Goal: Task Accomplishment & Management: Complete application form

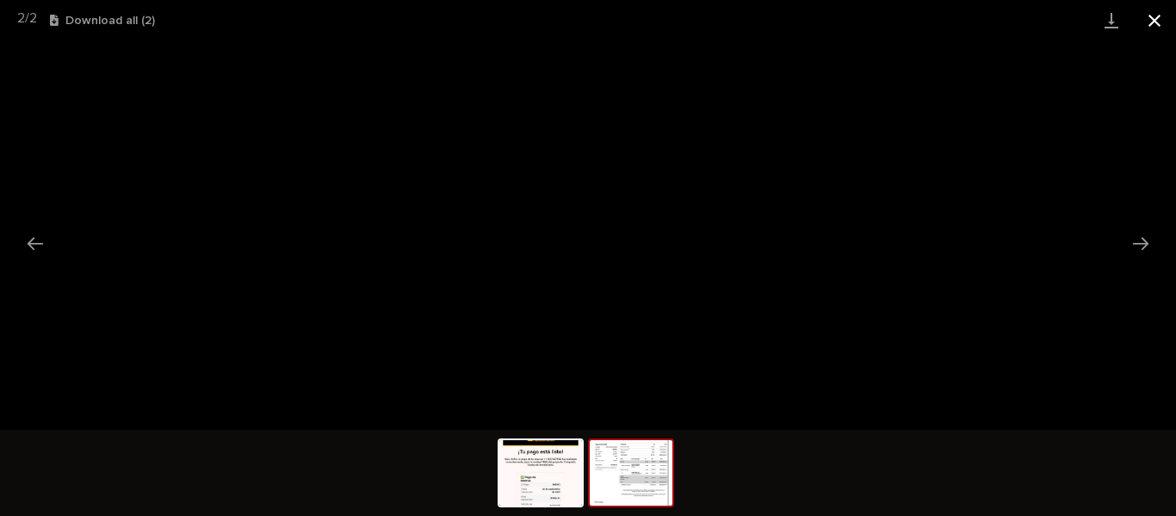
scroll to position [516, 0]
click at [1153, 23] on button "Close gallery" at bounding box center [1154, 20] width 43 height 40
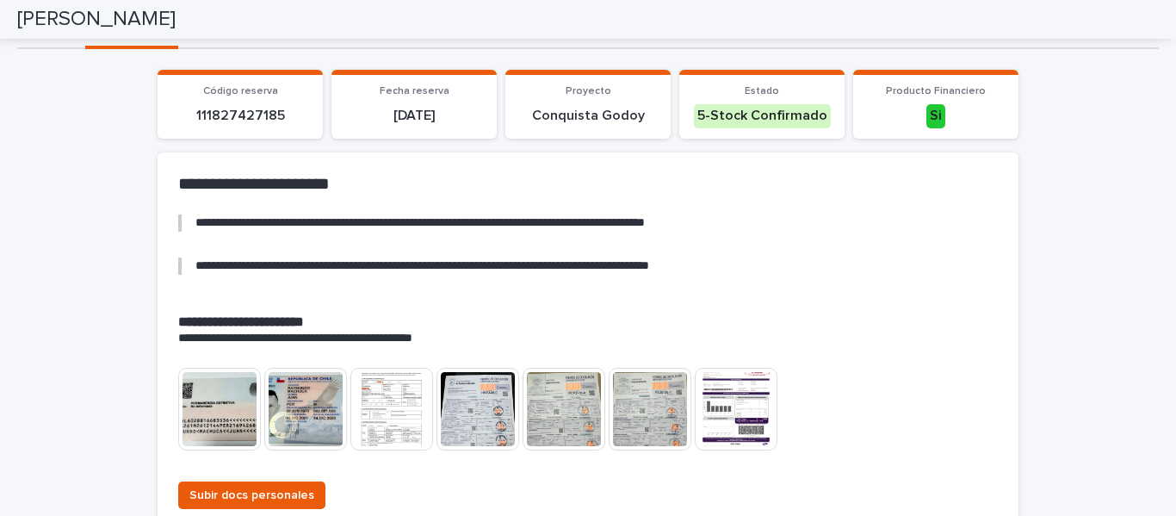
scroll to position [0, 0]
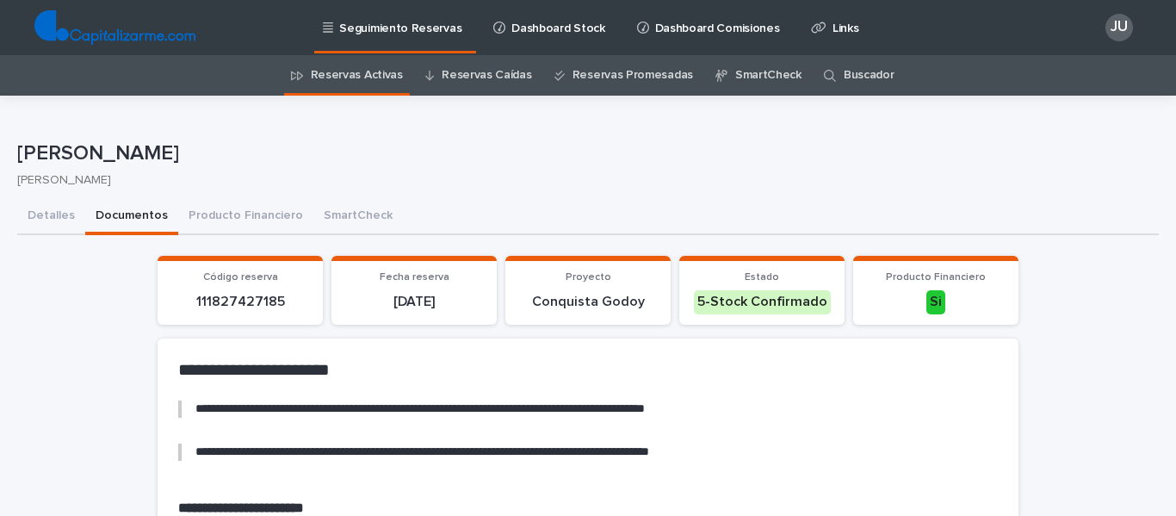
click at [367, 72] on link "Reservas Activas" at bounding box center [357, 75] width 92 height 40
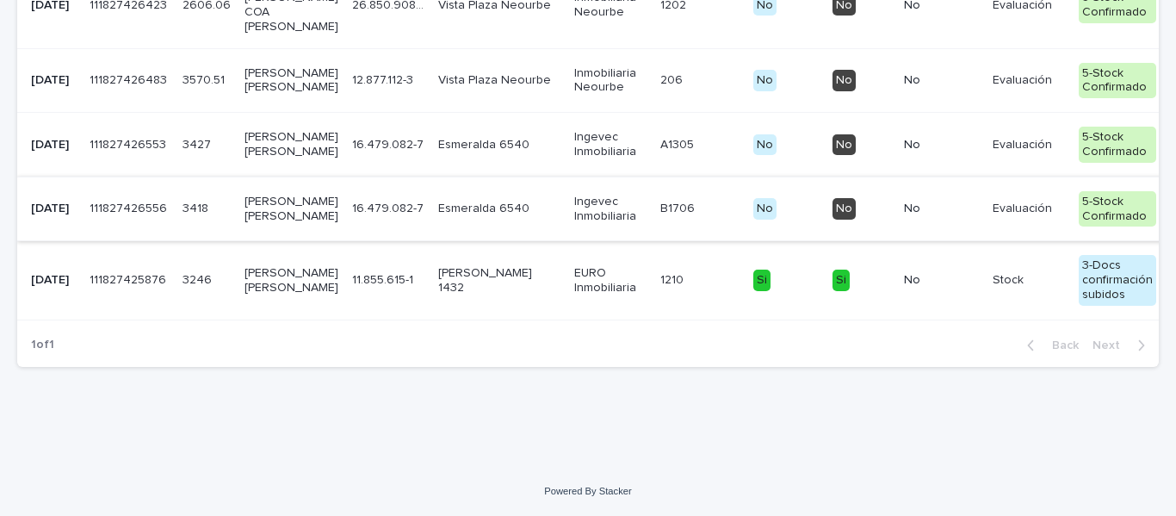
scroll to position [1598, 0]
click at [260, 224] on p "[PERSON_NAME] [PERSON_NAME]" at bounding box center [291, 209] width 94 height 29
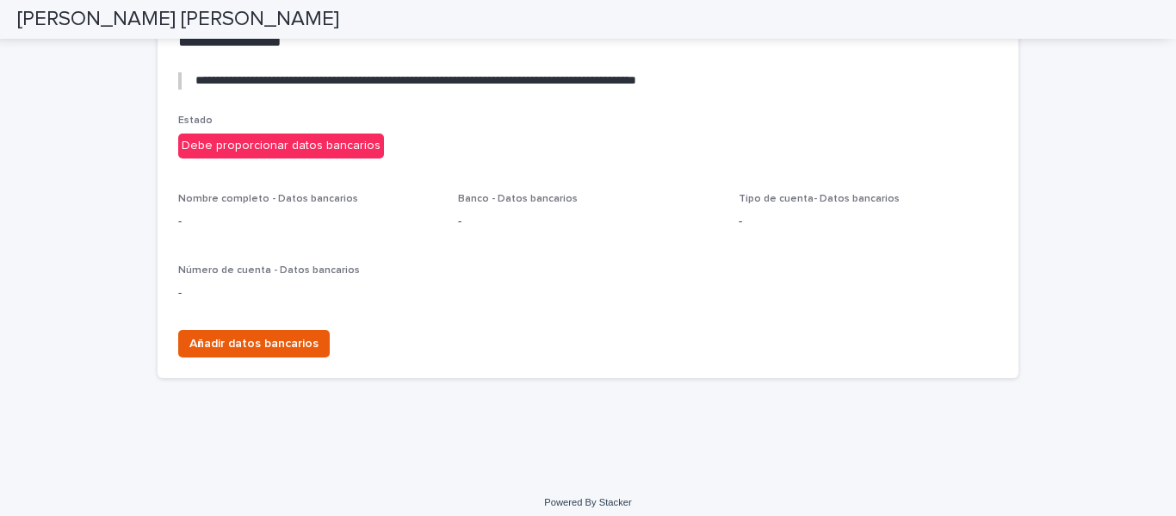
scroll to position [3354, 0]
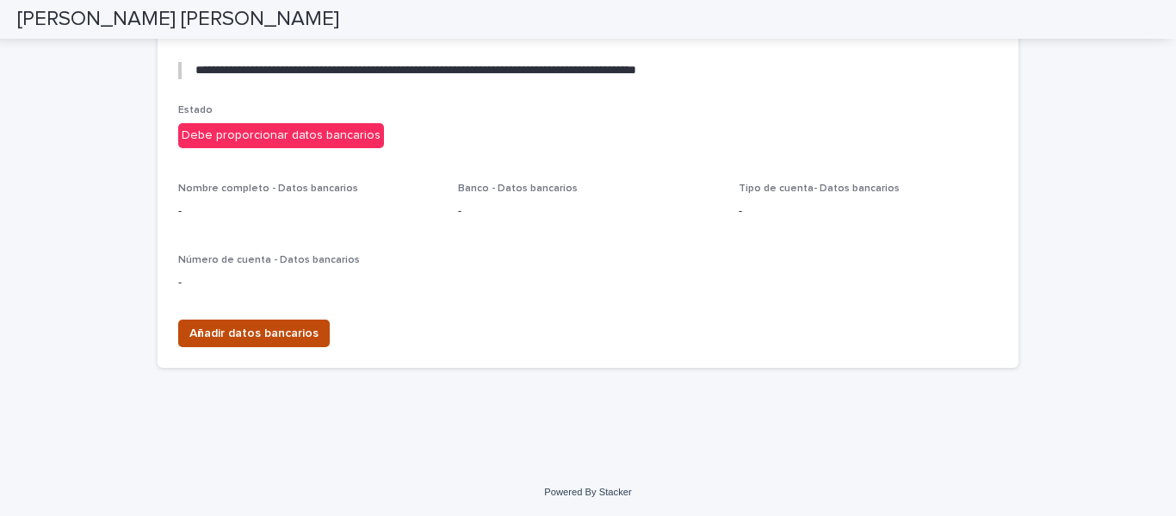
click at [270, 331] on span "Añadir datos bancarios" at bounding box center [253, 333] width 129 height 17
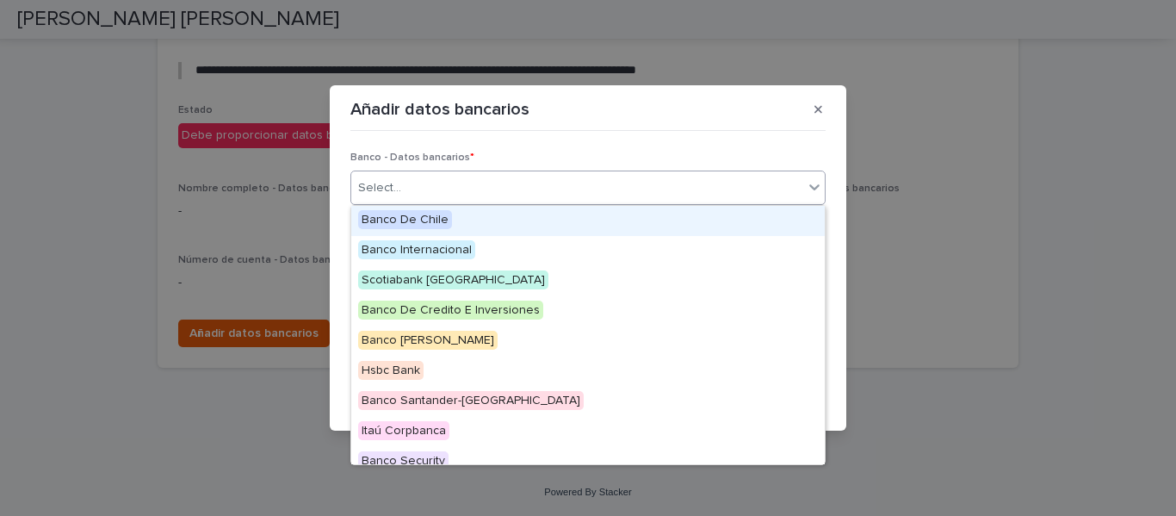
click at [487, 193] on div "Select..." at bounding box center [577, 188] width 452 height 28
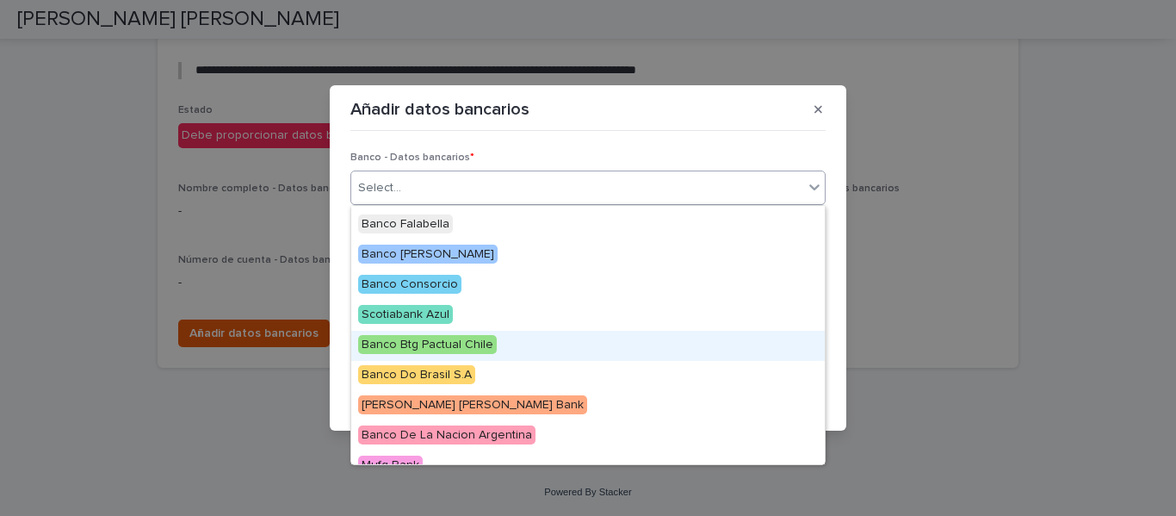
scroll to position [181, 0]
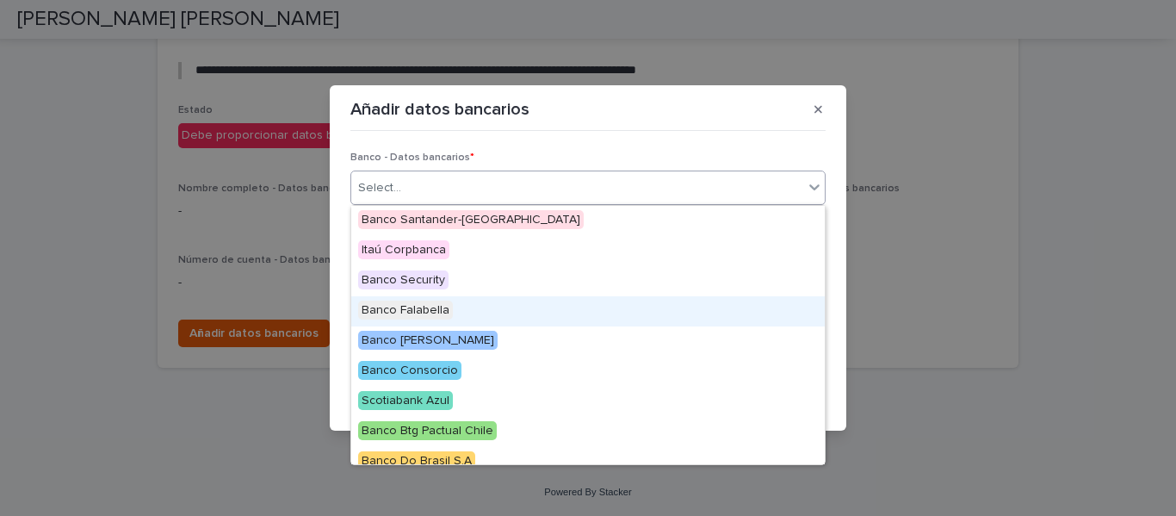
click at [442, 310] on span "Banco Falabella" at bounding box center [405, 309] width 95 height 19
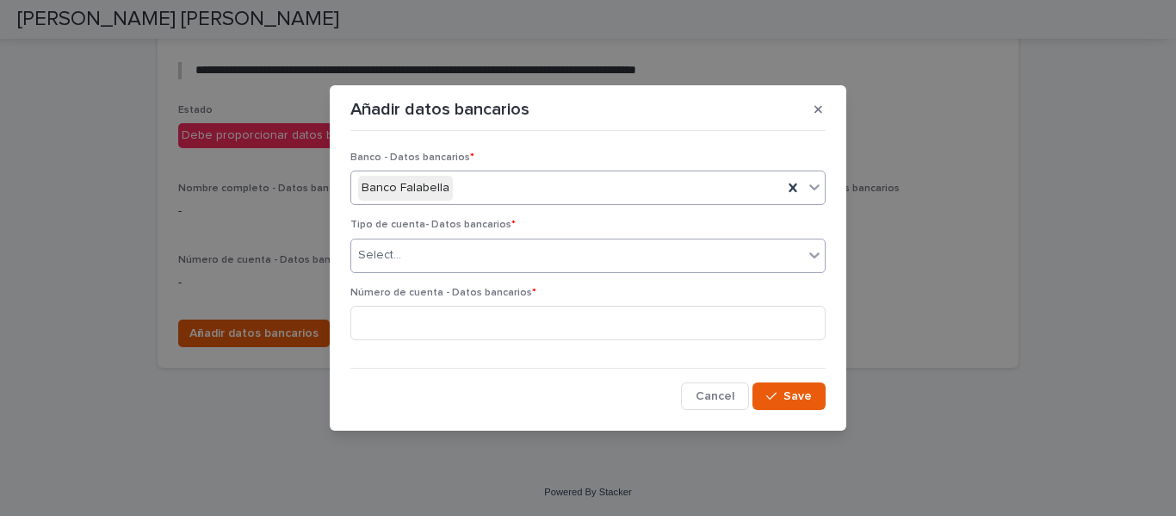
click at [475, 251] on div "Select..." at bounding box center [577, 255] width 452 height 28
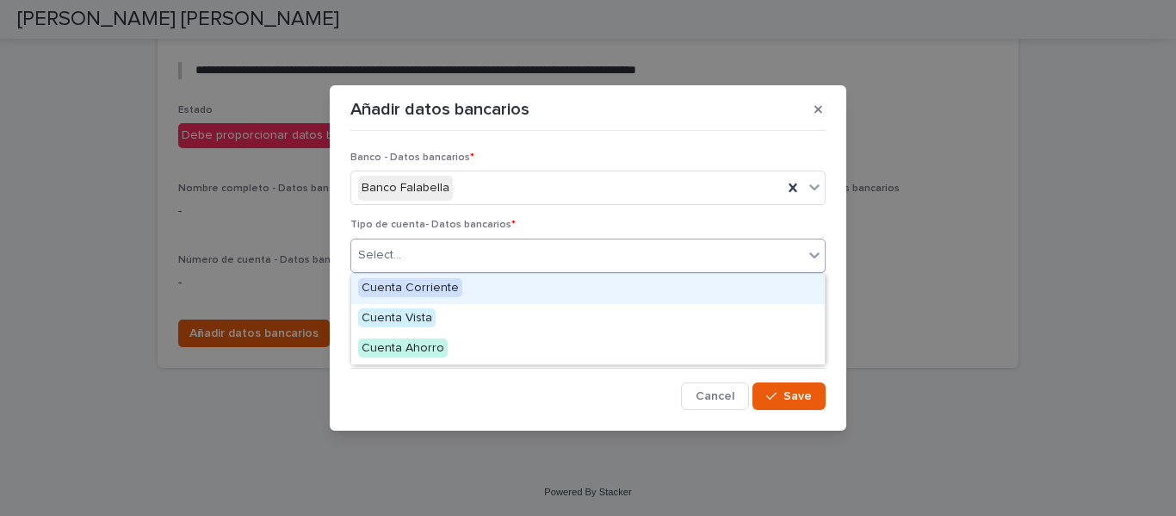
click at [448, 284] on span "Cuenta Corriente" at bounding box center [410, 287] width 104 height 19
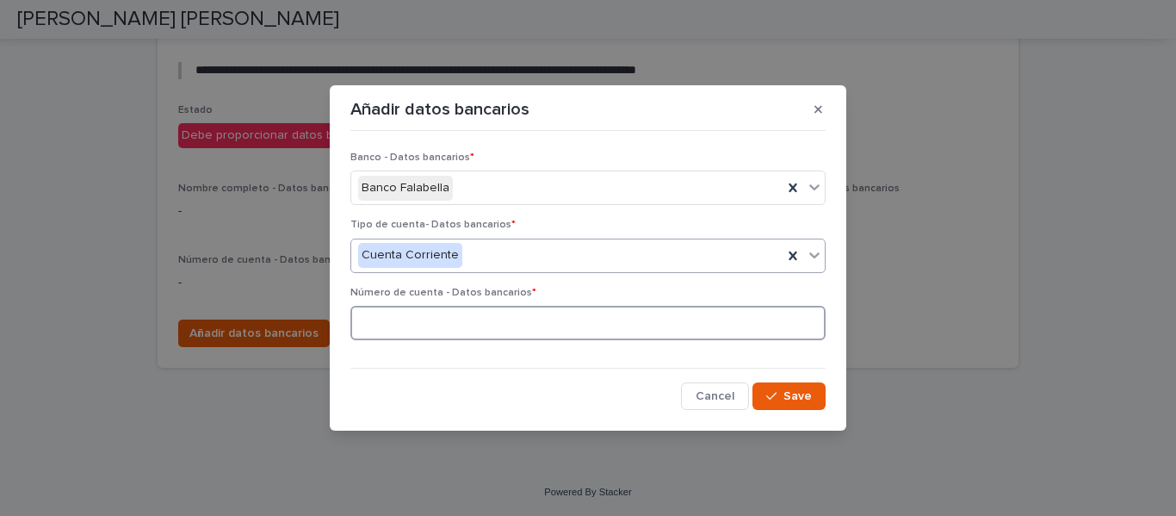
click at [439, 318] on input at bounding box center [587, 323] width 475 height 34
type input "*********"
click at [781, 390] on div "button" at bounding box center [774, 396] width 17 height 12
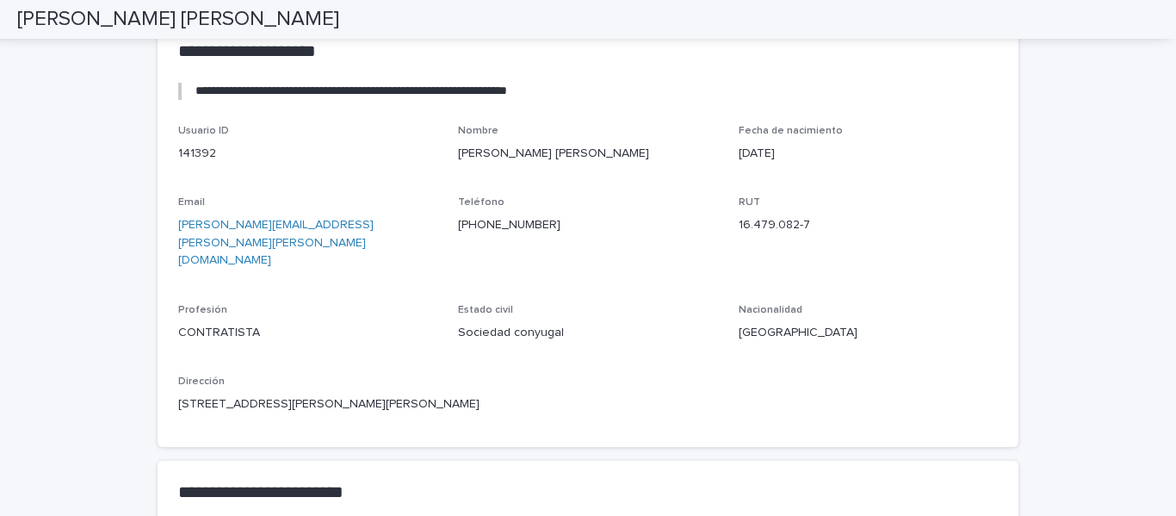
scroll to position [1632, 0]
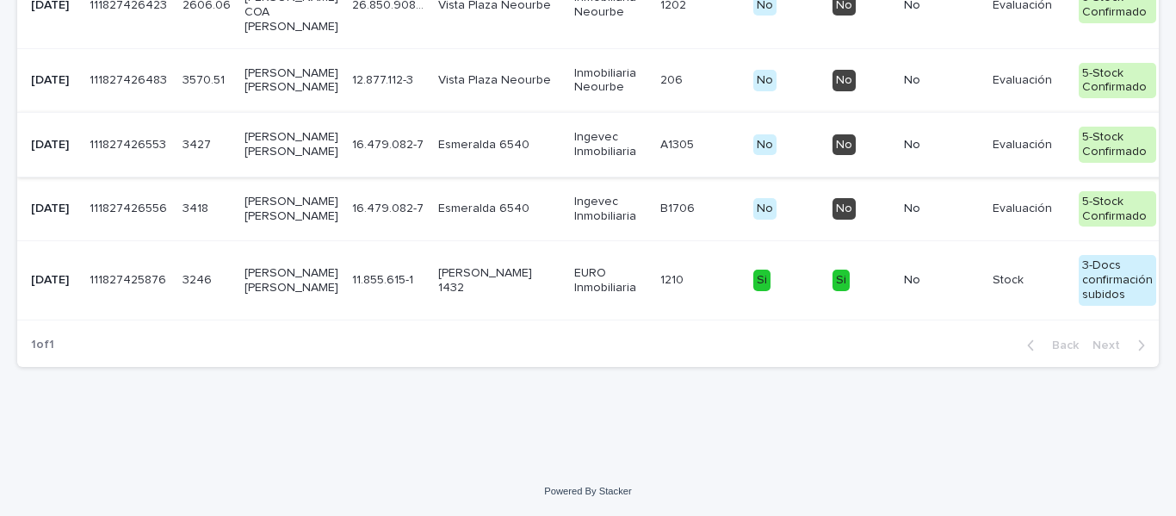
scroll to position [1512, 0]
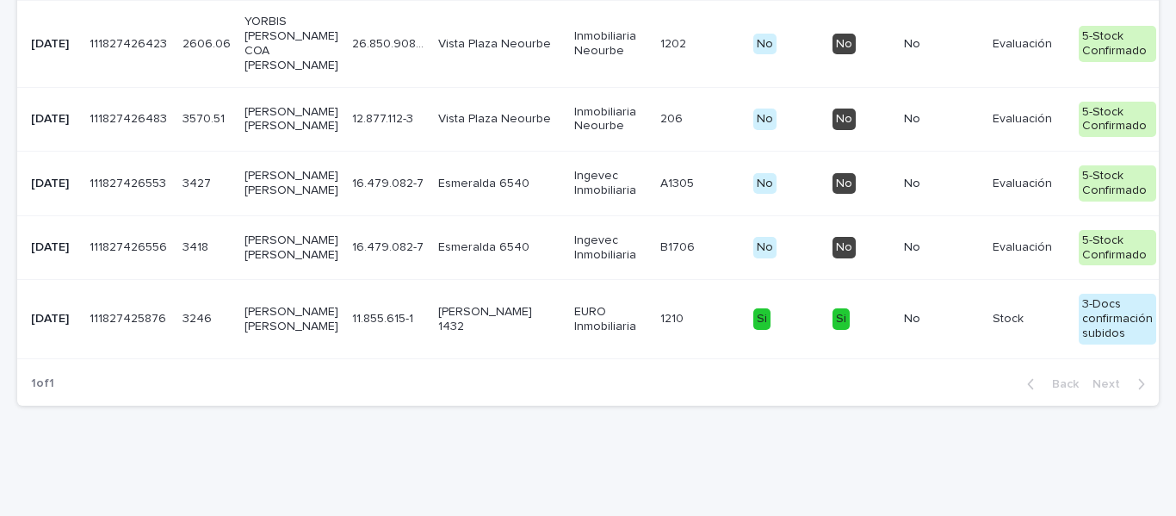
click at [251, 198] on p "[PERSON_NAME] [PERSON_NAME]" at bounding box center [291, 183] width 94 height 29
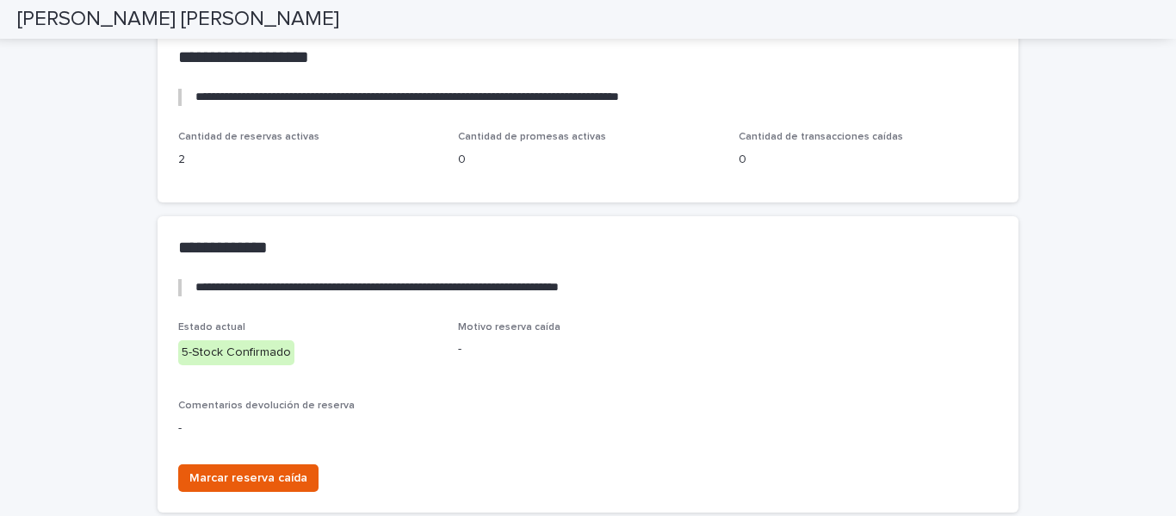
scroll to position [3271, 0]
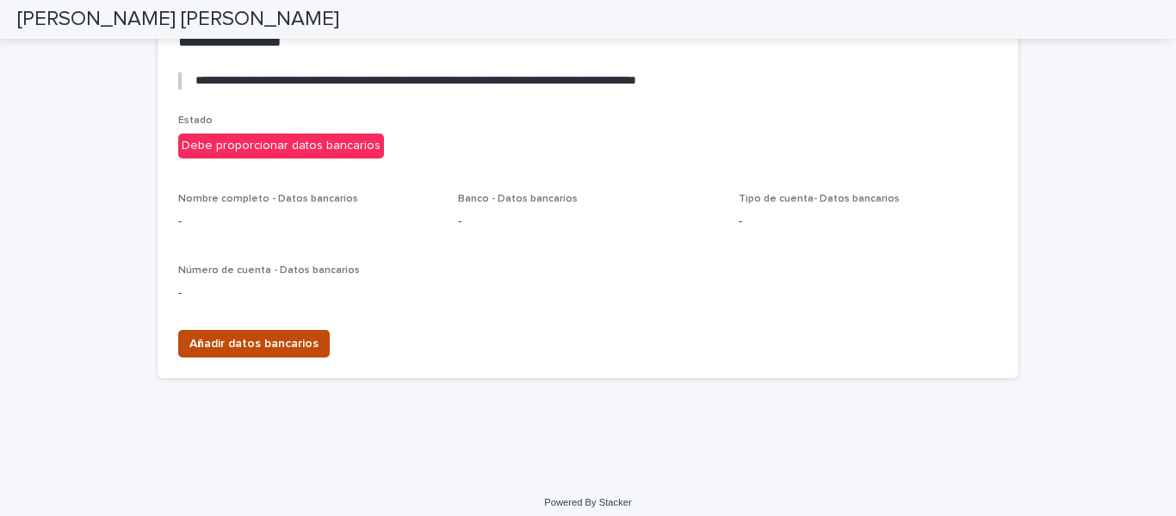
click at [243, 352] on span "Añadir datos bancarios" at bounding box center [253, 343] width 129 height 17
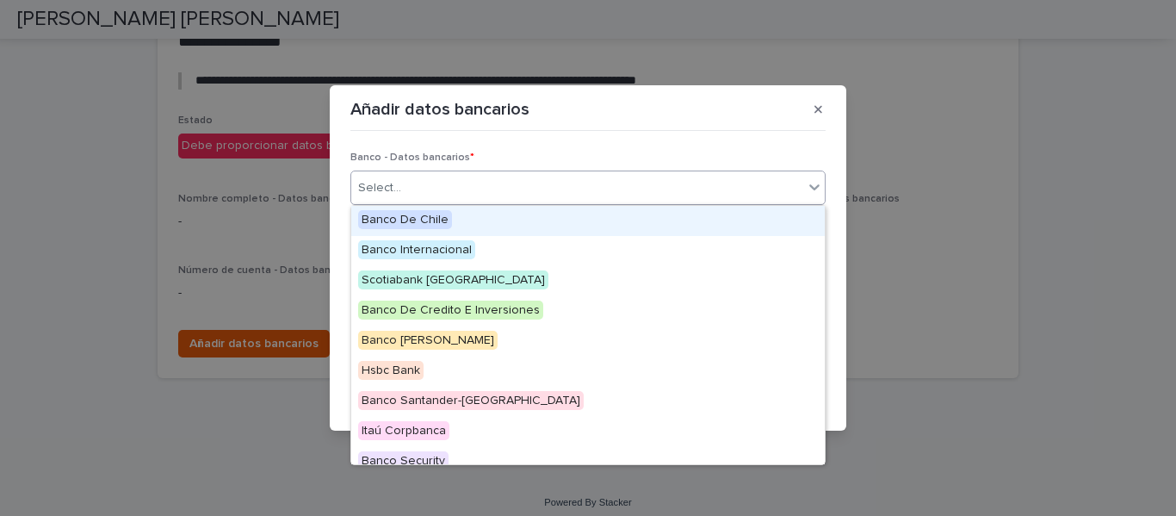
click at [403, 184] on input "text" at bounding box center [404, 188] width 2 height 15
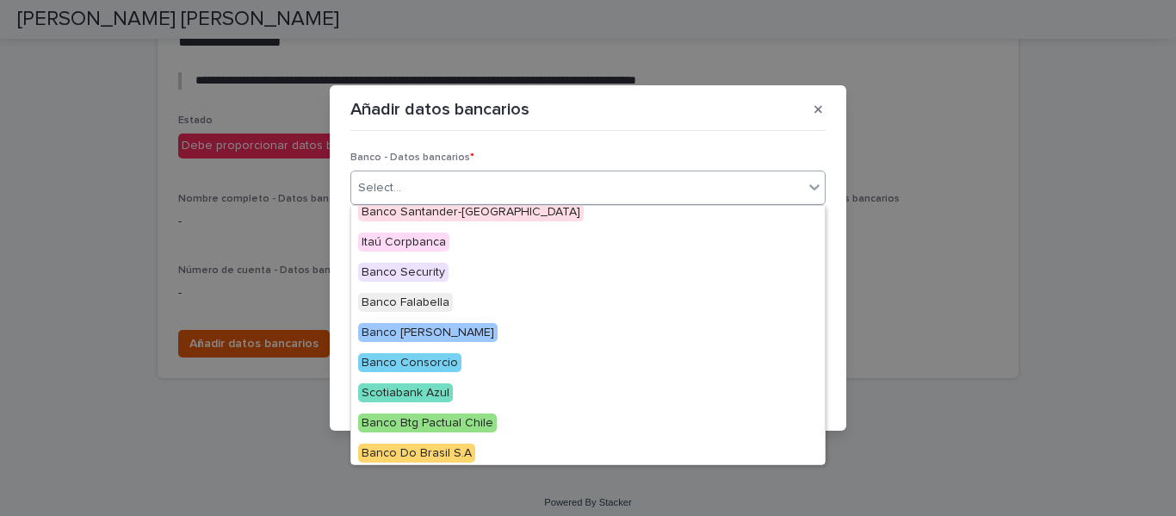
scroll to position [181, 0]
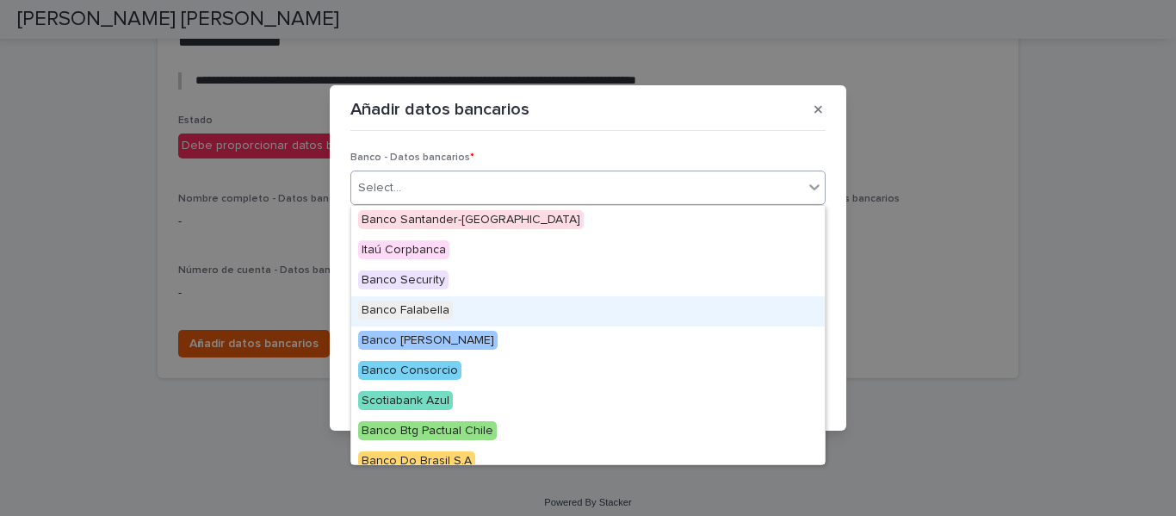
click at [434, 314] on span "Banco Falabella" at bounding box center [405, 309] width 95 height 19
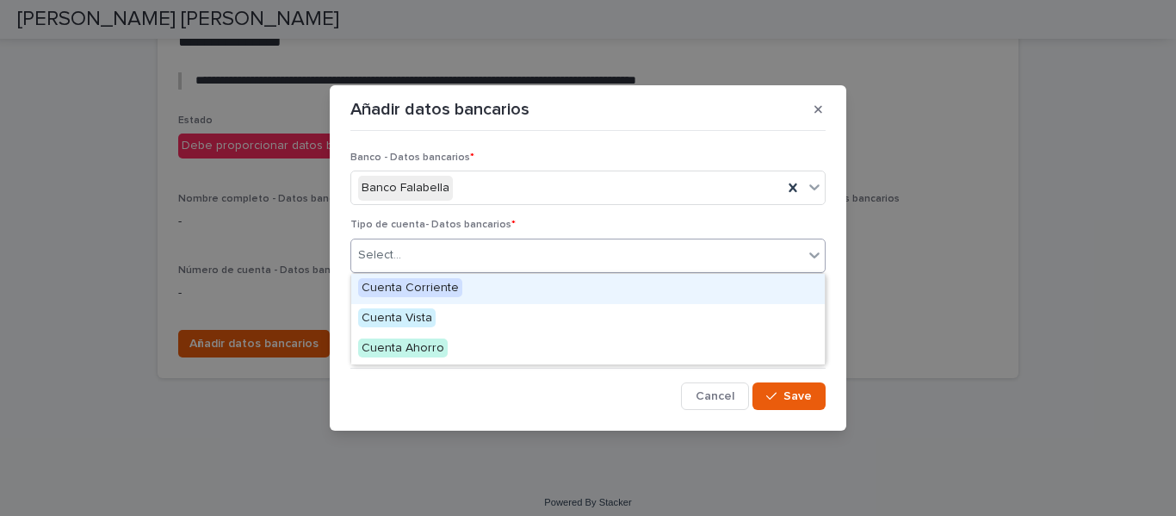
click at [449, 257] on div "Select..." at bounding box center [577, 255] width 452 height 28
click at [447, 288] on span "Cuenta Corriente" at bounding box center [410, 287] width 104 height 19
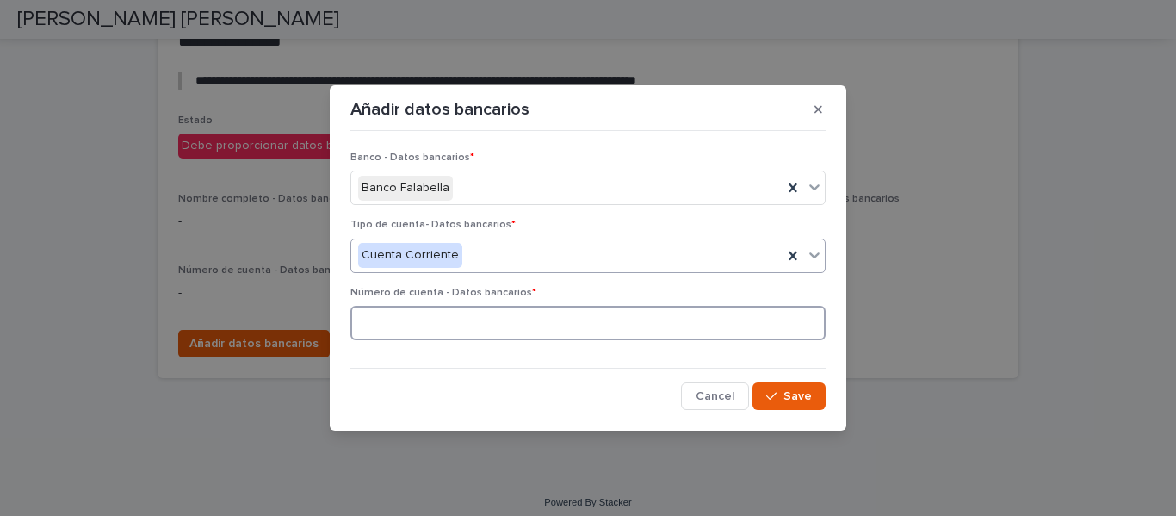
click at [426, 327] on input at bounding box center [587, 323] width 475 height 34
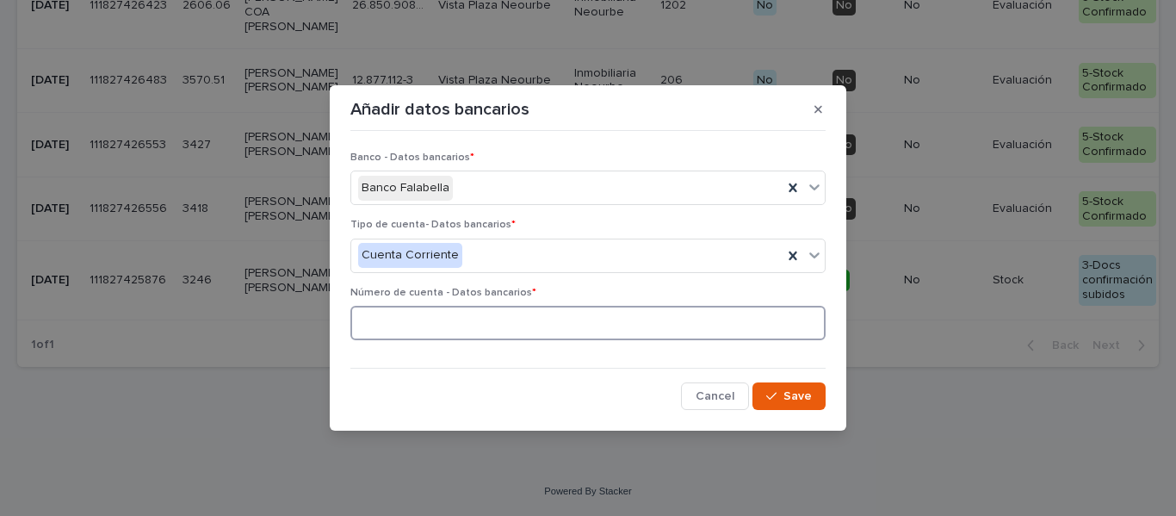
scroll to position [55, 0]
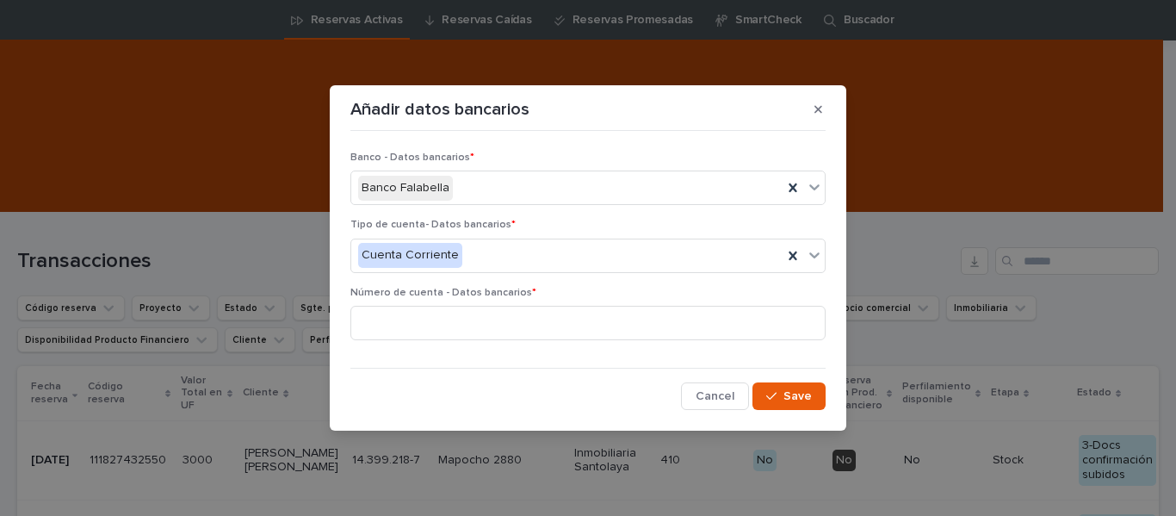
drag, startPoint x: 817, startPoint y: 108, endPoint x: 798, endPoint y: 107, distance: 19.0
click at [817, 108] on icon "button" at bounding box center [818, 110] width 8 height 8
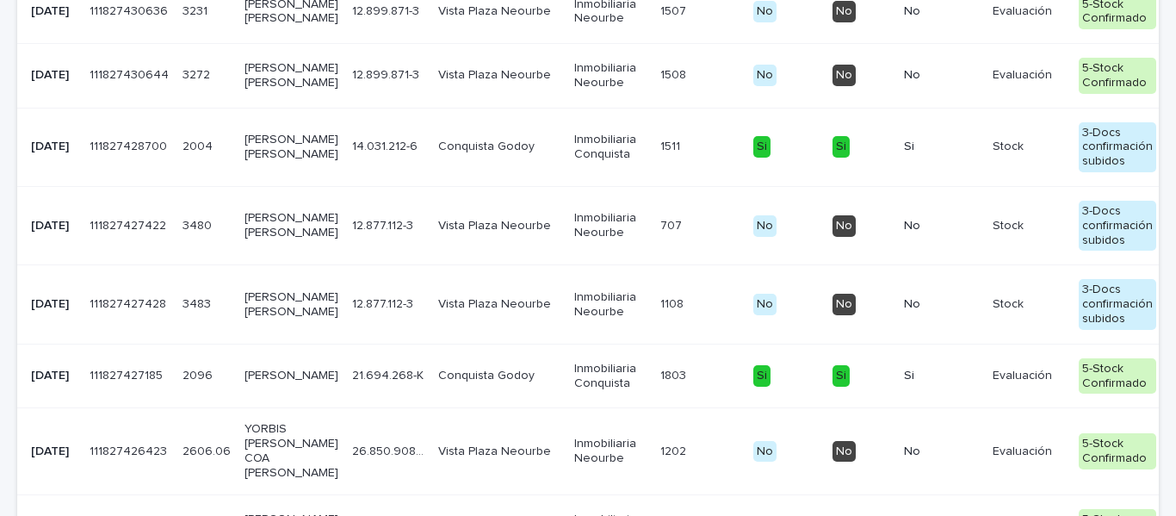
scroll to position [1684, 0]
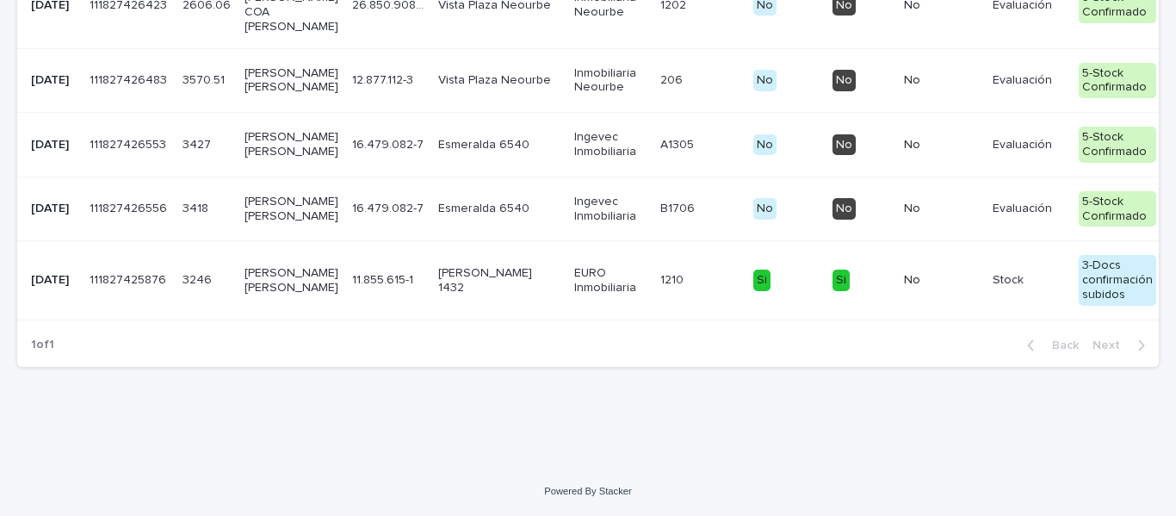
click at [269, 195] on p "[PERSON_NAME] [PERSON_NAME]" at bounding box center [291, 209] width 94 height 29
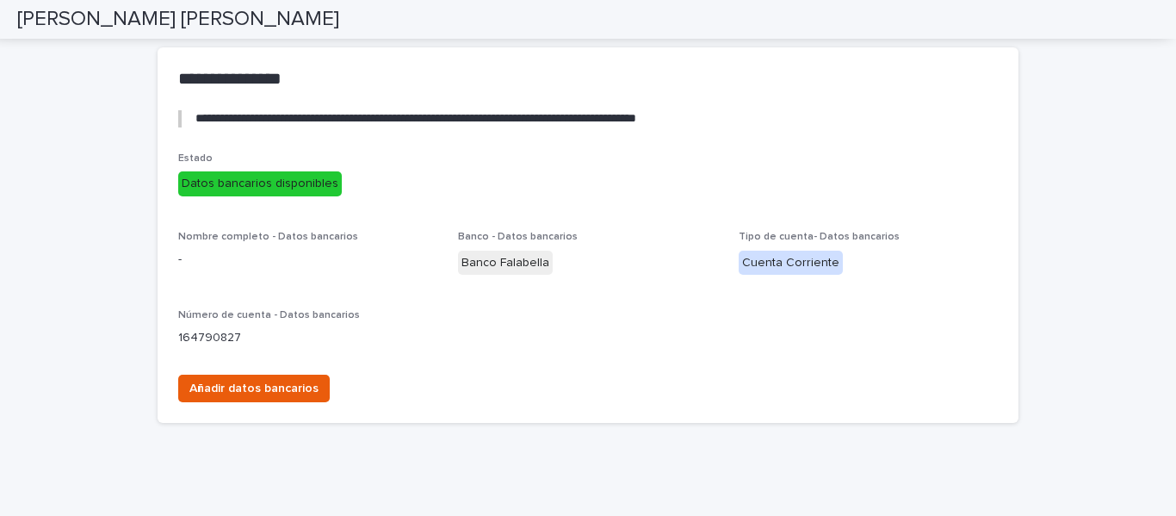
scroll to position [3361, 0]
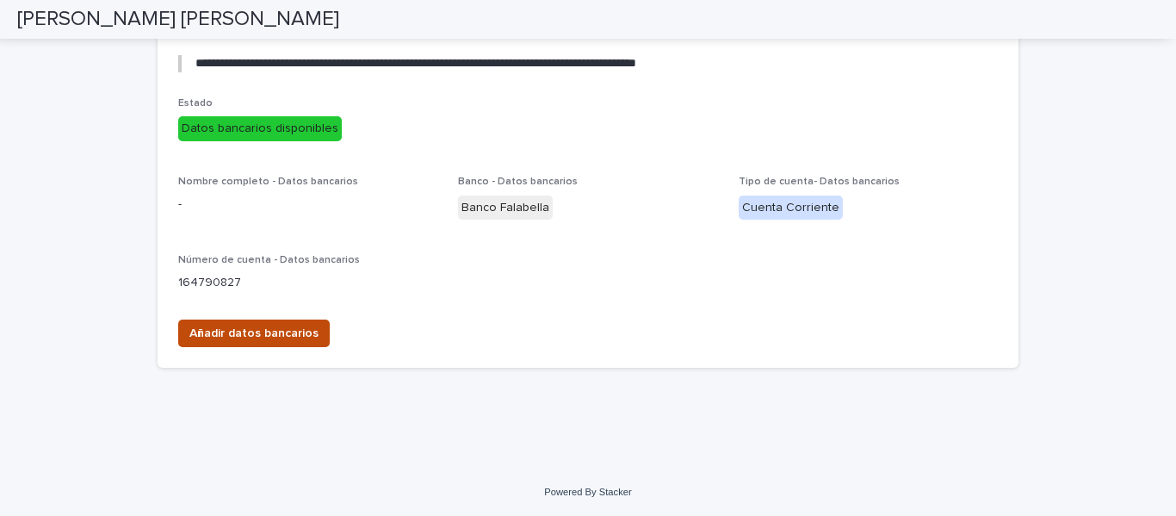
click at [302, 328] on span "Añadir datos bancarios" at bounding box center [253, 333] width 129 height 17
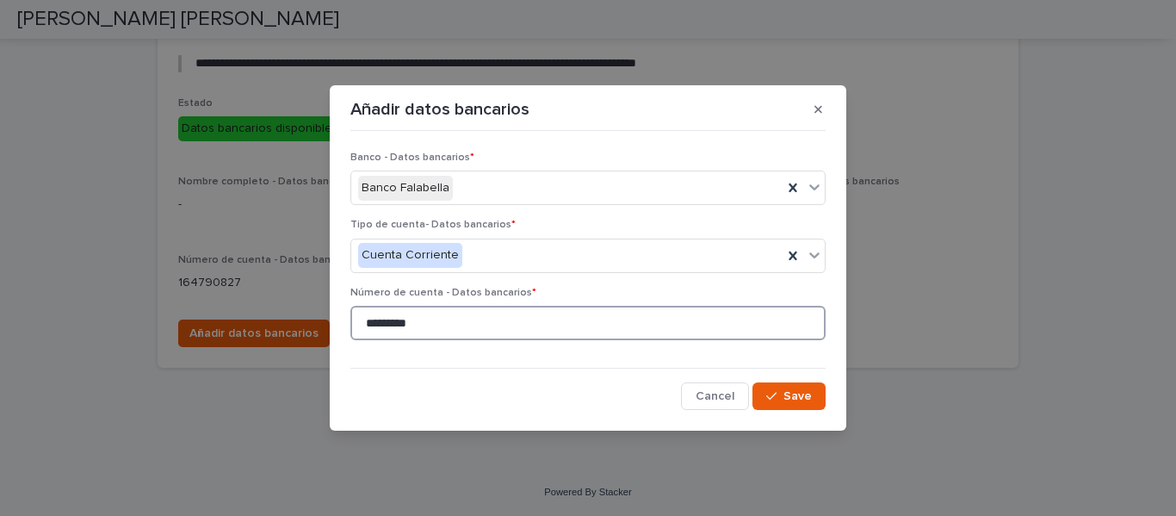
drag, startPoint x: 442, startPoint y: 318, endPoint x: 348, endPoint y: 322, distance: 94.8
click at [348, 322] on div "Banco - Datos bancarios * Banco Falabella Tipo de cuenta- Datos bancarios * Cue…" at bounding box center [588, 273] width 484 height 281
click at [585, 429] on section "Añadir datos bancarios Banco - Datos bancarios * Banco Falabella Tipo de cuenta…" at bounding box center [588, 257] width 516 height 345
paste input "**********"
type input "**********"
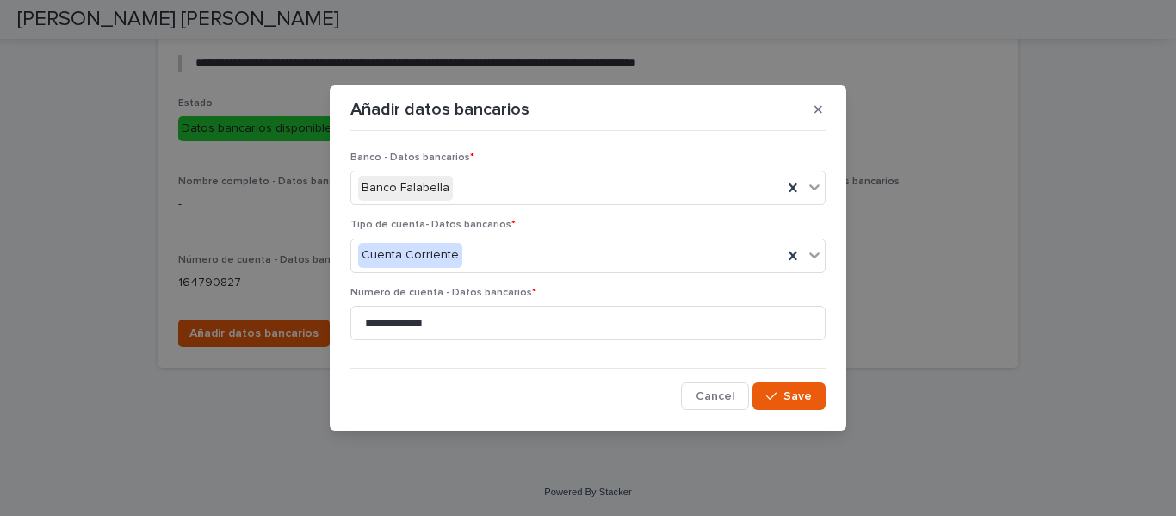
click at [473, 475] on div "**********" at bounding box center [588, 258] width 1176 height 516
click at [783, 399] on div "button" at bounding box center [774, 396] width 17 height 12
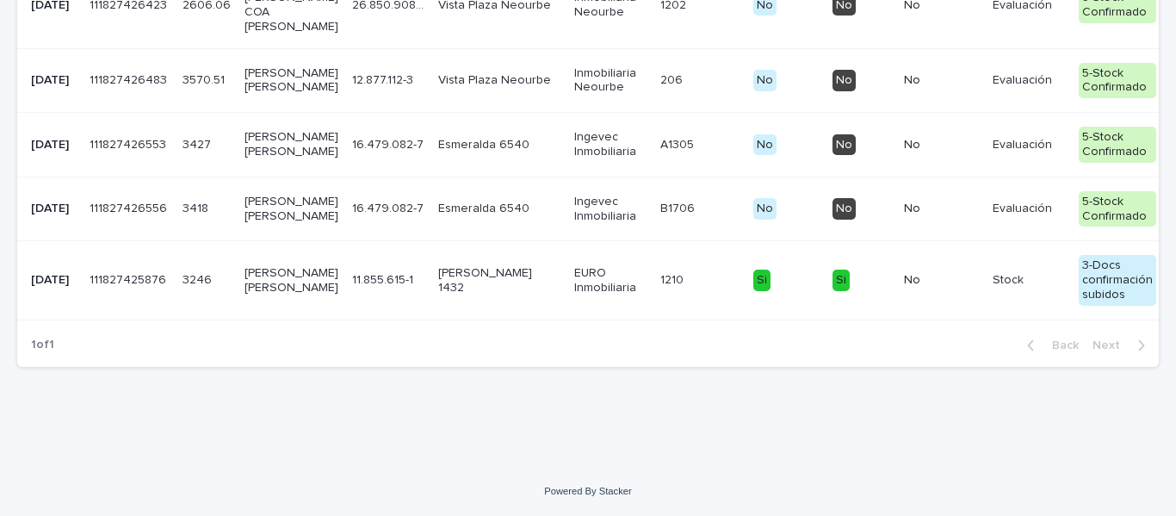
scroll to position [1598, 0]
click at [264, 159] on p "[PERSON_NAME] [PERSON_NAME]" at bounding box center [291, 144] width 94 height 29
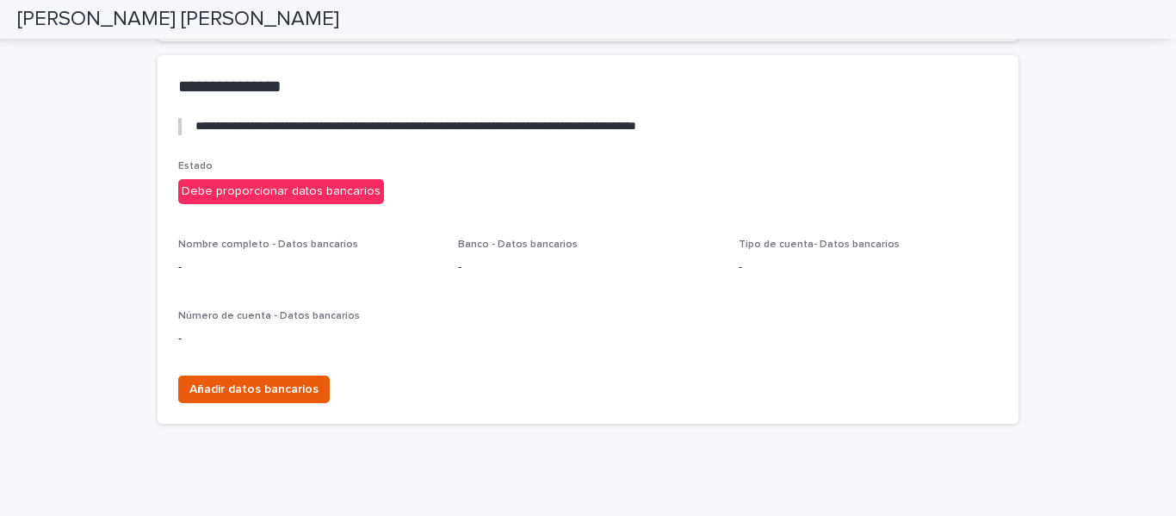
scroll to position [3372, 0]
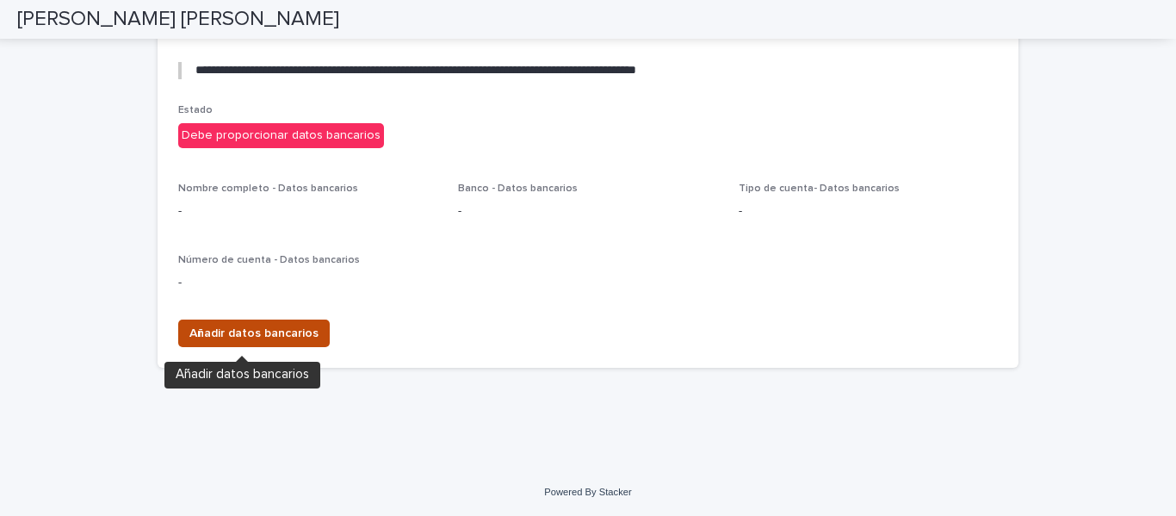
click at [245, 329] on span "Añadir datos bancarios" at bounding box center [253, 333] width 129 height 17
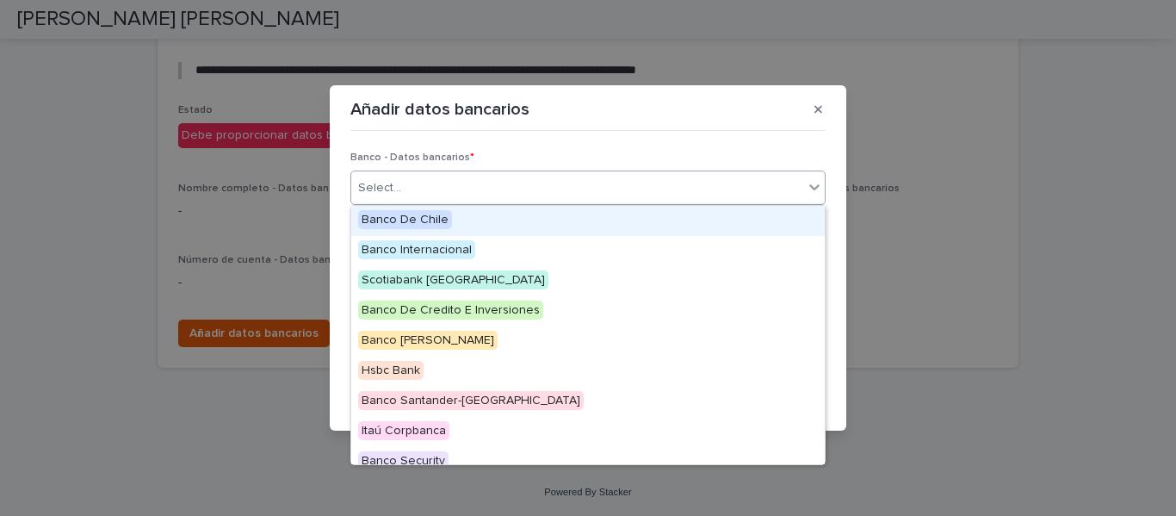
click at [503, 180] on div "Select..." at bounding box center [577, 188] width 452 height 28
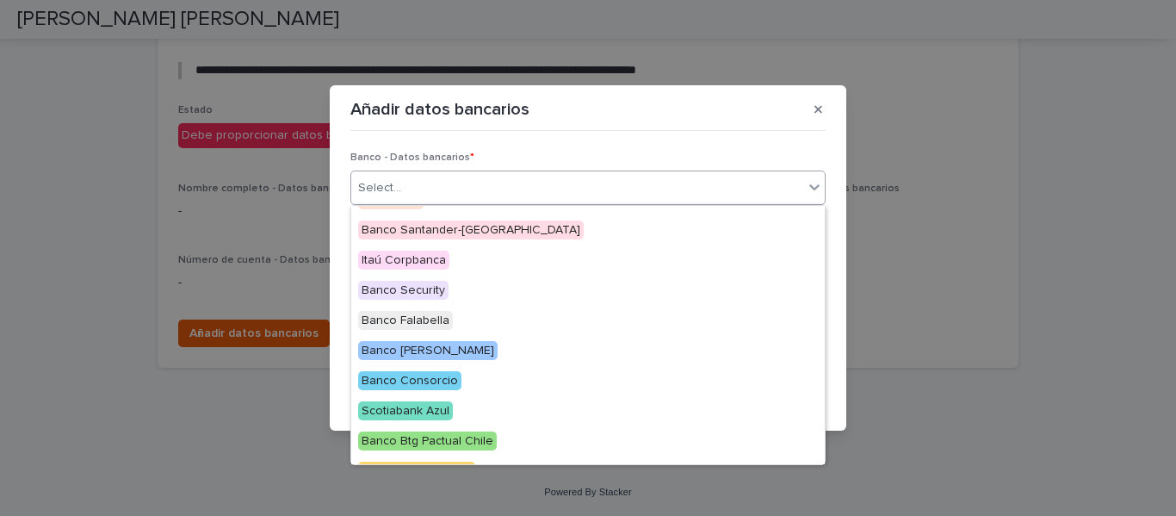
scroll to position [172, 0]
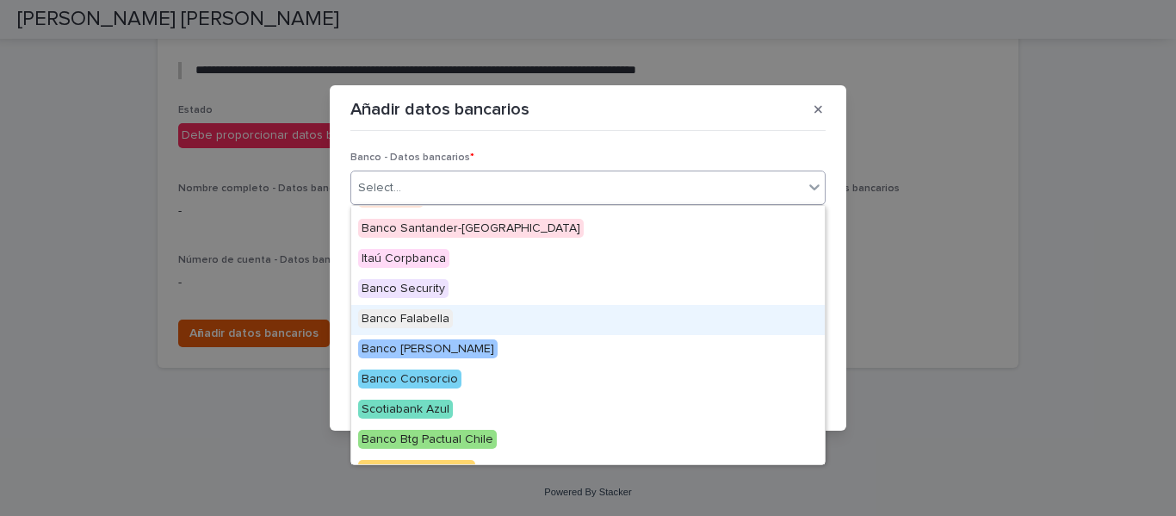
click at [429, 316] on span "Banco Falabella" at bounding box center [405, 318] width 95 height 19
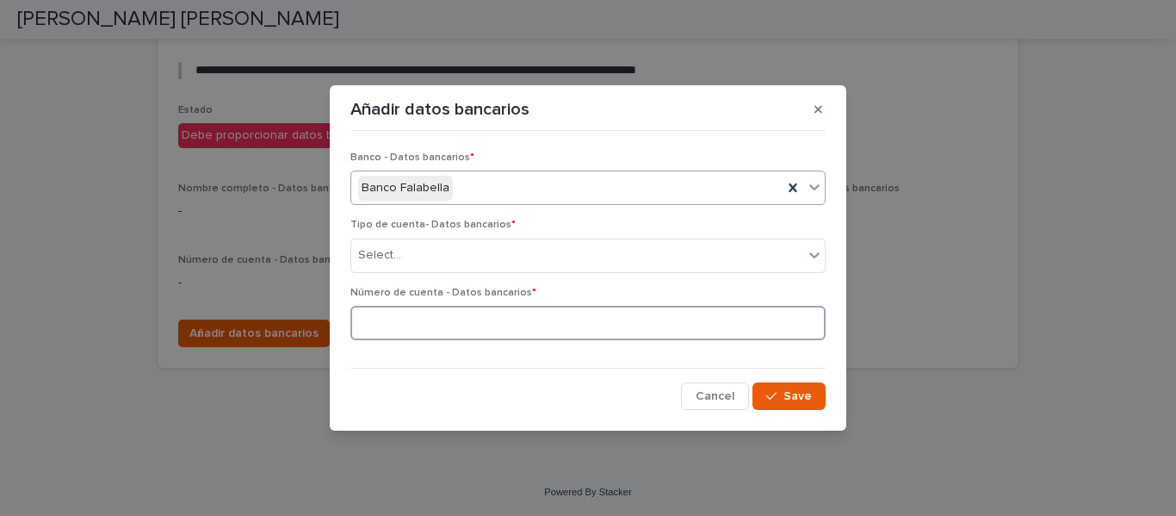
click at [429, 316] on input at bounding box center [587, 323] width 475 height 34
paste input "**********"
type input "**********"
click at [795, 387] on button "Save" at bounding box center [788, 396] width 73 height 28
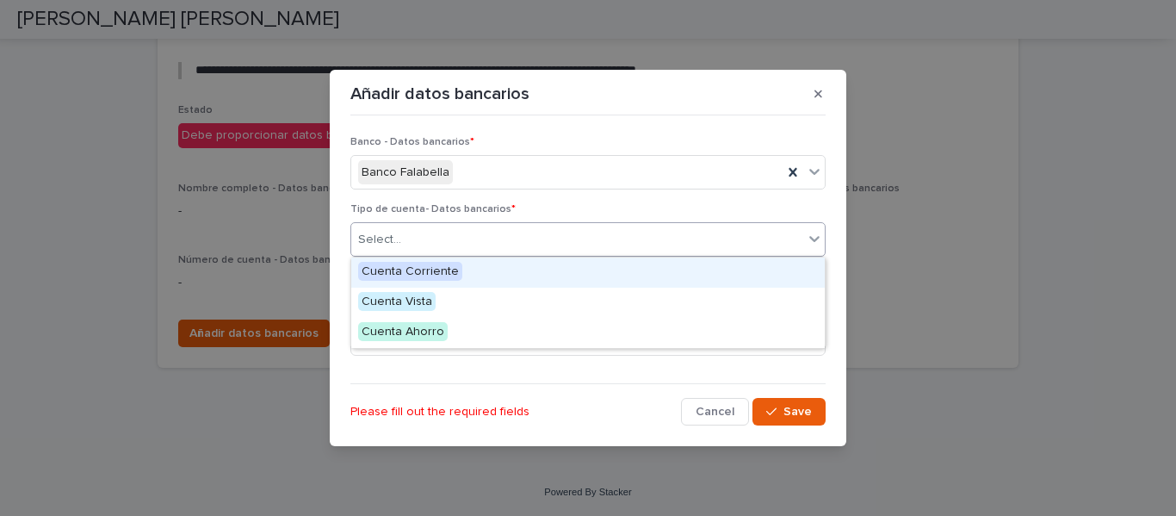
click at [446, 254] on div "Select..." at bounding box center [587, 239] width 475 height 34
click at [442, 269] on span "Cuenta Corriente" at bounding box center [410, 271] width 104 height 19
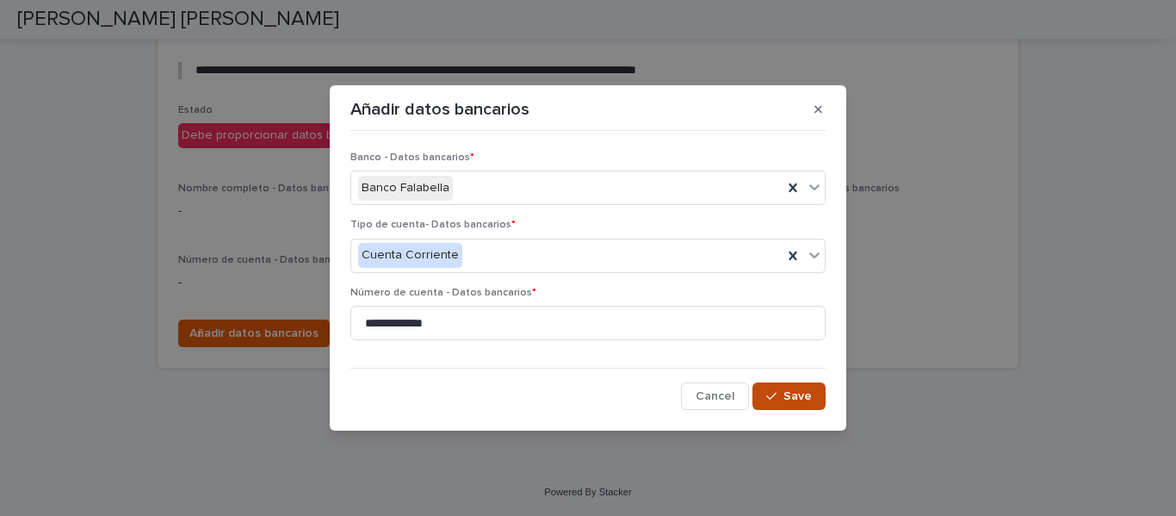
click at [782, 390] on div "button" at bounding box center [774, 396] width 17 height 12
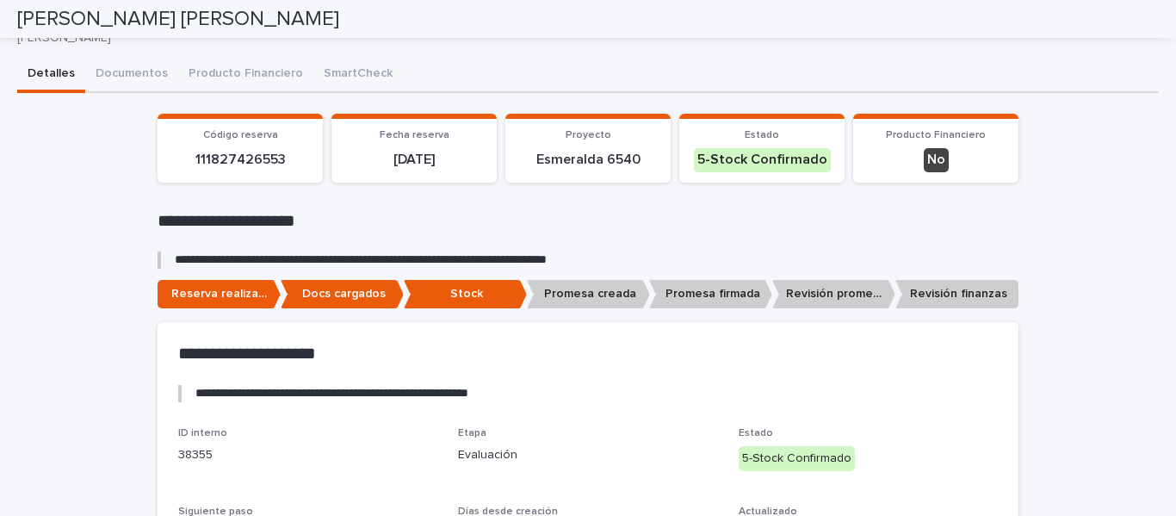
scroll to position [0, 0]
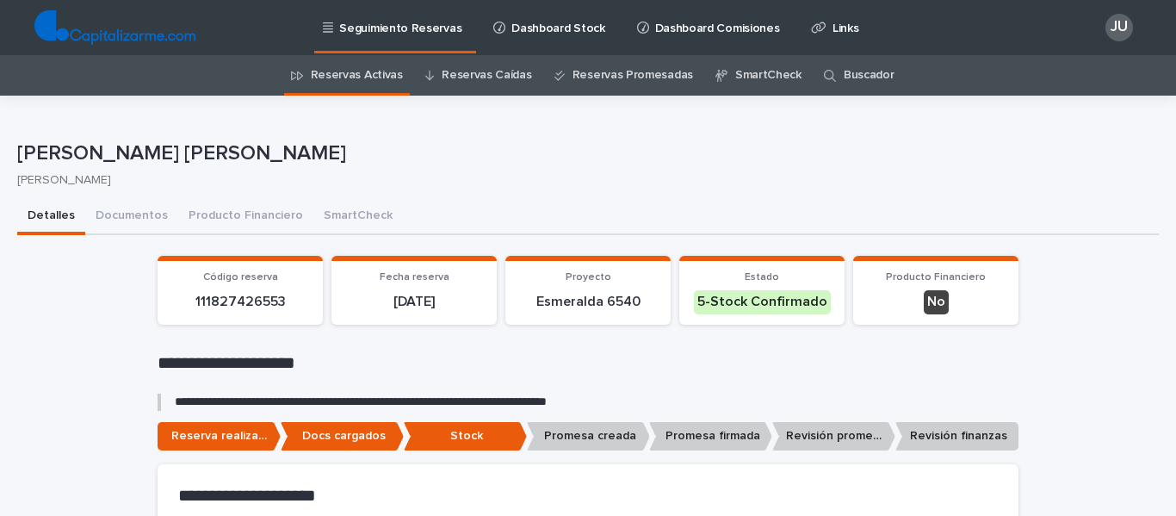
click at [323, 76] on link "Reservas Activas" at bounding box center [357, 75] width 92 height 40
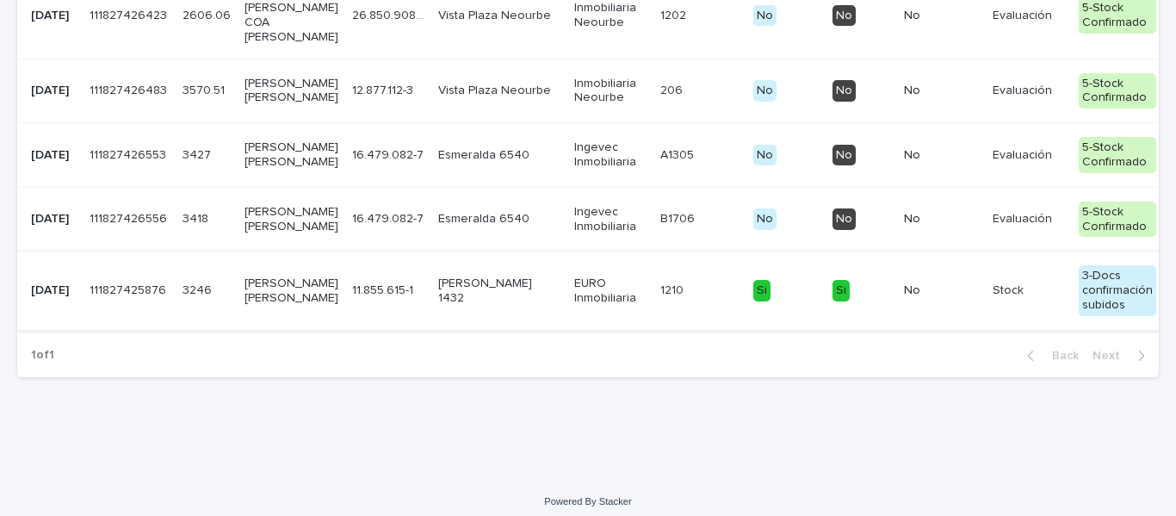
scroll to position [1512, 0]
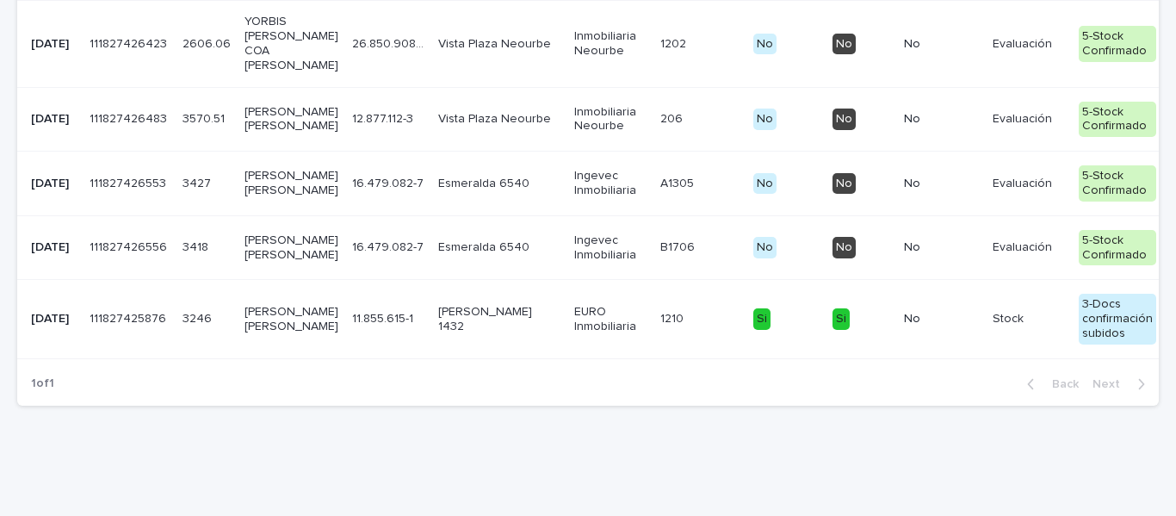
click at [255, 134] on p "[PERSON_NAME] [PERSON_NAME]" at bounding box center [291, 119] width 94 height 29
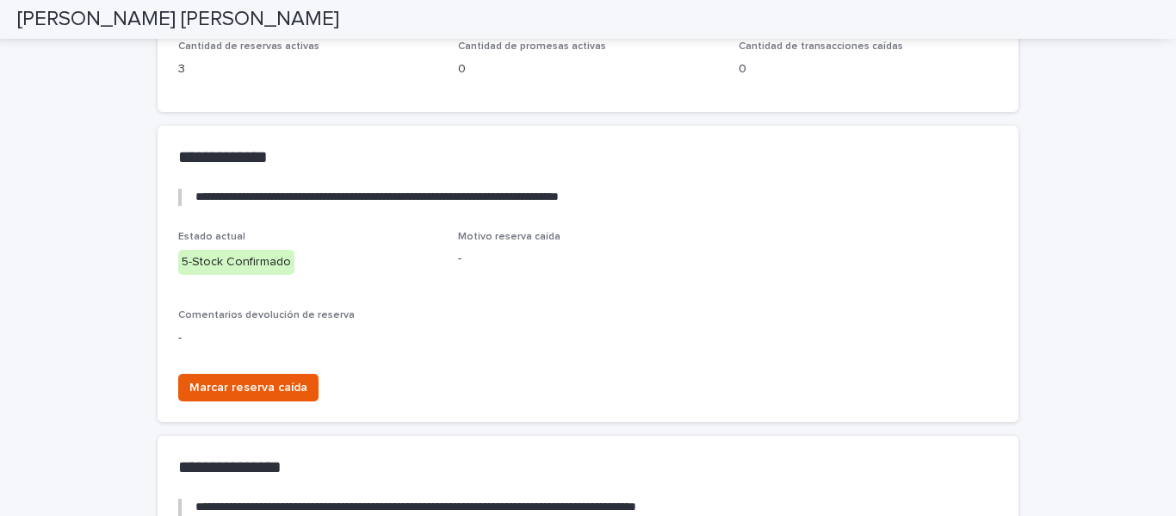
scroll to position [3247, 0]
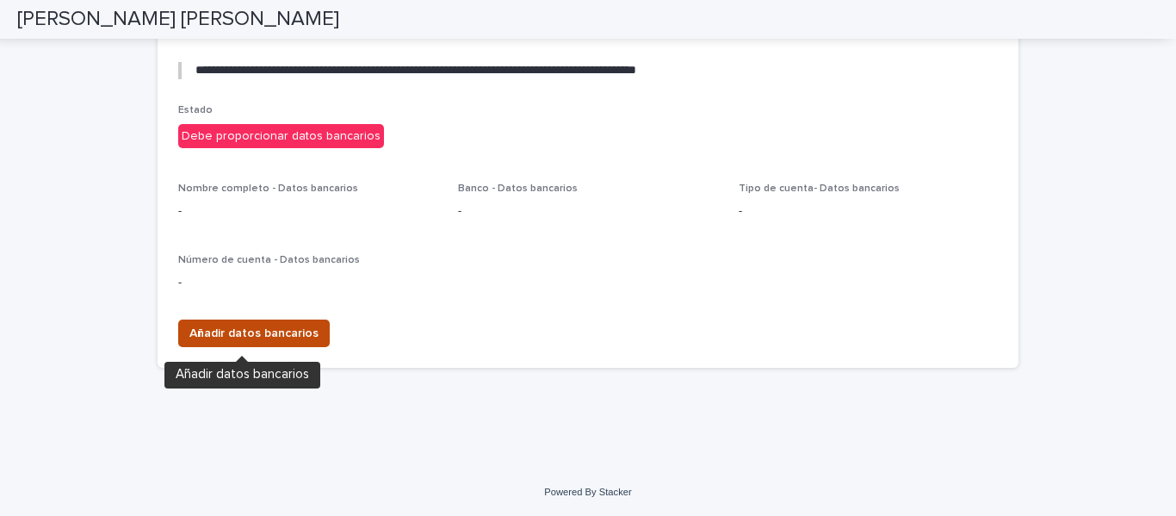
click at [230, 331] on span "Añadir datos bancarios" at bounding box center [253, 333] width 129 height 17
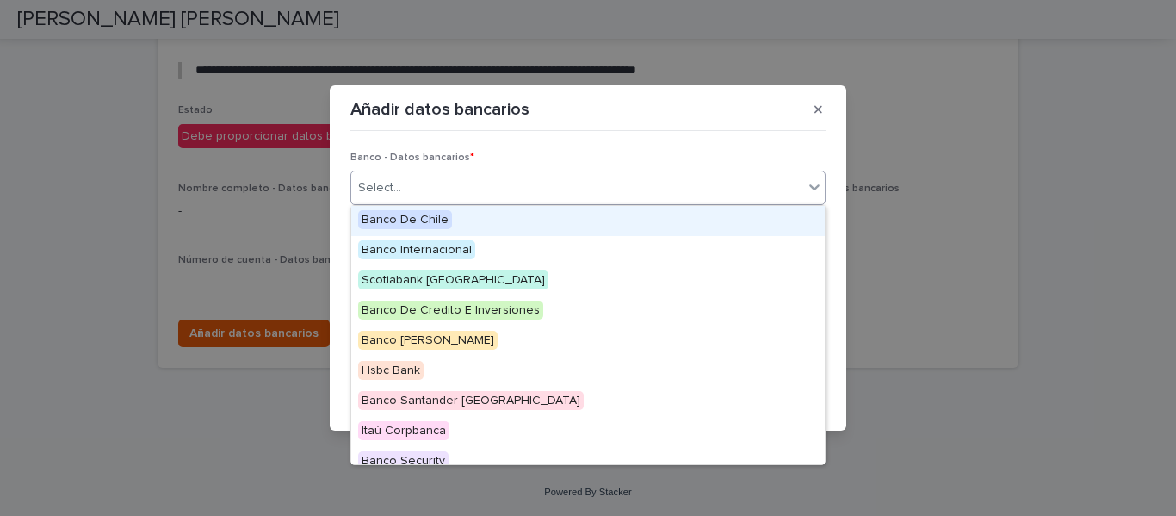
click at [442, 189] on div "Select..." at bounding box center [577, 188] width 452 height 28
click at [439, 186] on div "Select..." at bounding box center [577, 188] width 452 height 28
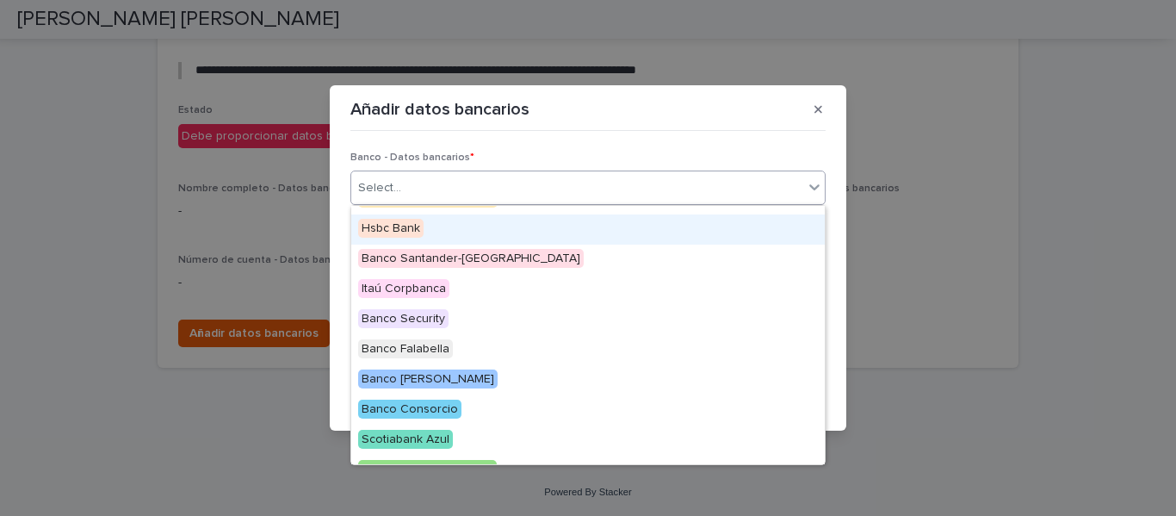
scroll to position [172, 0]
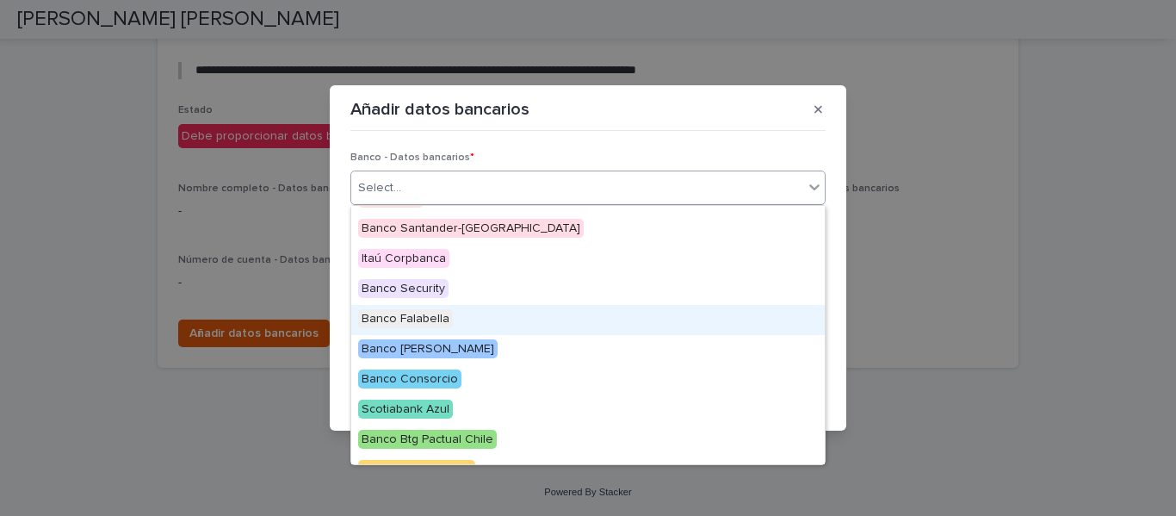
click at [425, 321] on span "Banco Falabella" at bounding box center [405, 318] width 95 height 19
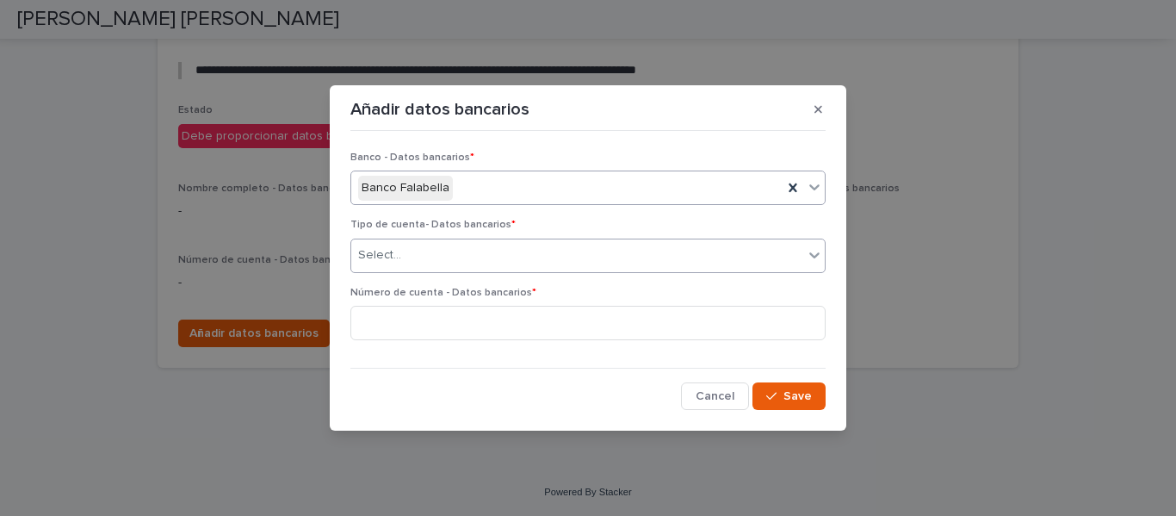
click at [417, 263] on div "Select..." at bounding box center [577, 255] width 452 height 28
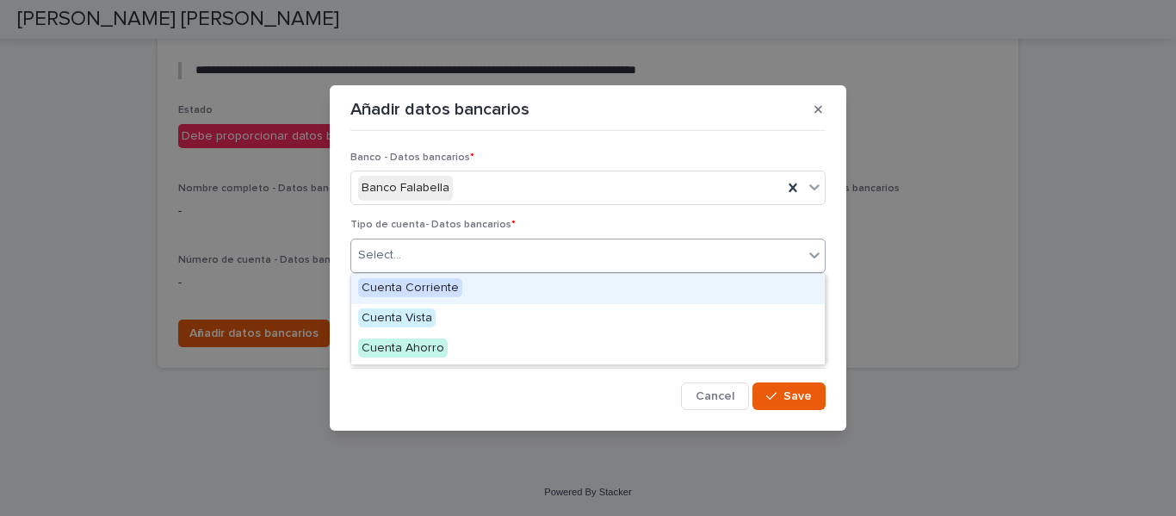
click at [430, 252] on div "Select..." at bounding box center [577, 255] width 452 height 28
click at [403, 246] on div at bounding box center [404, 255] width 2 height 18
click at [414, 287] on span "Cuenta Corriente" at bounding box center [410, 287] width 104 height 19
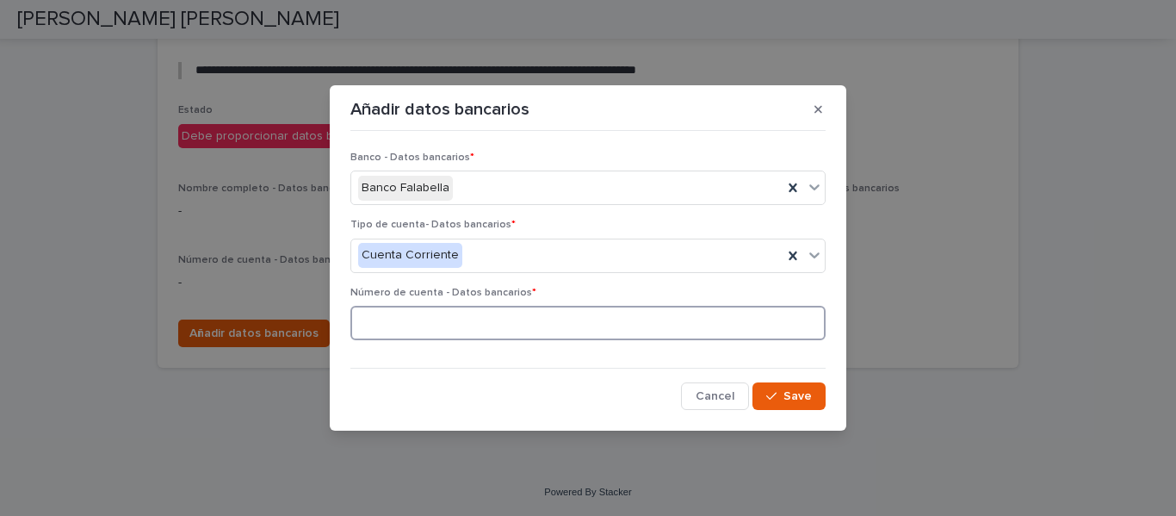
paste input "**********"
type input "**********"
click at [793, 398] on span "Save" at bounding box center [797, 396] width 28 height 12
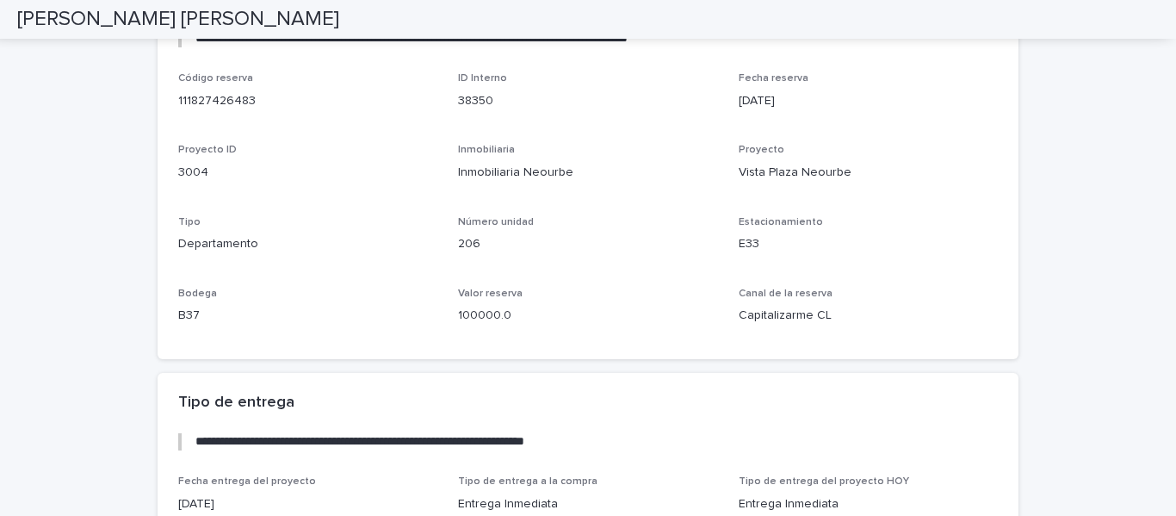
scroll to position [2128, 0]
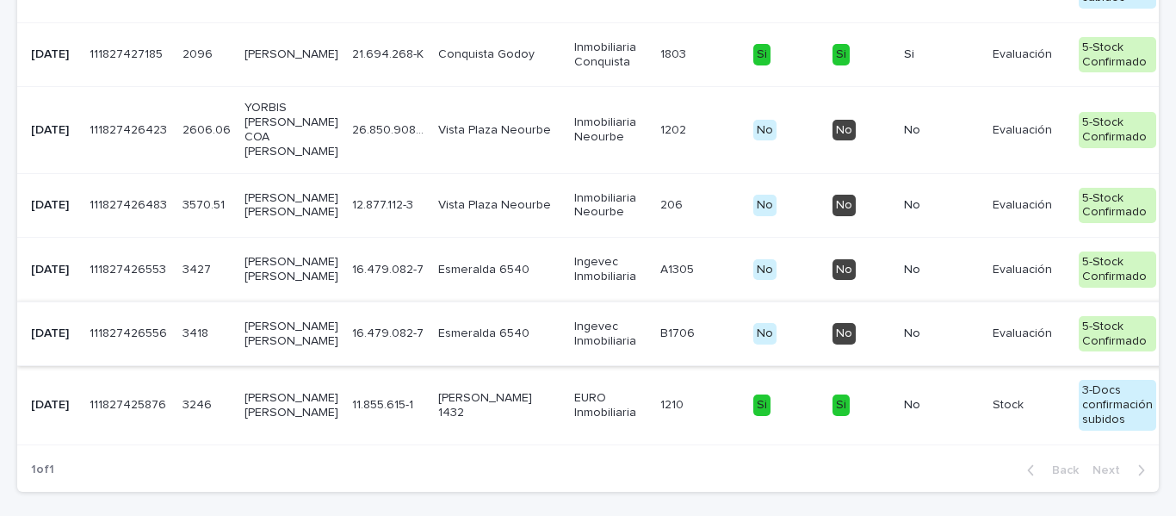
scroll to position [1339, 0]
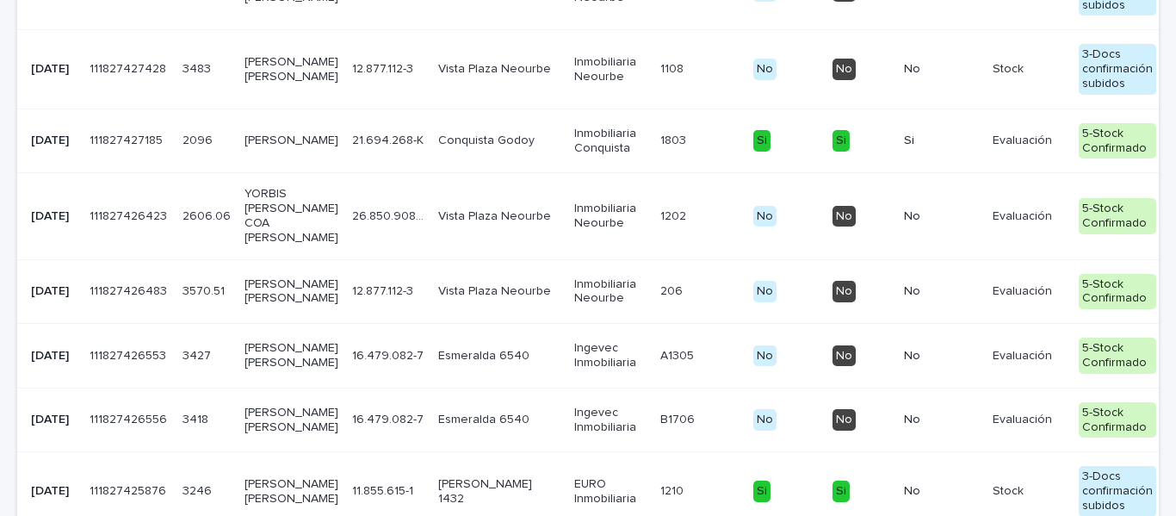
click at [251, 244] on p "YORBIS [PERSON_NAME] COA [PERSON_NAME]" at bounding box center [291, 216] width 94 height 58
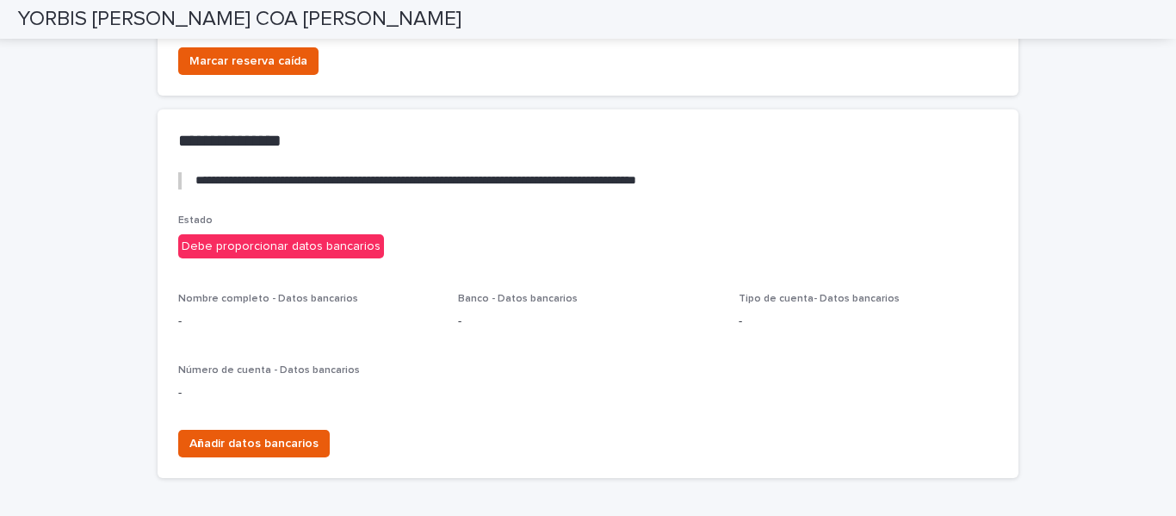
scroll to position [3211, 0]
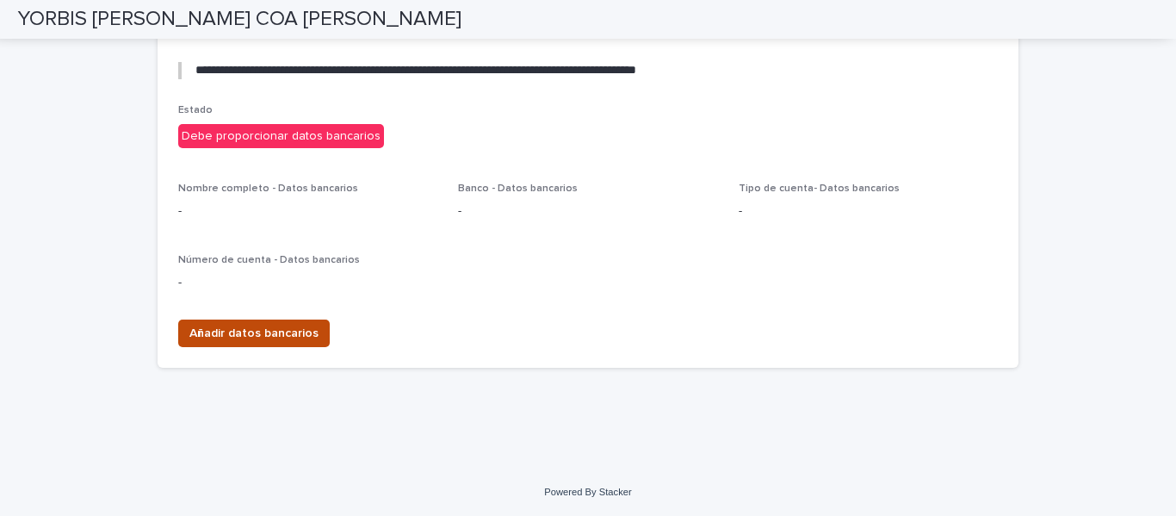
click at [275, 327] on span "Añadir datos bancarios" at bounding box center [253, 333] width 129 height 17
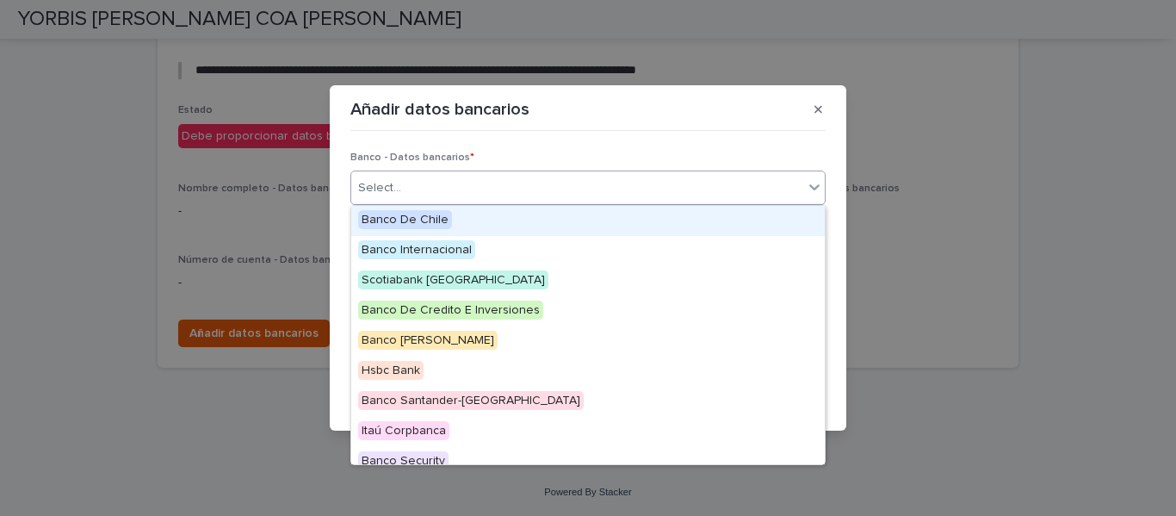
click at [411, 183] on div "Select..." at bounding box center [577, 188] width 452 height 28
click at [538, 145] on div "Banco - Datos bancarios * option Banco De Chile focused, 1 of 26. 26 results av…" at bounding box center [587, 274] width 475 height 272
click at [383, 179] on div "Select..." at bounding box center [379, 188] width 43 height 18
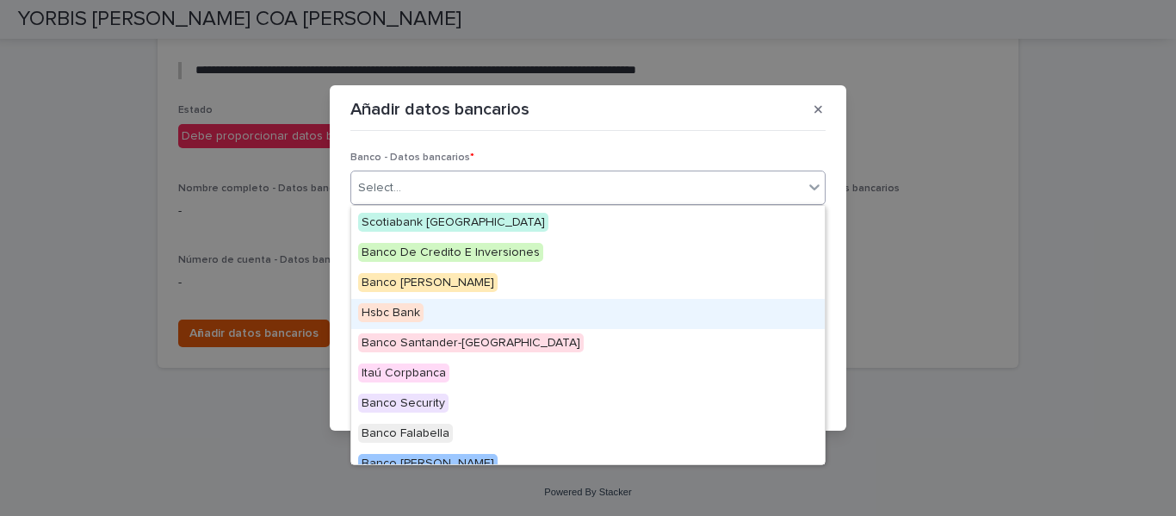
scroll to position [86, 0]
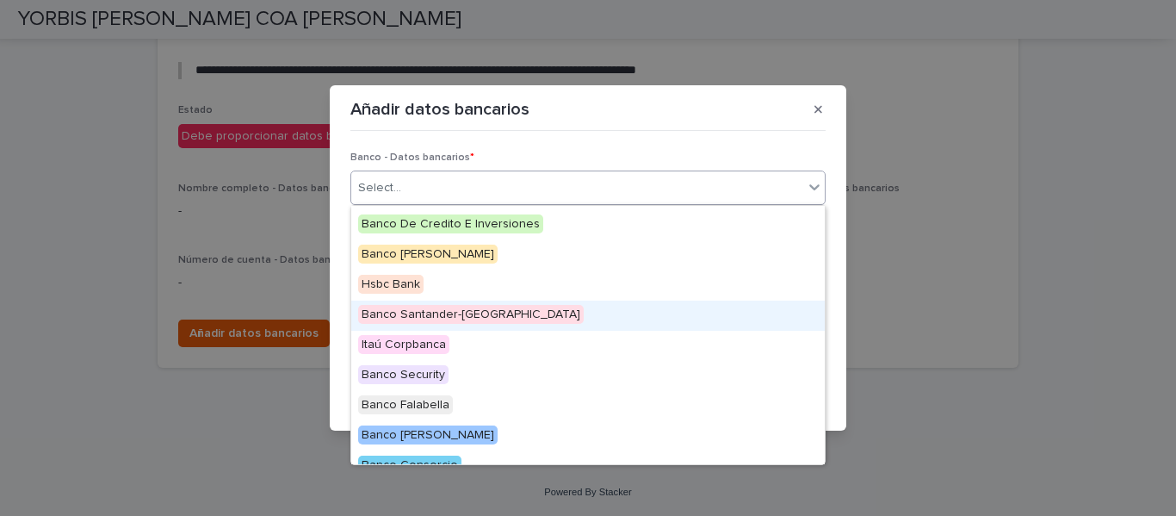
click at [464, 307] on span "Banco Santander-[GEOGRAPHIC_DATA]" at bounding box center [471, 314] width 226 height 19
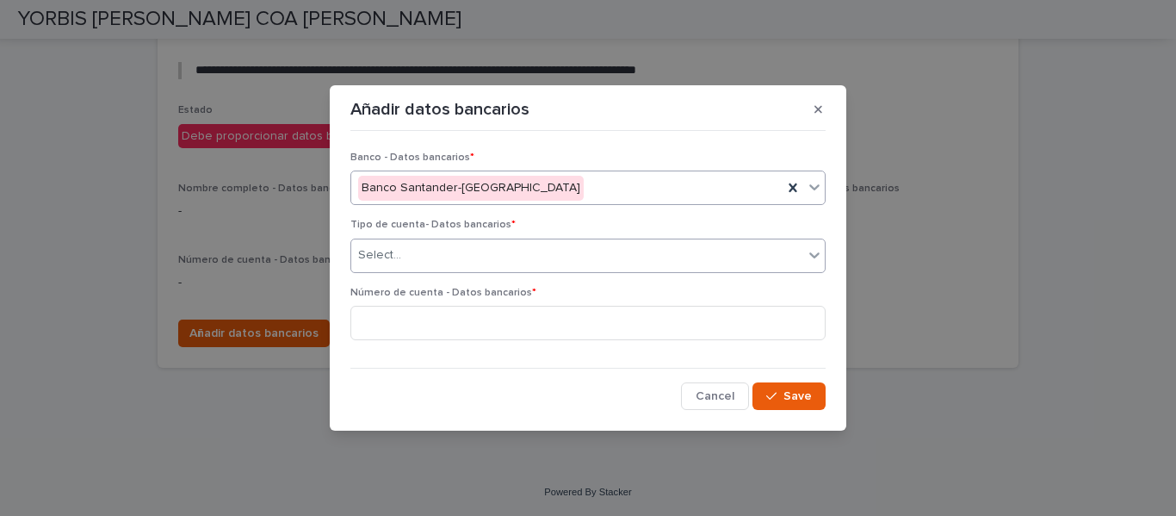
click at [430, 255] on div "Select..." at bounding box center [577, 255] width 452 height 28
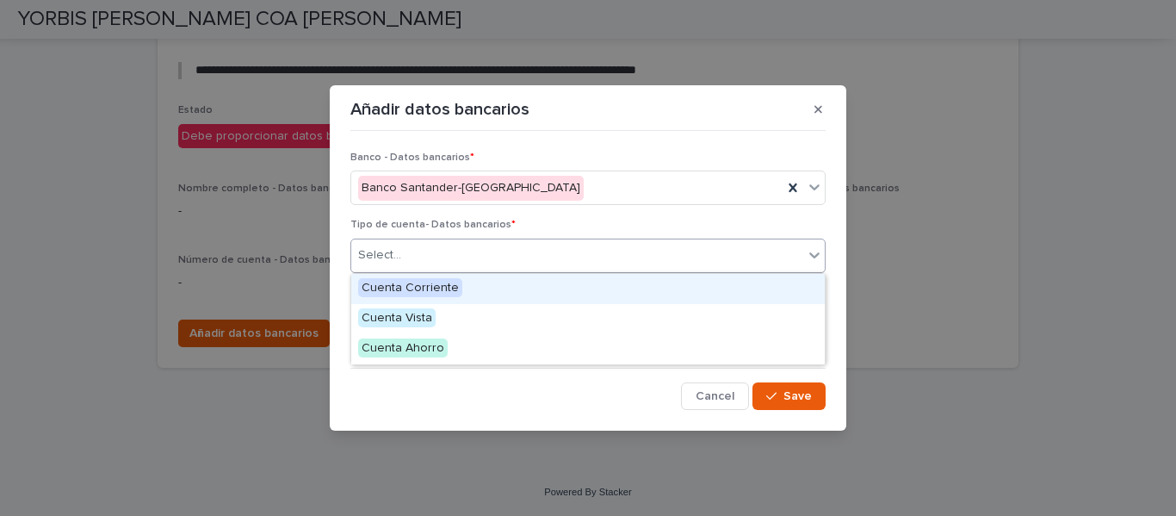
click at [438, 286] on span "Cuenta Corriente" at bounding box center [410, 287] width 104 height 19
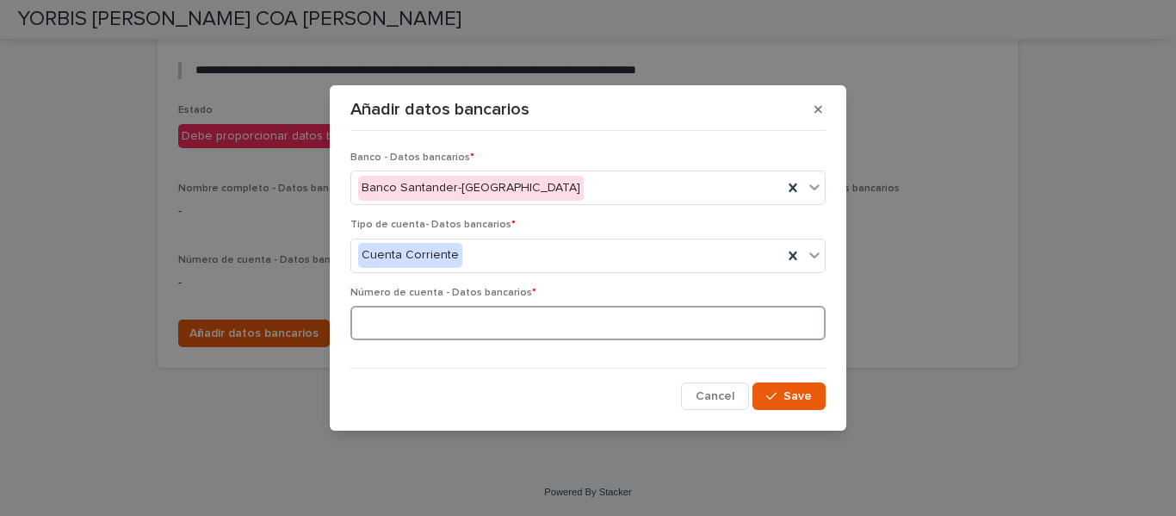
click at [417, 325] on input at bounding box center [587, 323] width 475 height 34
paste input "*********"
type input "*"
click at [373, 329] on input at bounding box center [587, 323] width 475 height 34
click at [392, 322] on input at bounding box center [587, 323] width 475 height 34
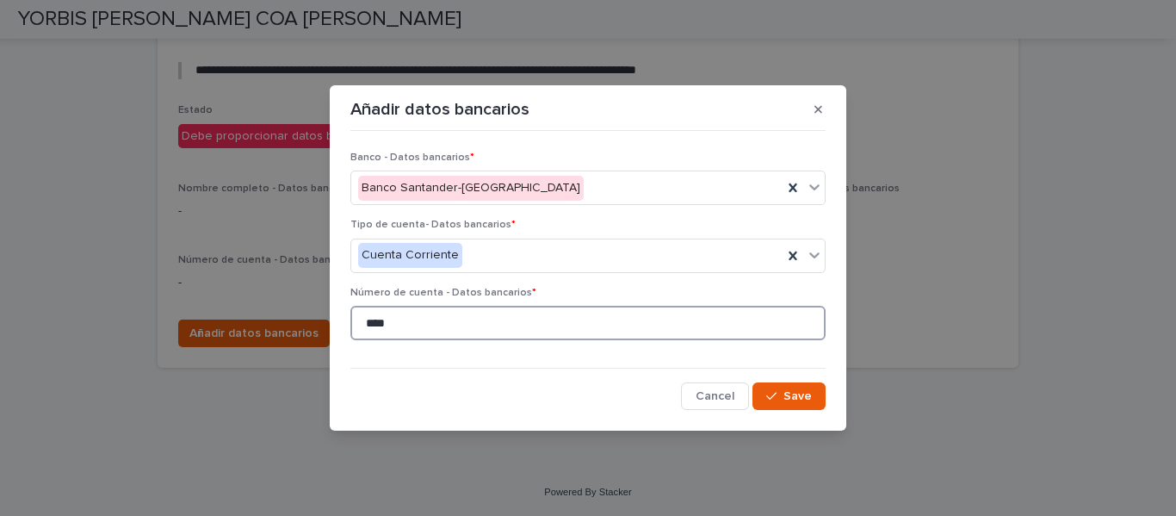
click at [403, 324] on input "****" at bounding box center [587, 323] width 475 height 34
click at [414, 316] on input "******" at bounding box center [587, 323] width 475 height 34
click at [382, 325] on input "*********" at bounding box center [587, 323] width 475 height 34
click at [437, 324] on input "*********" at bounding box center [587, 323] width 475 height 34
drag, startPoint x: 470, startPoint y: 325, endPoint x: 349, endPoint y: 322, distance: 121.4
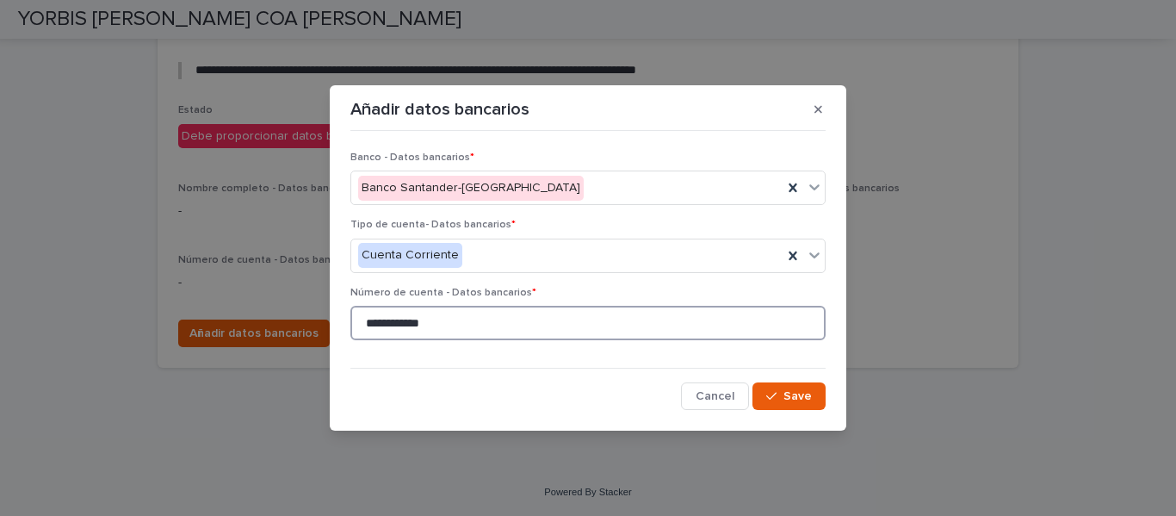
click at [349, 322] on div "**********" at bounding box center [588, 273] width 484 height 281
type input "**********"
click at [795, 392] on span "Save" at bounding box center [797, 396] width 28 height 12
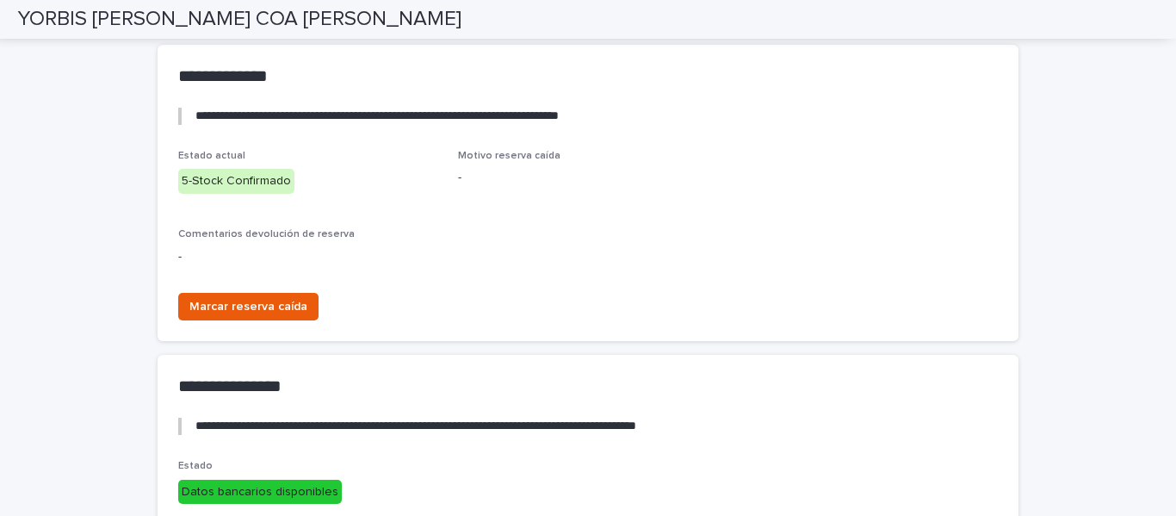
scroll to position [2522, 0]
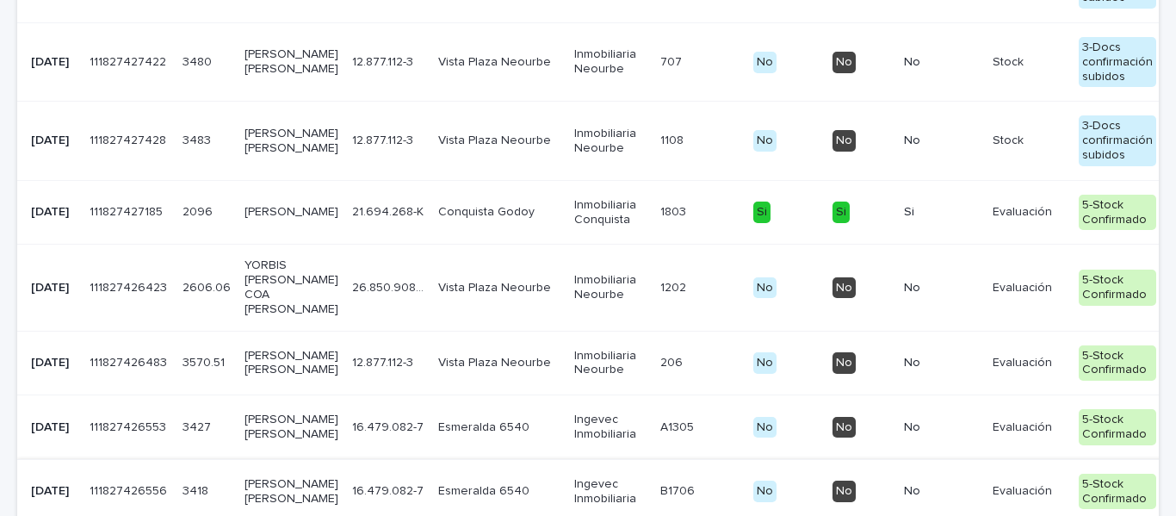
scroll to position [1253, 0]
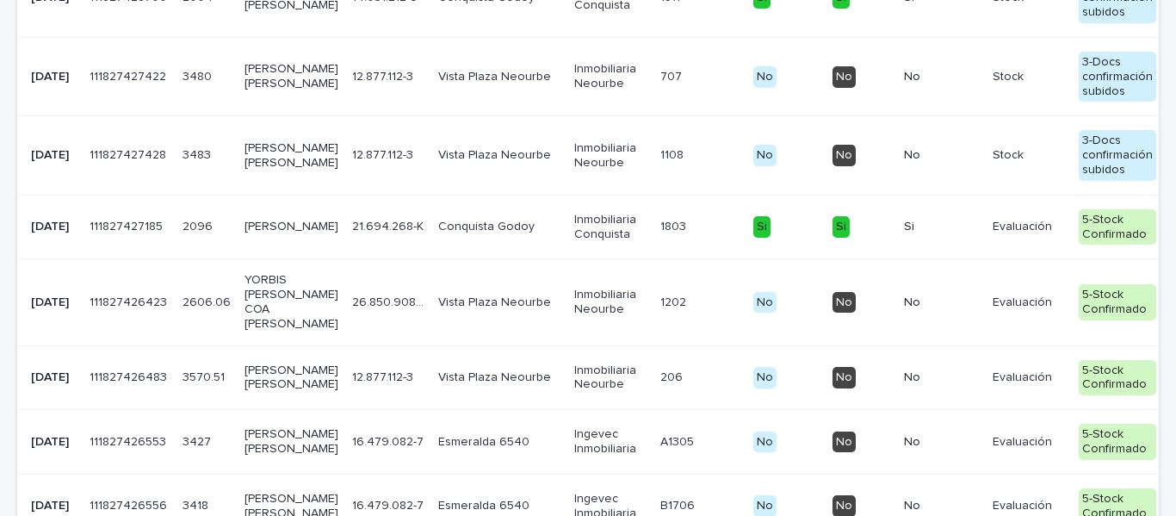
click at [260, 234] on p "[PERSON_NAME]" at bounding box center [291, 227] width 94 height 15
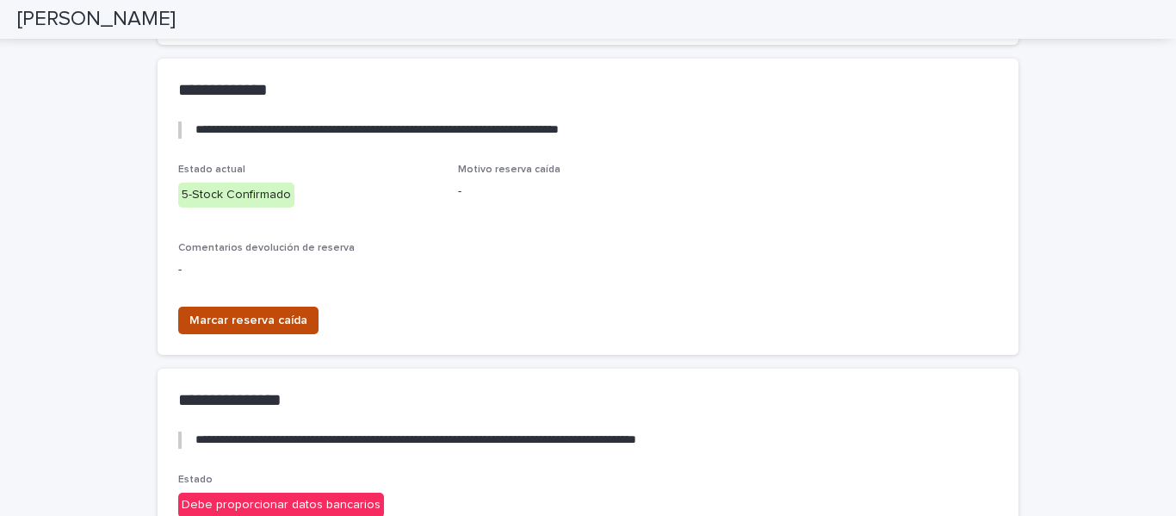
scroll to position [3247, 0]
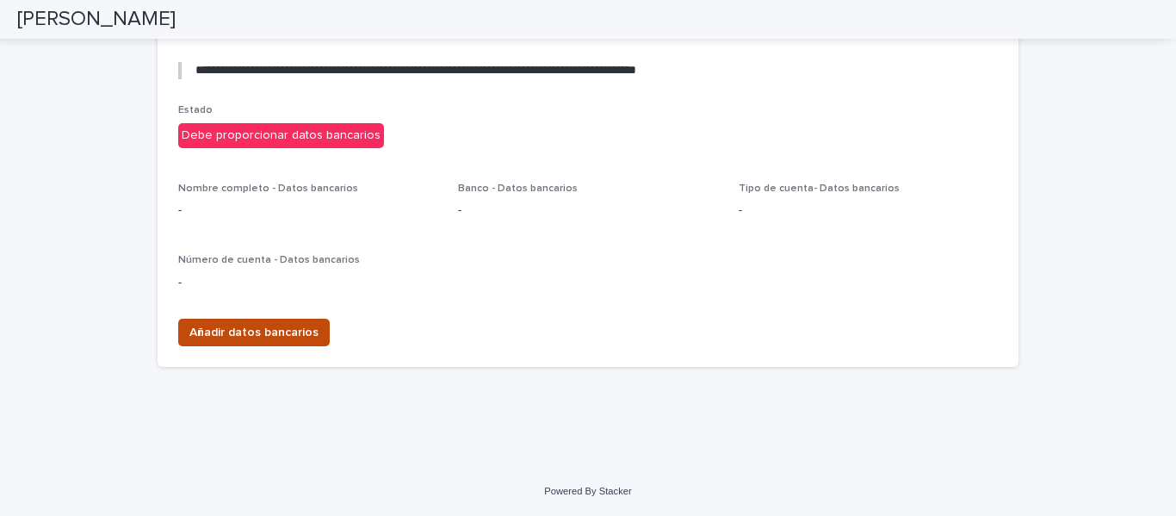
click at [268, 331] on span "Añadir datos bancarios" at bounding box center [253, 332] width 129 height 17
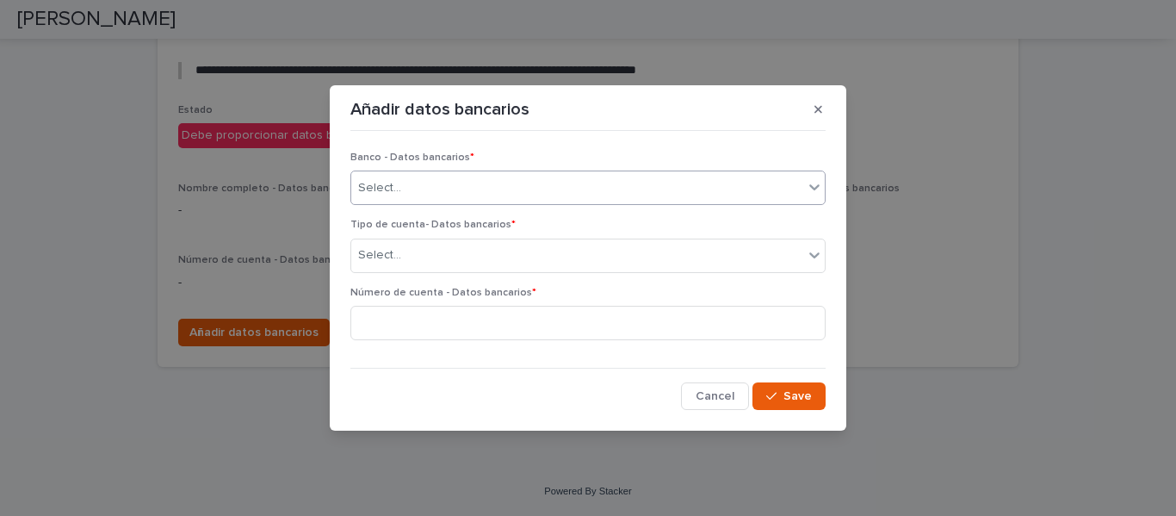
click at [746, 193] on div "Select..." at bounding box center [577, 188] width 452 height 28
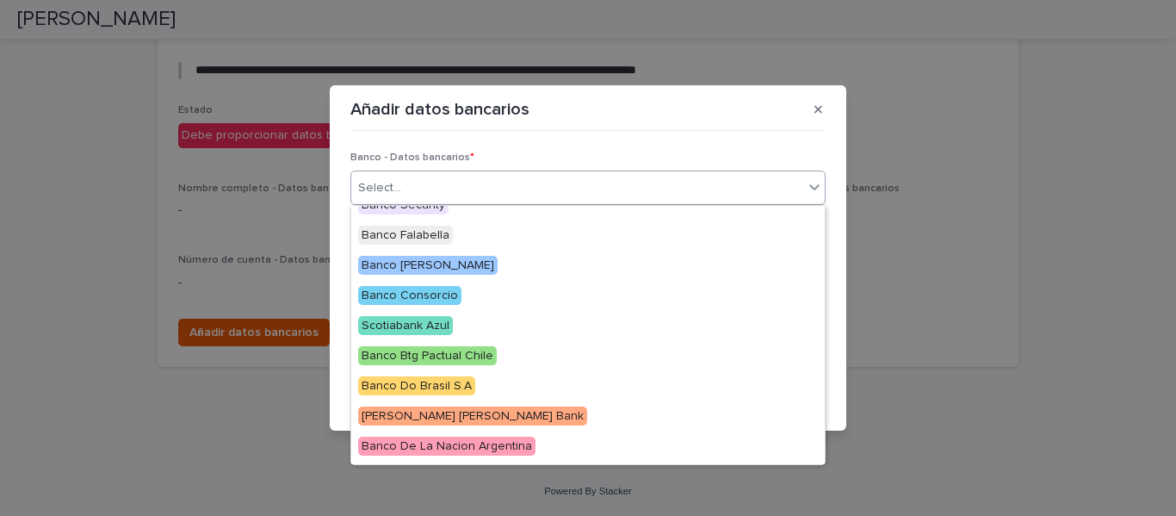
scroll to position [258, 0]
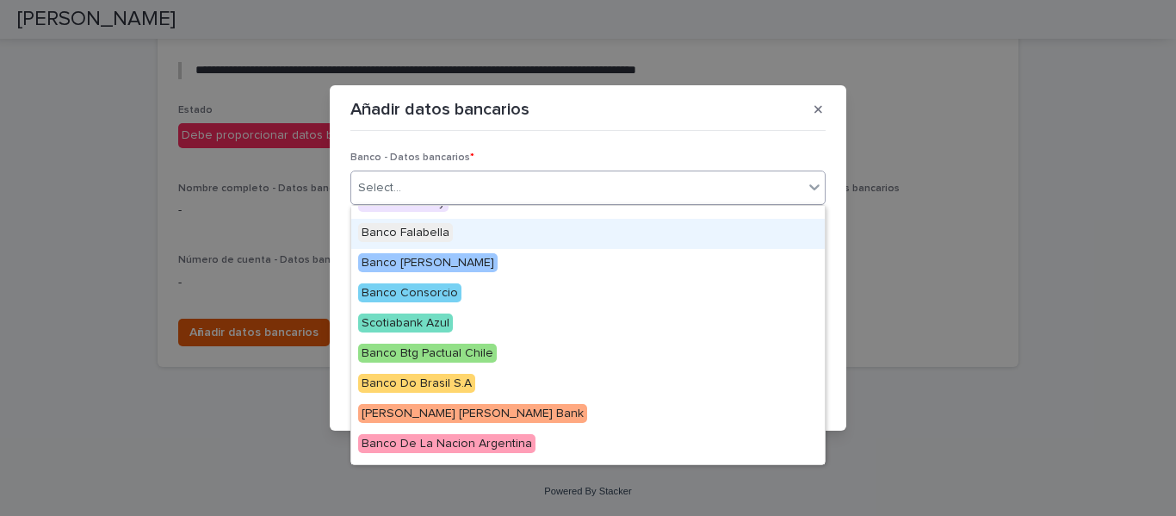
click at [440, 232] on span "Banco Falabella" at bounding box center [405, 232] width 95 height 19
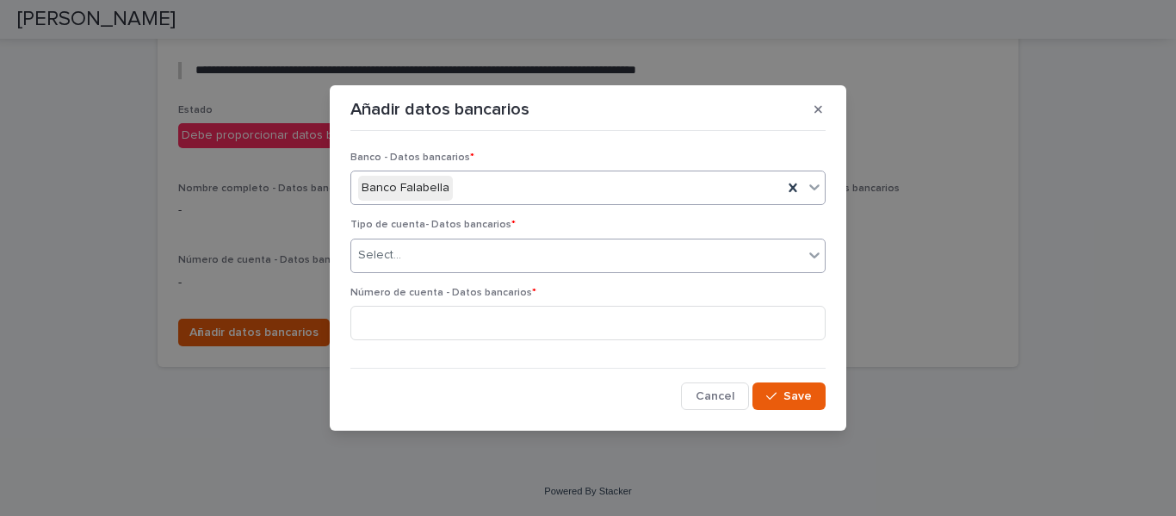
click at [476, 261] on div "Select..." at bounding box center [577, 255] width 452 height 28
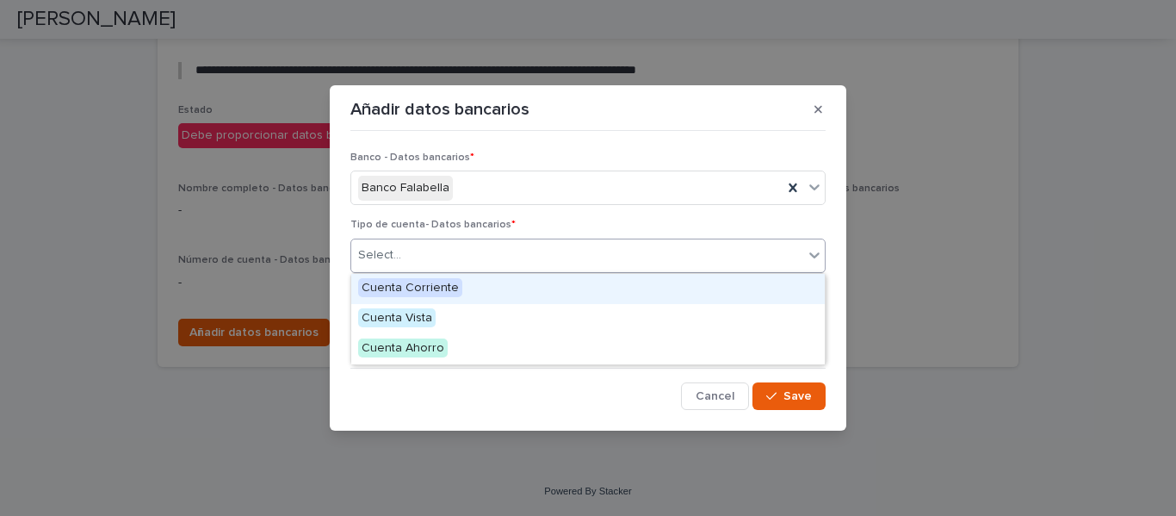
click at [432, 282] on span "Cuenta Corriente" at bounding box center [410, 287] width 104 height 19
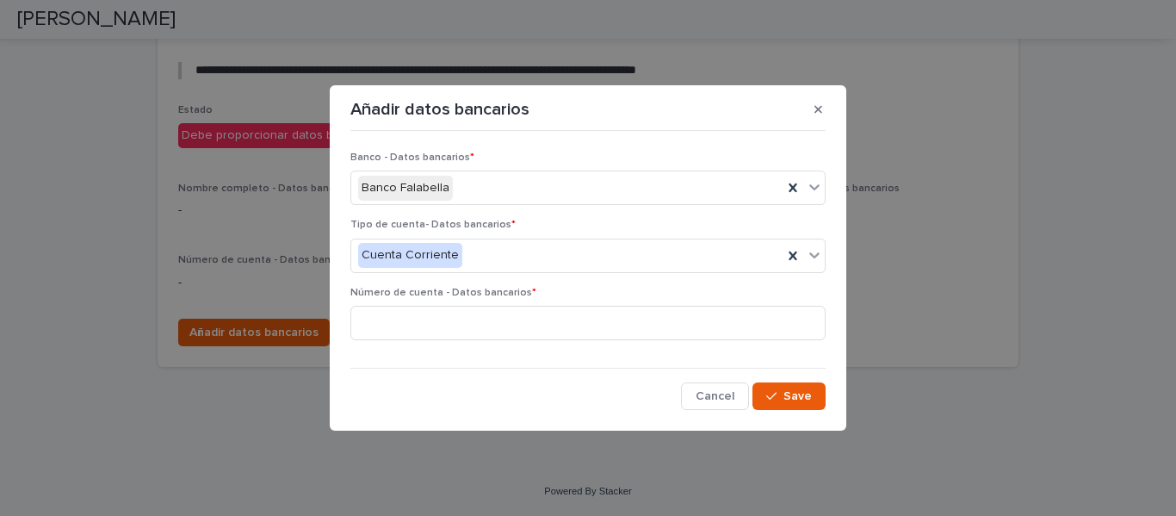
drag, startPoint x: 401, startPoint y: 414, endPoint x: 418, endPoint y: 344, distance: 71.8
click at [402, 412] on div "Banco - Datos bancarios * Banco Falabella Tipo de cuenta- Datos bancarios * Cue…" at bounding box center [588, 273] width 484 height 281
paste input "**********"
type input "**********"
click at [798, 394] on span "Save" at bounding box center [797, 396] width 28 height 12
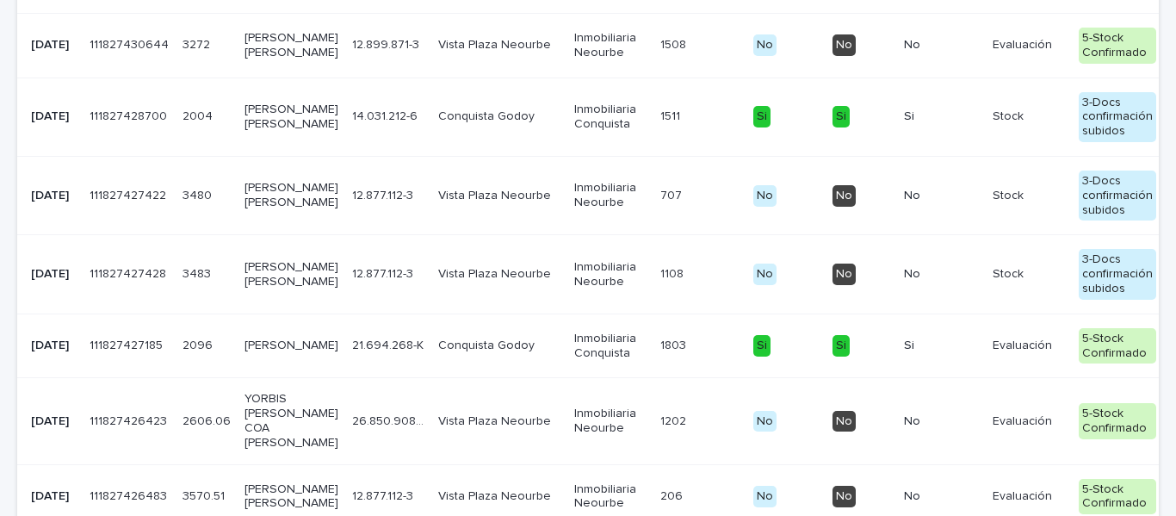
scroll to position [1081, 0]
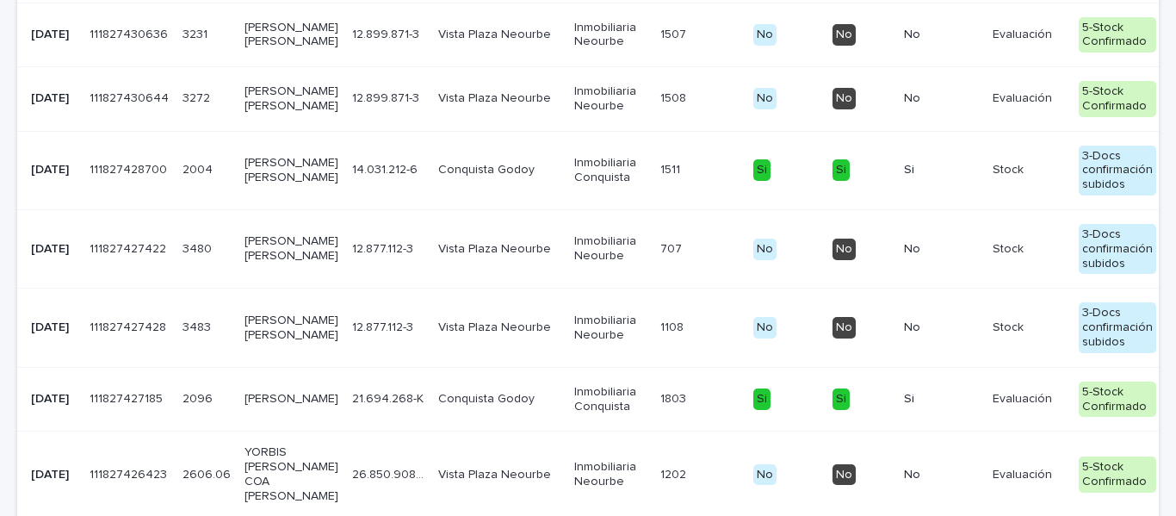
click at [245, 343] on p "[PERSON_NAME] [PERSON_NAME]" at bounding box center [291, 327] width 94 height 29
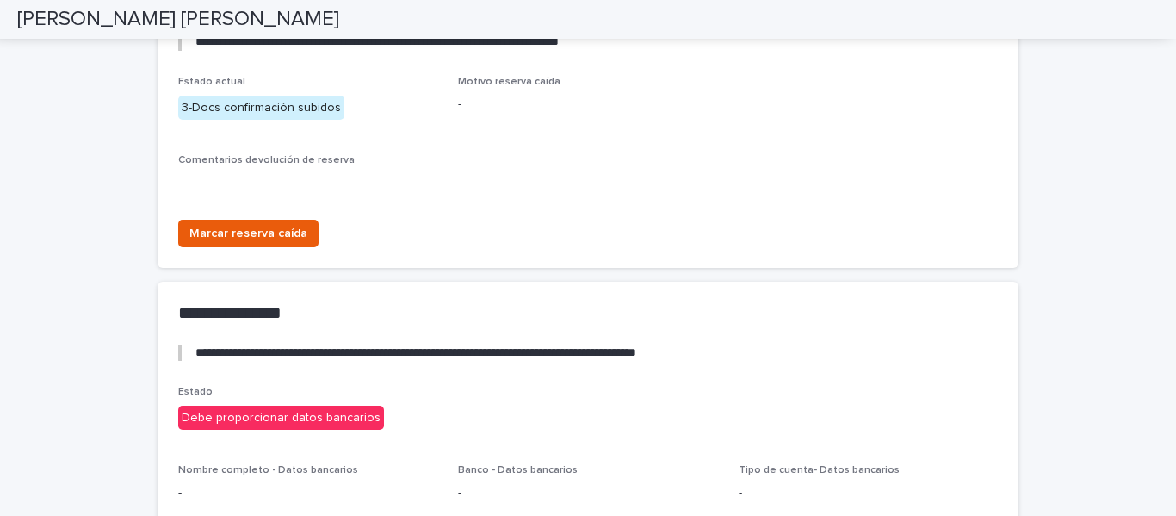
scroll to position [3227, 0]
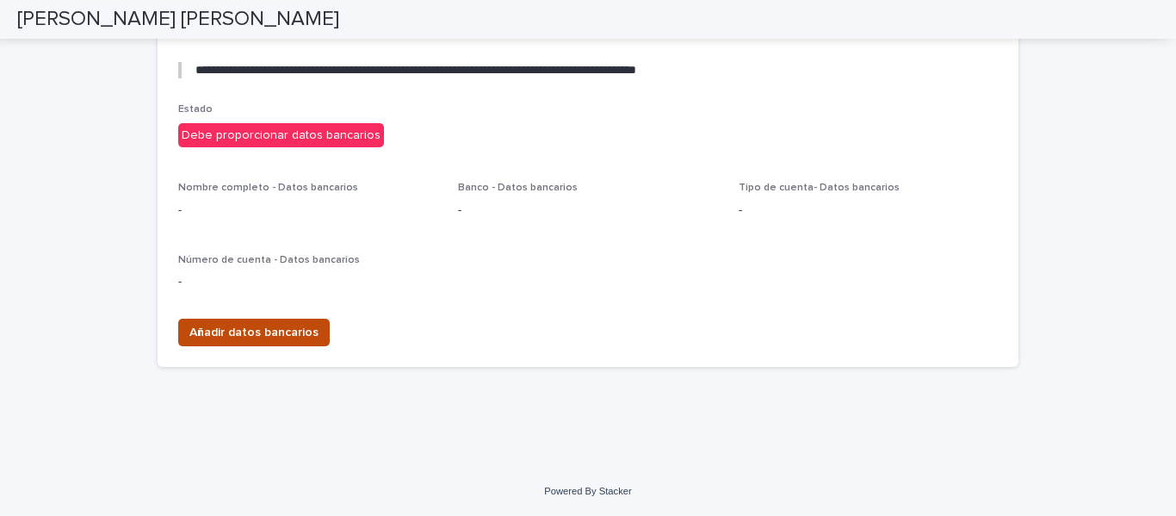
click at [277, 337] on span "Añadir datos bancarios" at bounding box center [253, 332] width 129 height 17
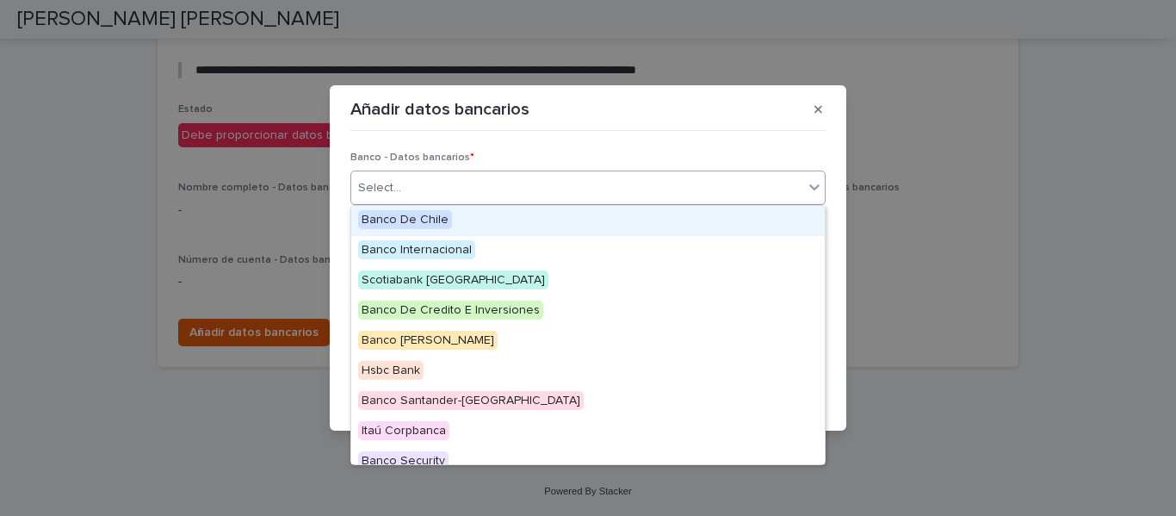
click at [408, 190] on div "Select..." at bounding box center [577, 188] width 452 height 28
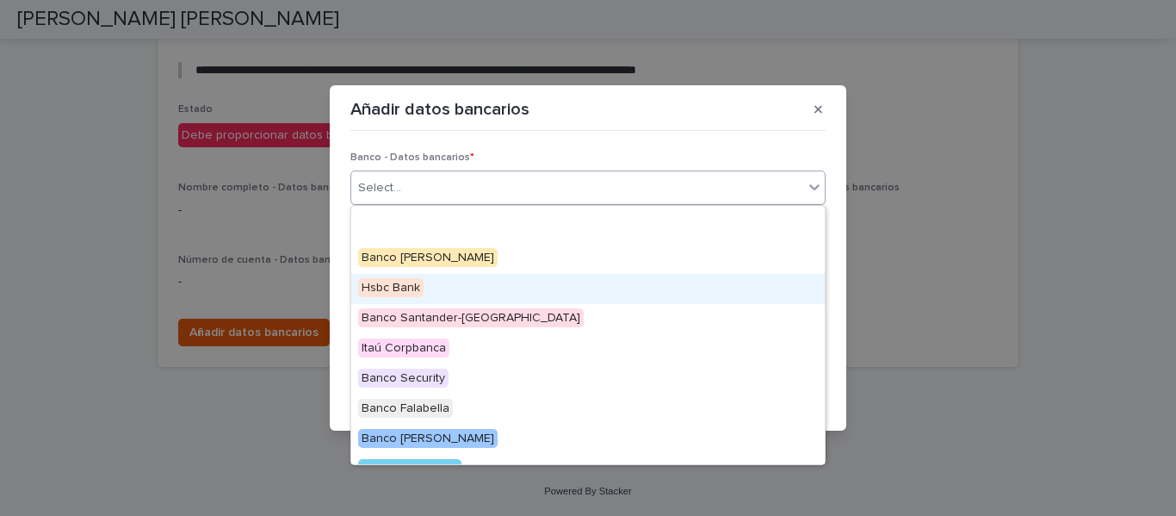
scroll to position [172, 0]
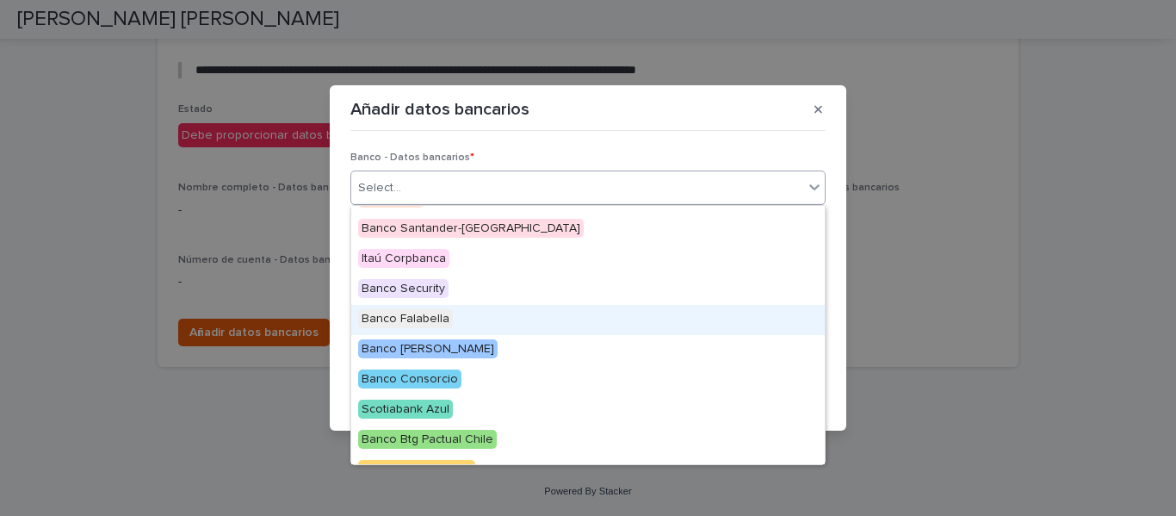
click at [432, 319] on span "Banco Falabella" at bounding box center [405, 318] width 95 height 19
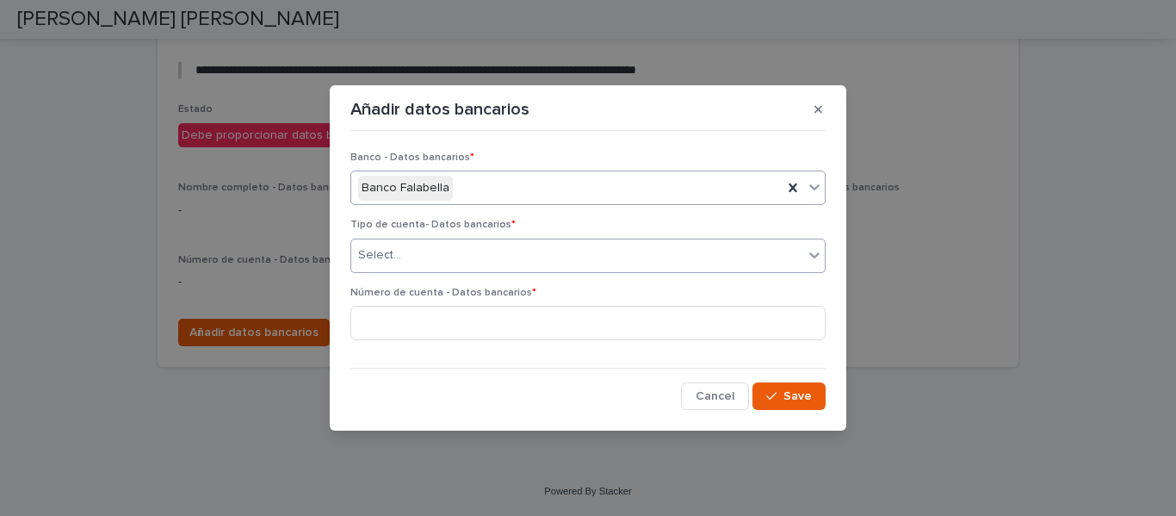
click at [424, 251] on div "Select..." at bounding box center [577, 255] width 452 height 28
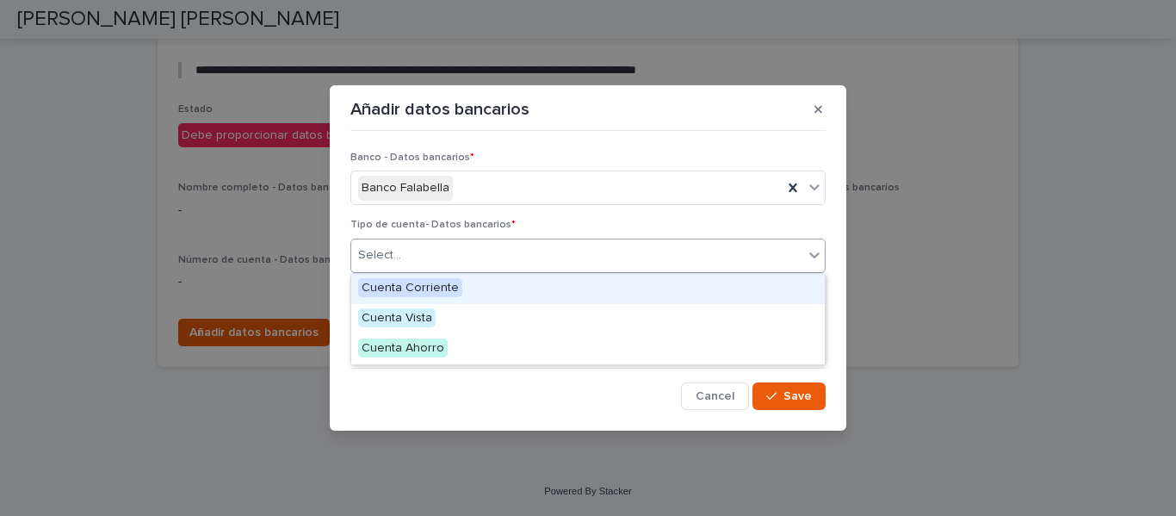
click at [428, 285] on span "Cuenta Corriente" at bounding box center [410, 287] width 104 height 19
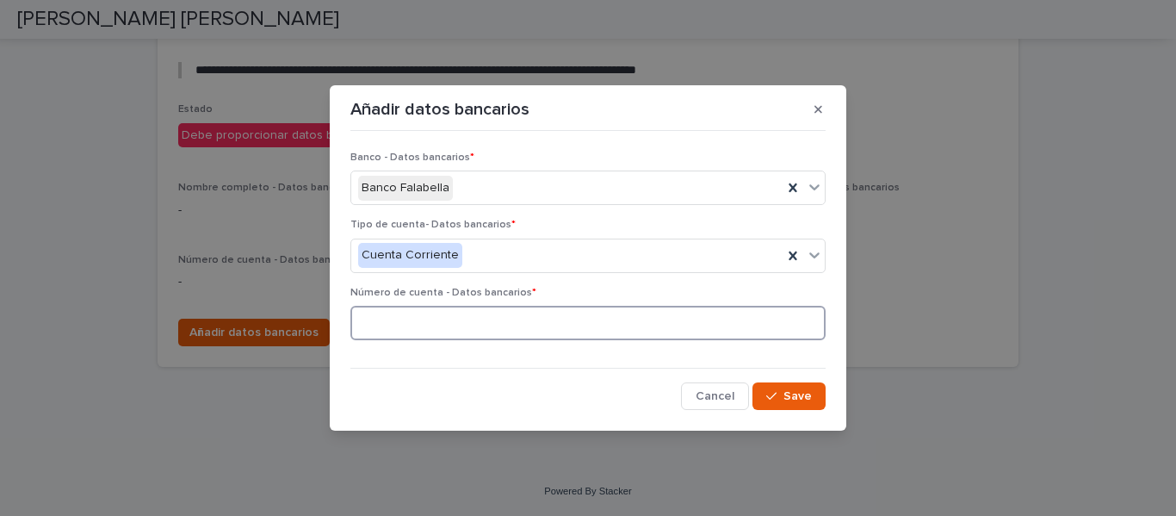
paste input "**********"
type input "**********"
click at [793, 392] on span "Save" at bounding box center [797, 396] width 28 height 12
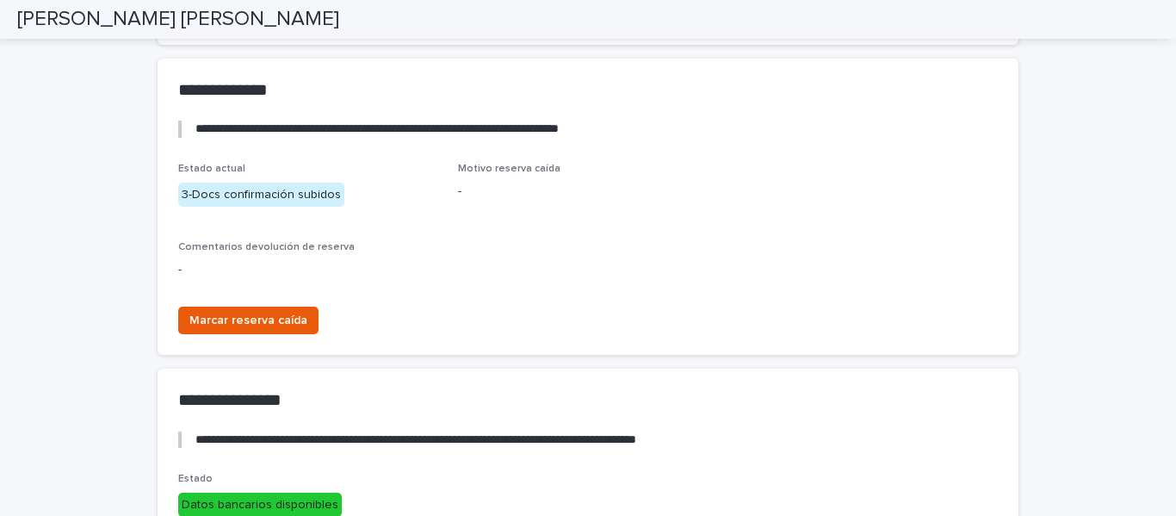
scroll to position [2625, 0]
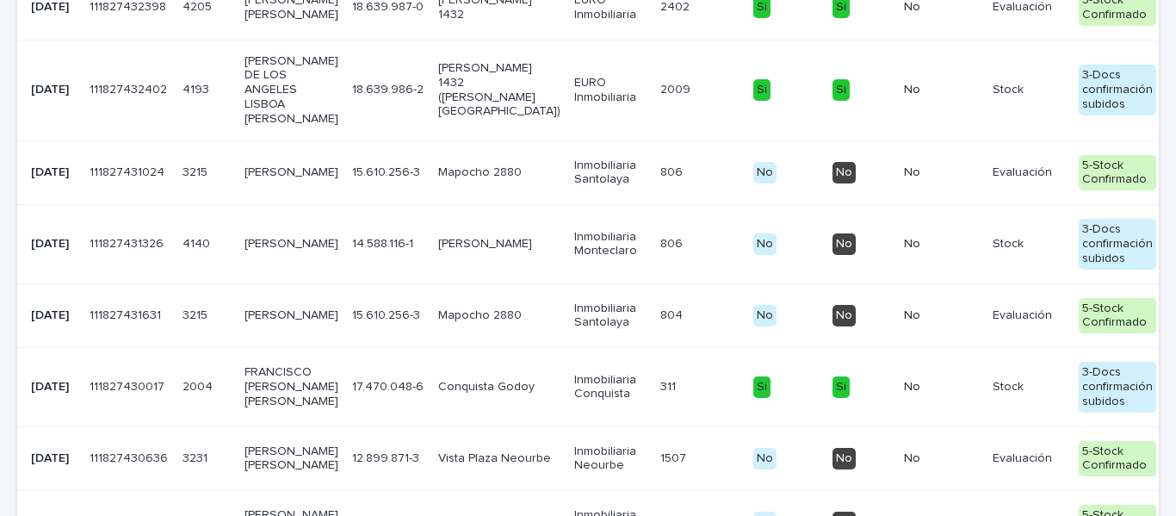
scroll to position [1174, 0]
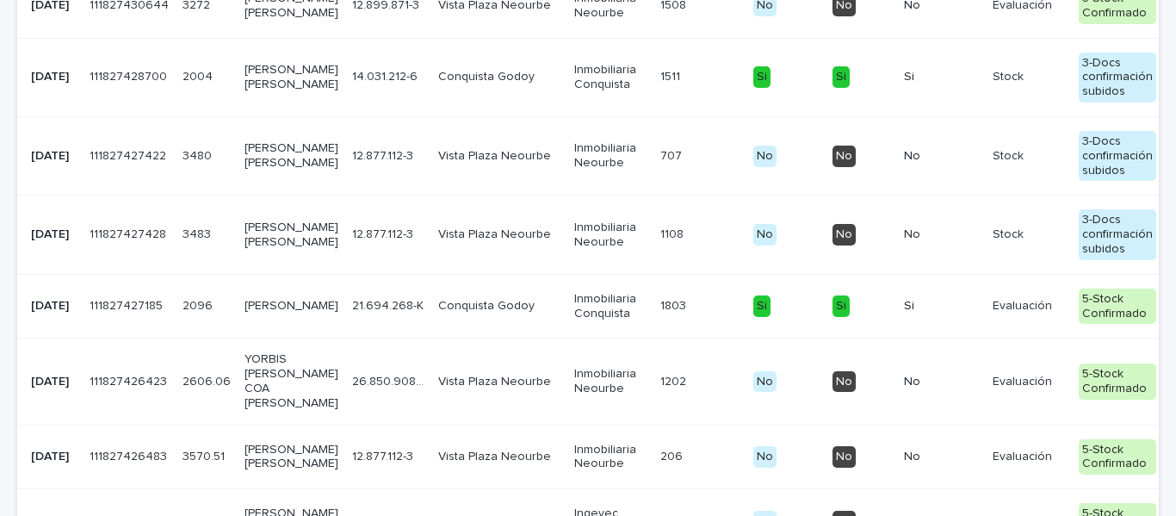
click at [262, 170] on p "[PERSON_NAME] [PERSON_NAME]" at bounding box center [291, 155] width 94 height 29
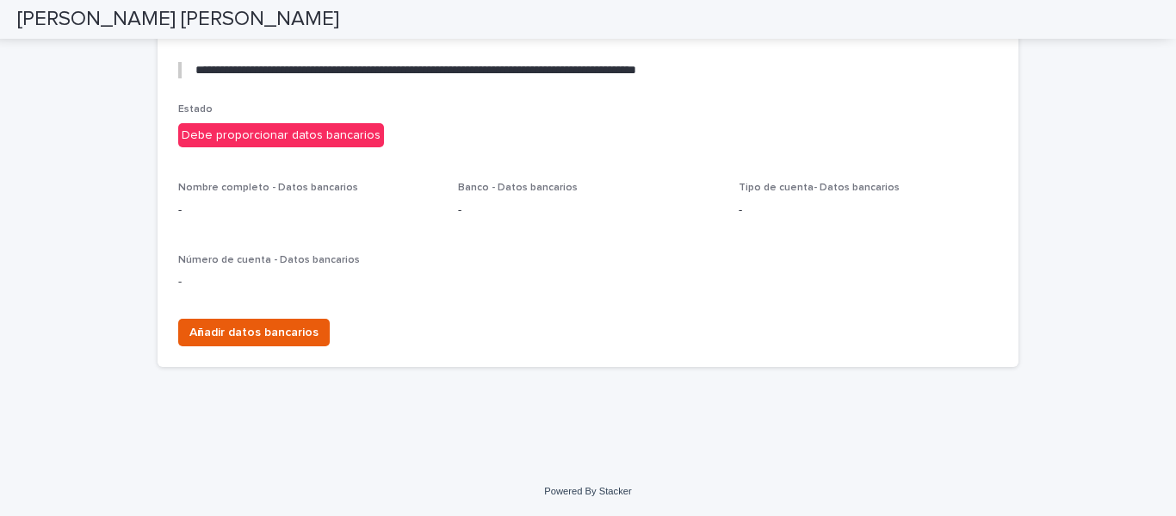
scroll to position [3227, 0]
click at [294, 327] on span "Añadir datos bancarios" at bounding box center [253, 332] width 129 height 17
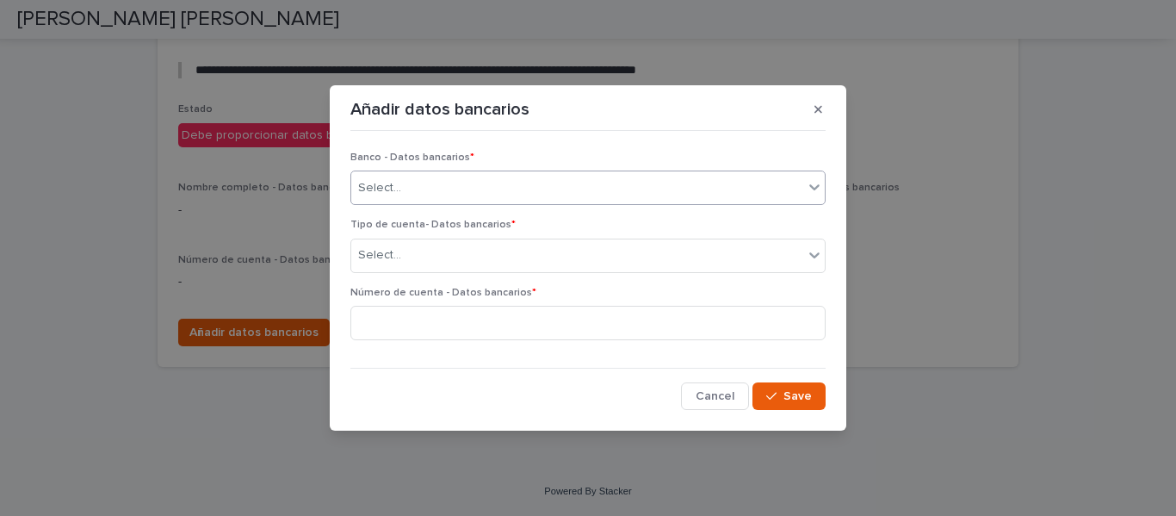
click at [403, 200] on div "Select..." at bounding box center [577, 188] width 452 height 28
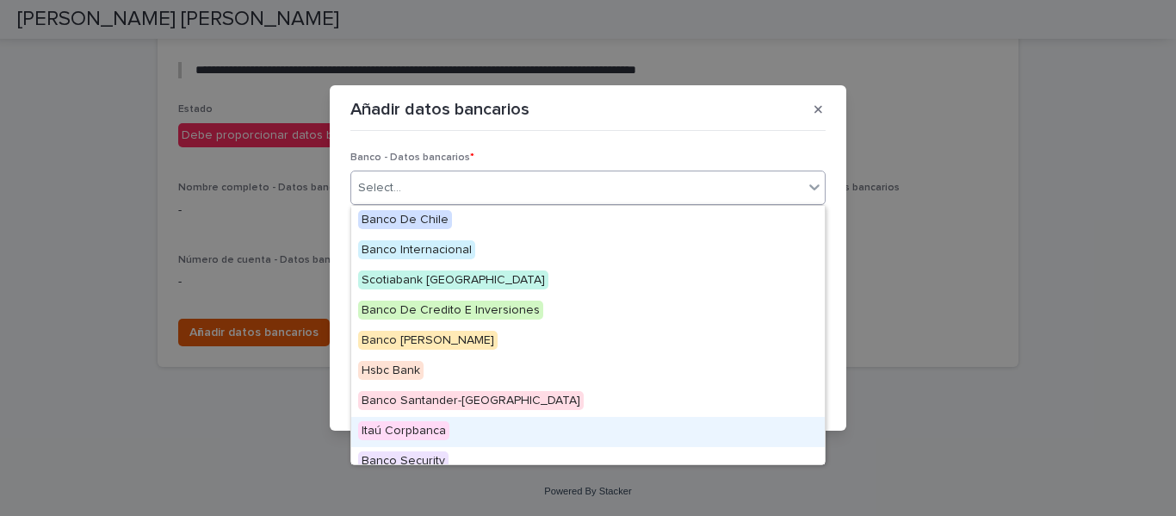
scroll to position [86, 0]
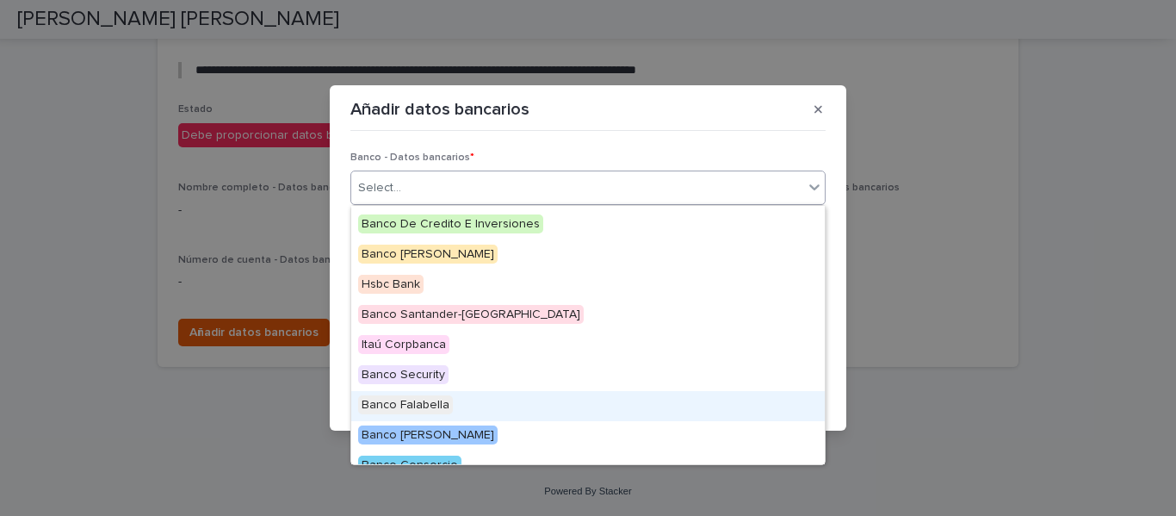
click at [428, 406] on span "Banco Falabella" at bounding box center [405, 404] width 95 height 19
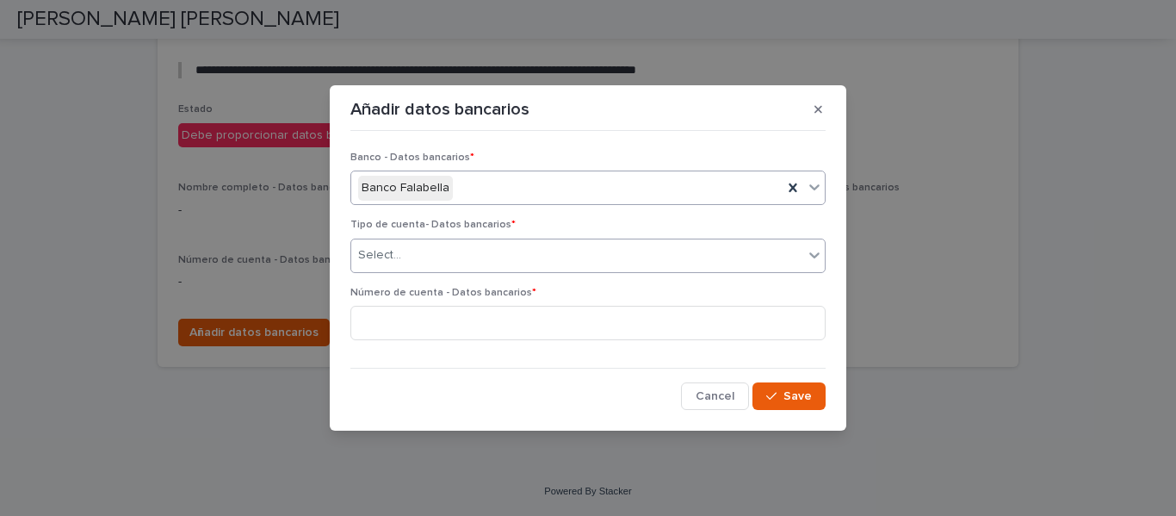
click at [459, 248] on div "Select..." at bounding box center [577, 255] width 452 height 28
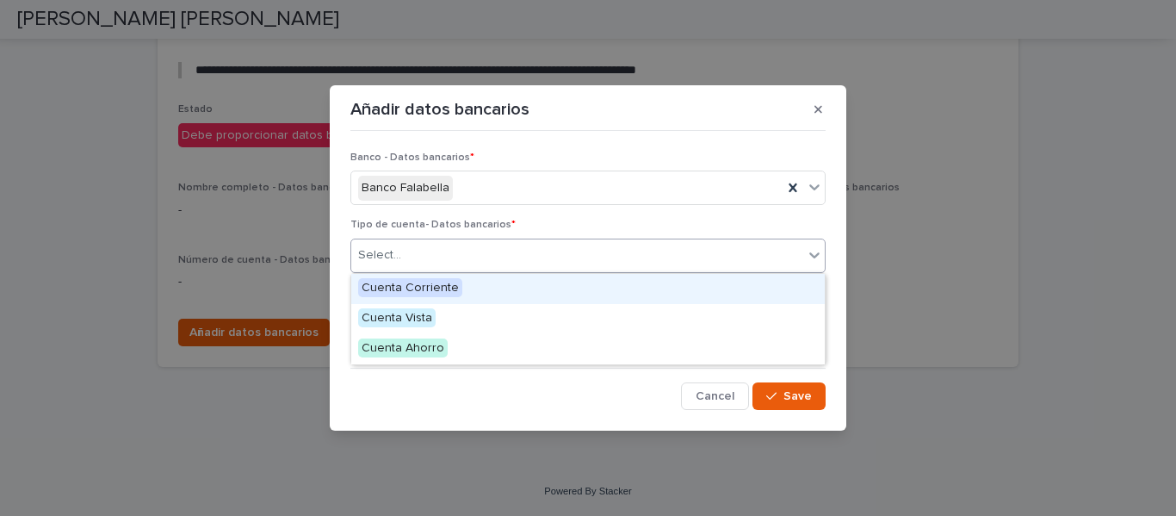
click at [442, 290] on span "Cuenta Corriente" at bounding box center [410, 287] width 104 height 19
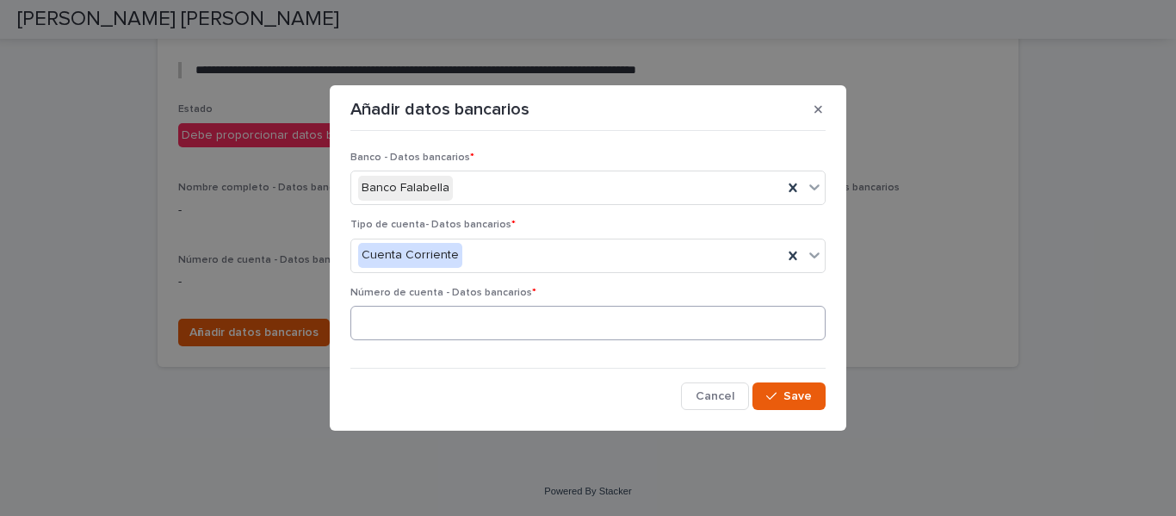
drag, startPoint x: 381, startPoint y: 372, endPoint x: 379, endPoint y: 327, distance: 44.8
click at [381, 370] on div "Banco - Datos bancarios * Banco Falabella Tipo de cuenta- Datos bancarios * Cue…" at bounding box center [587, 274] width 475 height 272
click at [385, 324] on input at bounding box center [587, 323] width 475 height 34
paste input "**********"
type input "**********"
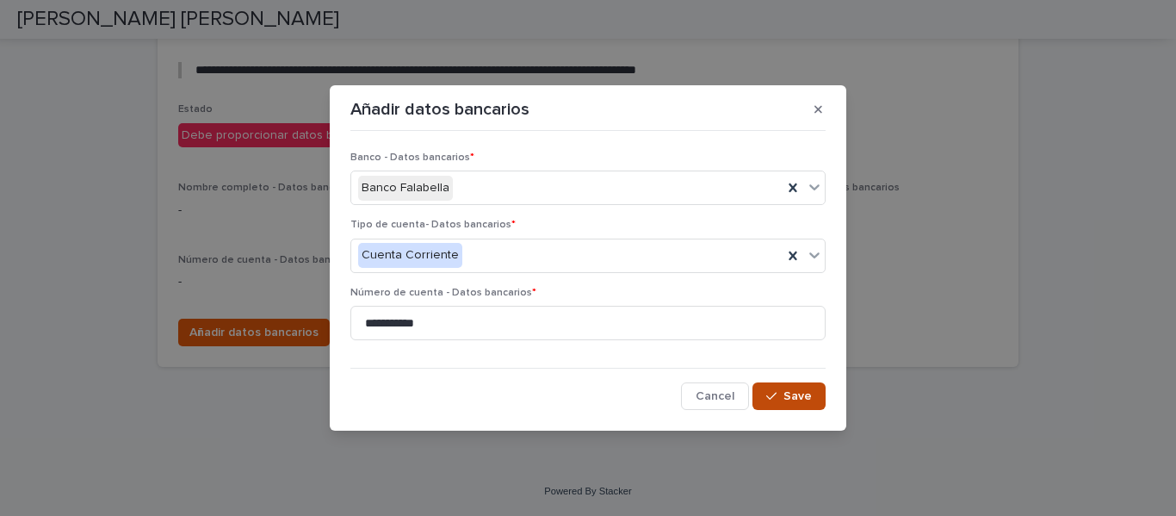
click at [805, 392] on span "Save" at bounding box center [797, 396] width 28 height 12
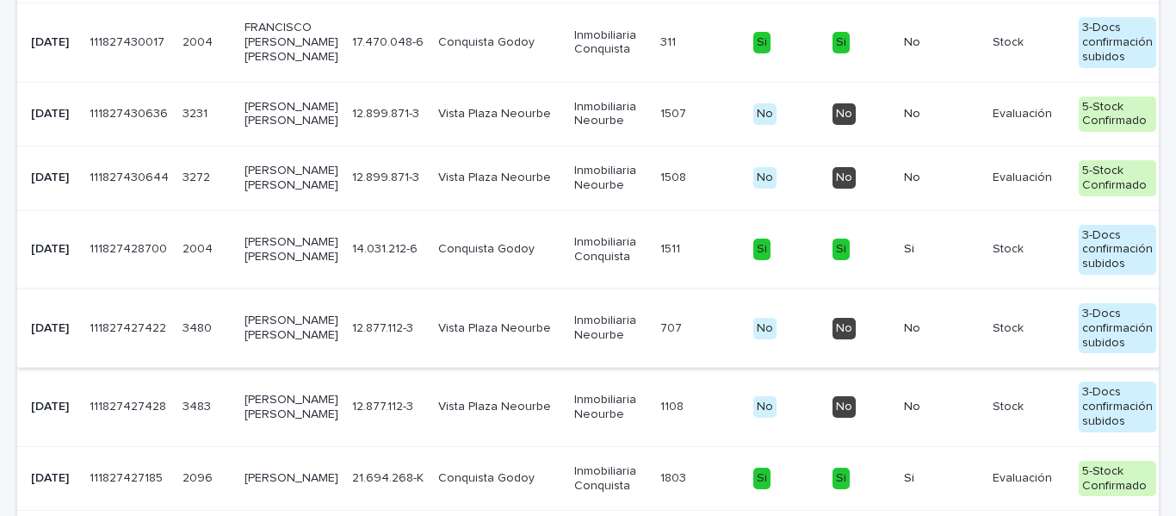
scroll to position [916, 0]
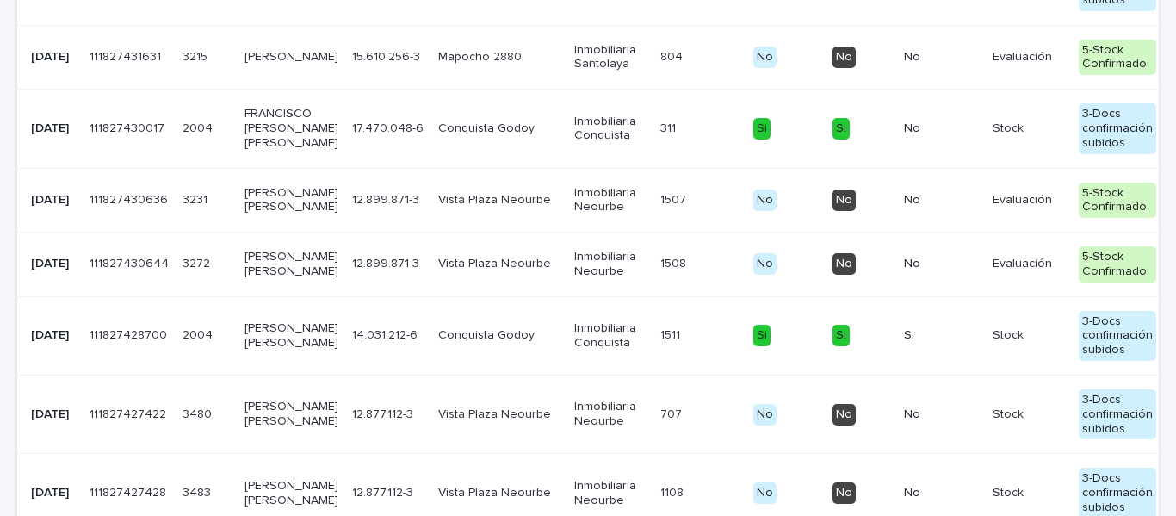
click at [257, 350] on p "[PERSON_NAME] [PERSON_NAME]" at bounding box center [291, 335] width 94 height 29
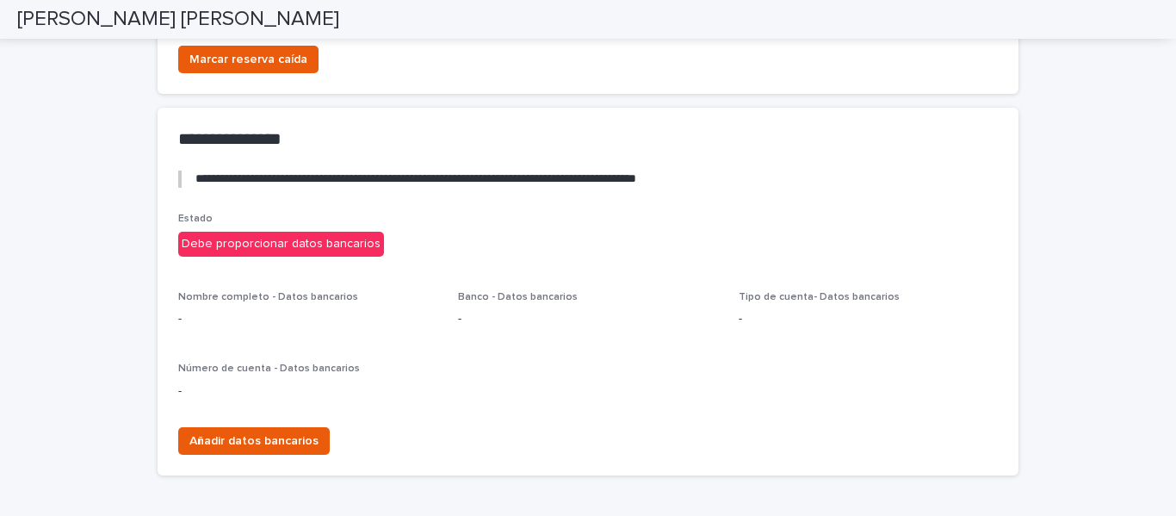
scroll to position [3209, 0]
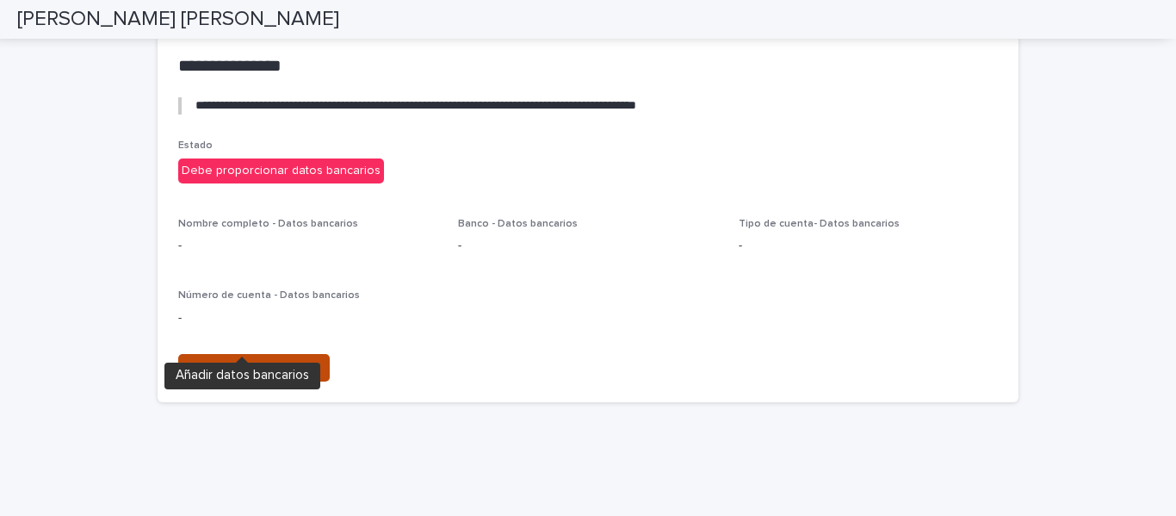
click at [244, 359] on span "Añadir datos bancarios" at bounding box center [253, 367] width 129 height 17
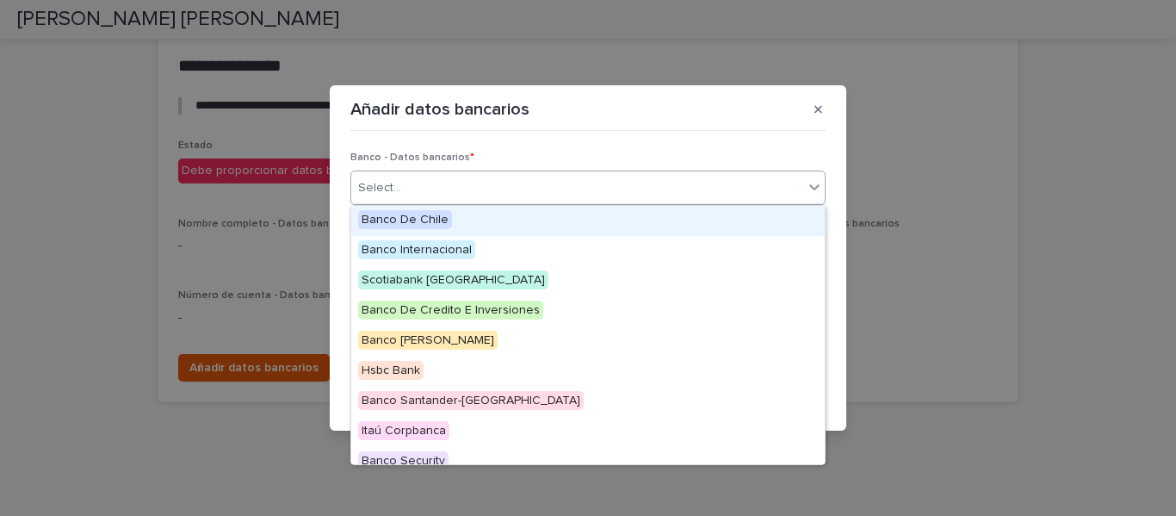
click at [380, 185] on div "Select..." at bounding box center [379, 188] width 43 height 18
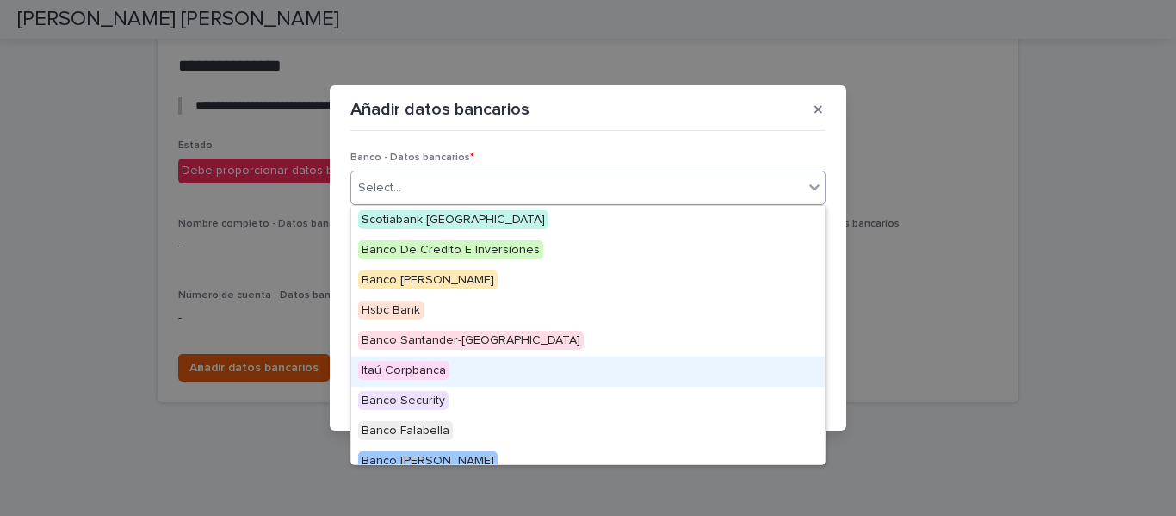
scroll to position [86, 0]
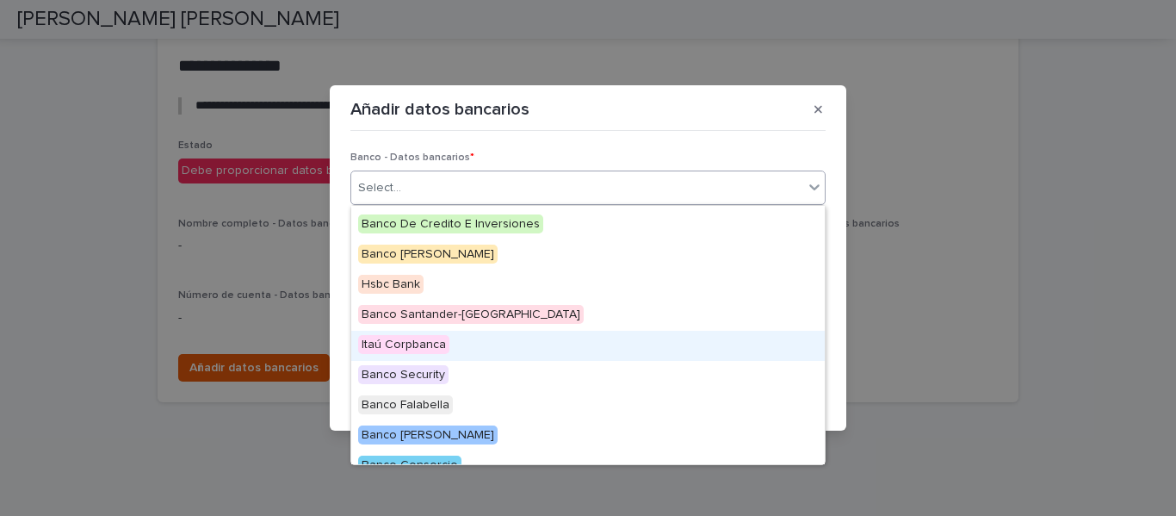
click at [406, 343] on span "Itaú Corpbanca" at bounding box center [403, 344] width 91 height 19
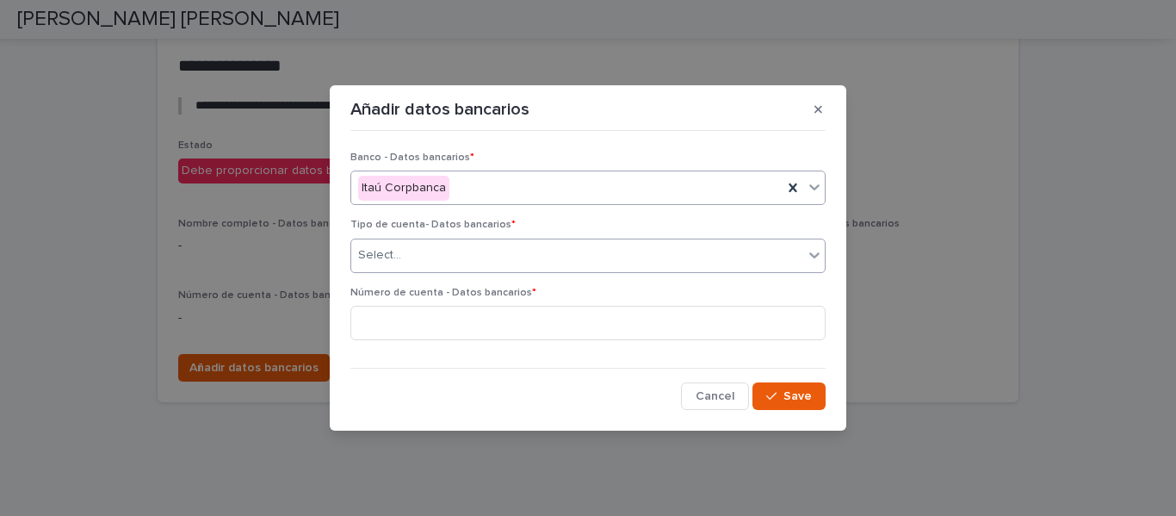
click at [405, 257] on div "Select..." at bounding box center [577, 255] width 452 height 28
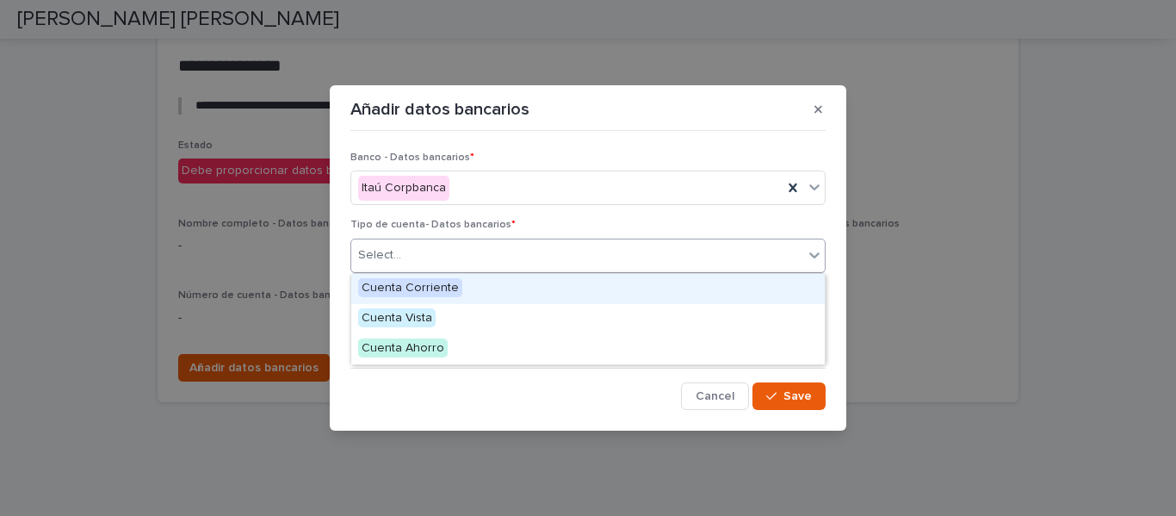
click at [422, 286] on span "Cuenta Corriente" at bounding box center [410, 287] width 104 height 19
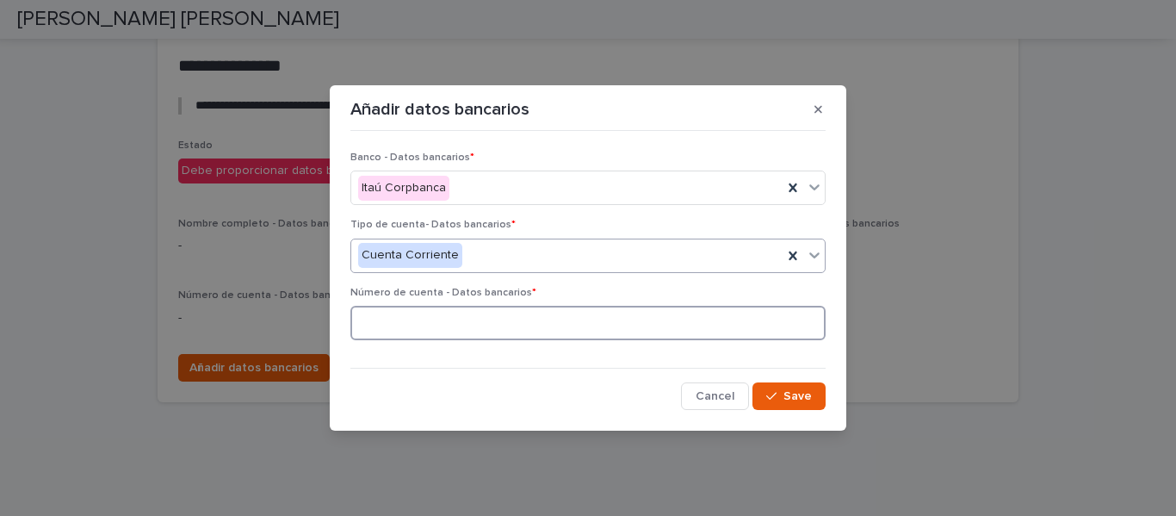
click at [410, 320] on input at bounding box center [587, 323] width 475 height 34
click at [530, 399] on div "Cancel Save" at bounding box center [587, 396] width 475 height 28
click at [400, 317] on input at bounding box center [587, 323] width 475 height 34
paste input "**********"
type input "**********"
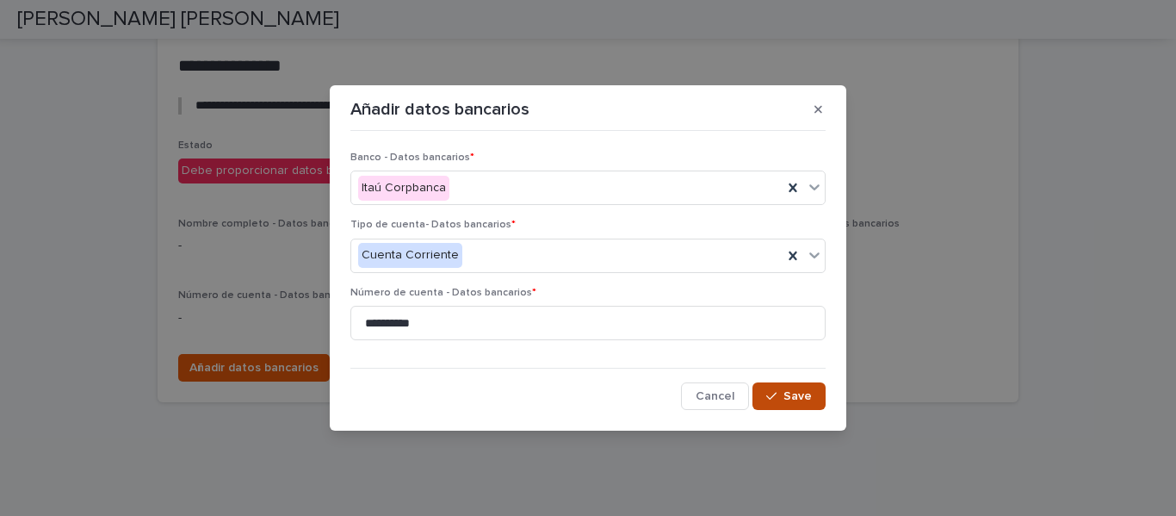
click at [801, 391] on span "Save" at bounding box center [797, 396] width 28 height 12
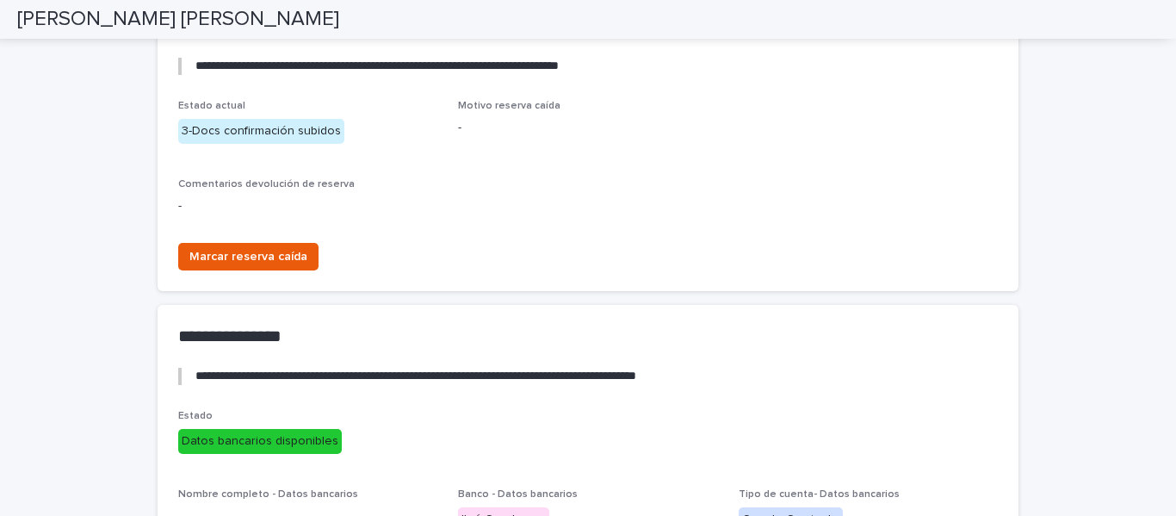
scroll to position [2693, 0]
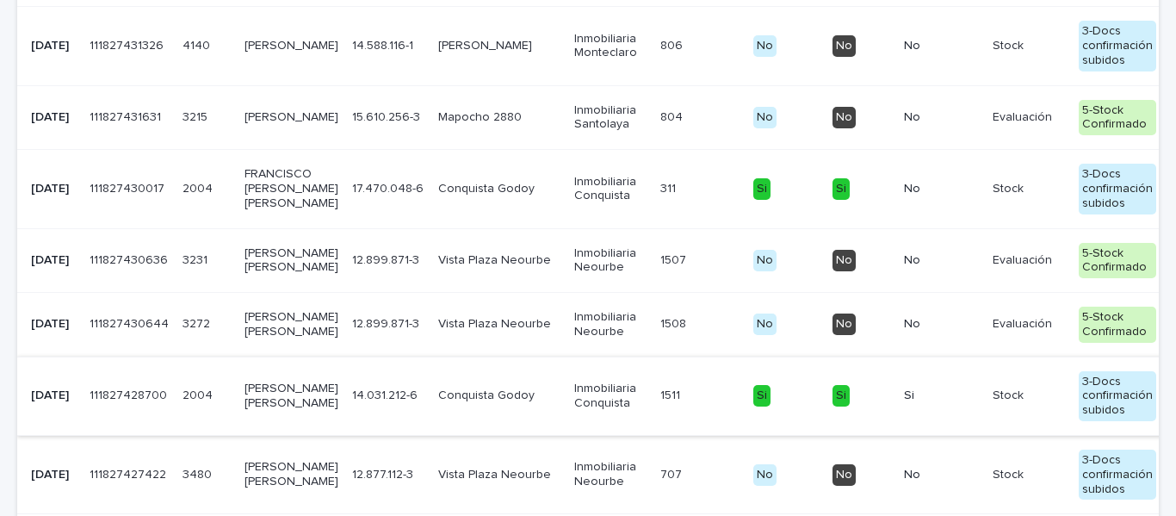
scroll to position [830, 0]
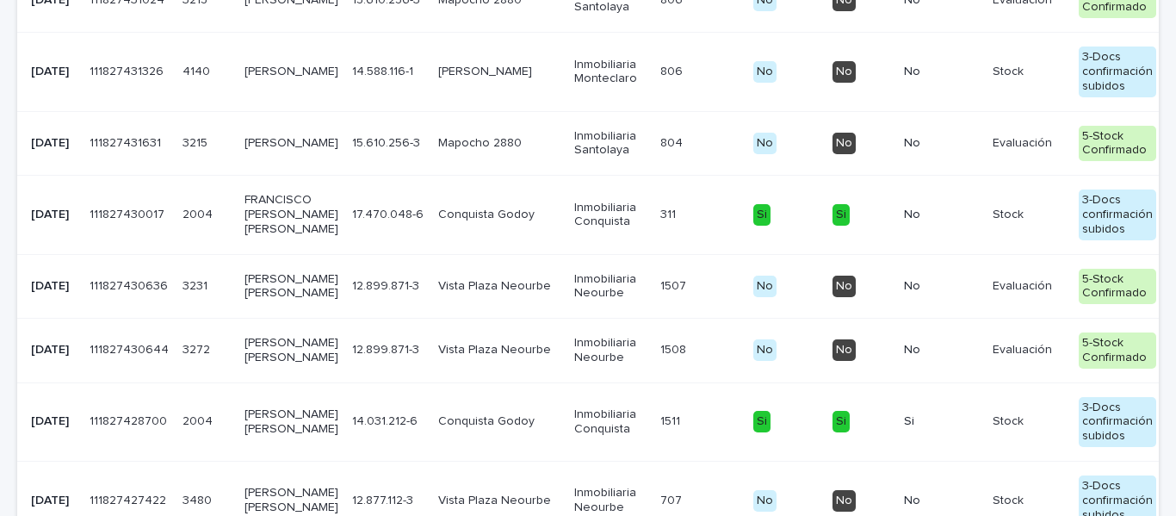
click at [248, 365] on p "[PERSON_NAME] [PERSON_NAME]" at bounding box center [291, 350] width 94 height 29
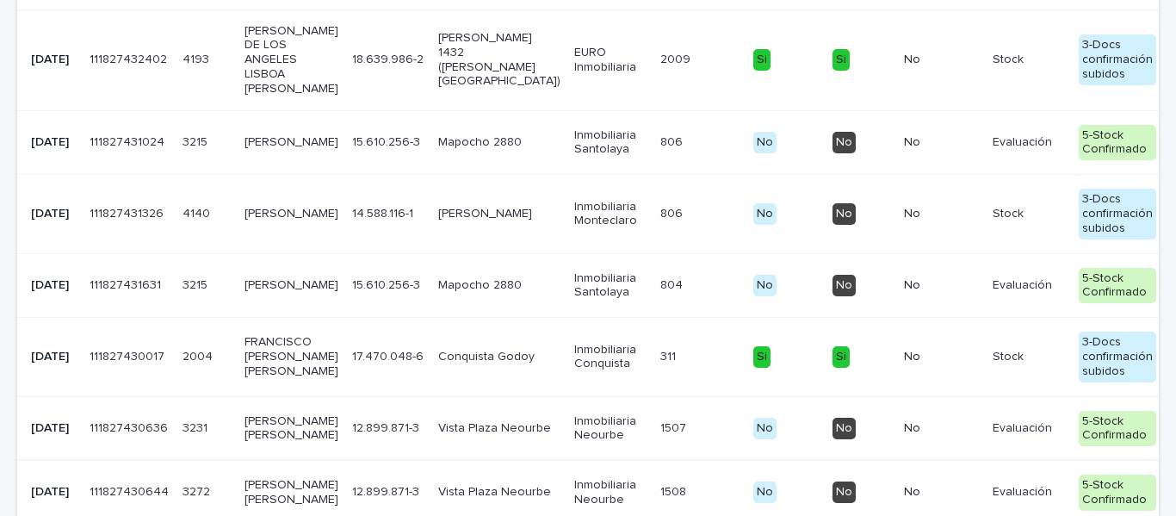
scroll to position [658, 0]
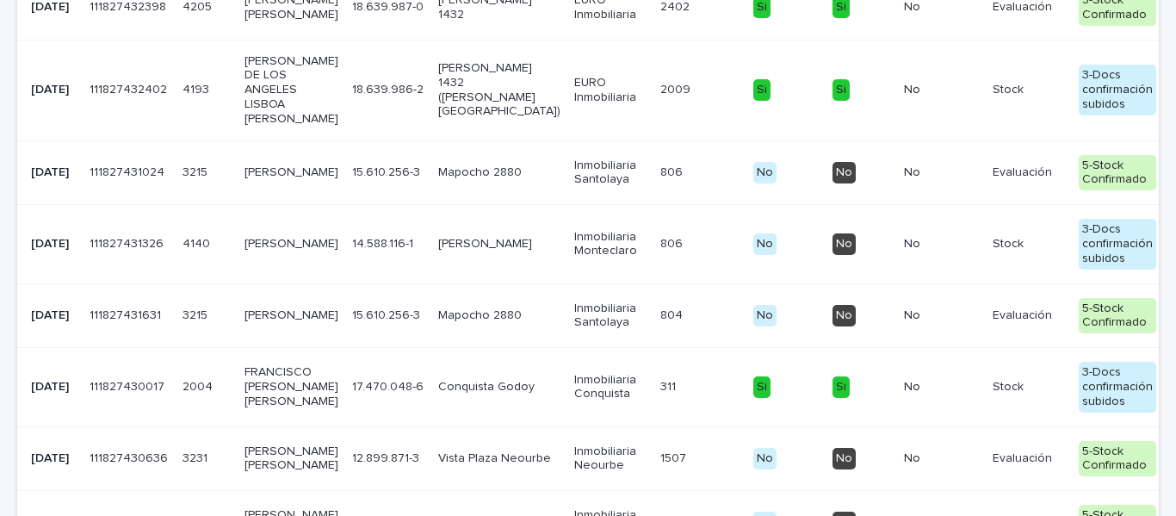
click at [265, 408] on p "FRANCISCO [PERSON_NAME] [PERSON_NAME]" at bounding box center [291, 386] width 94 height 43
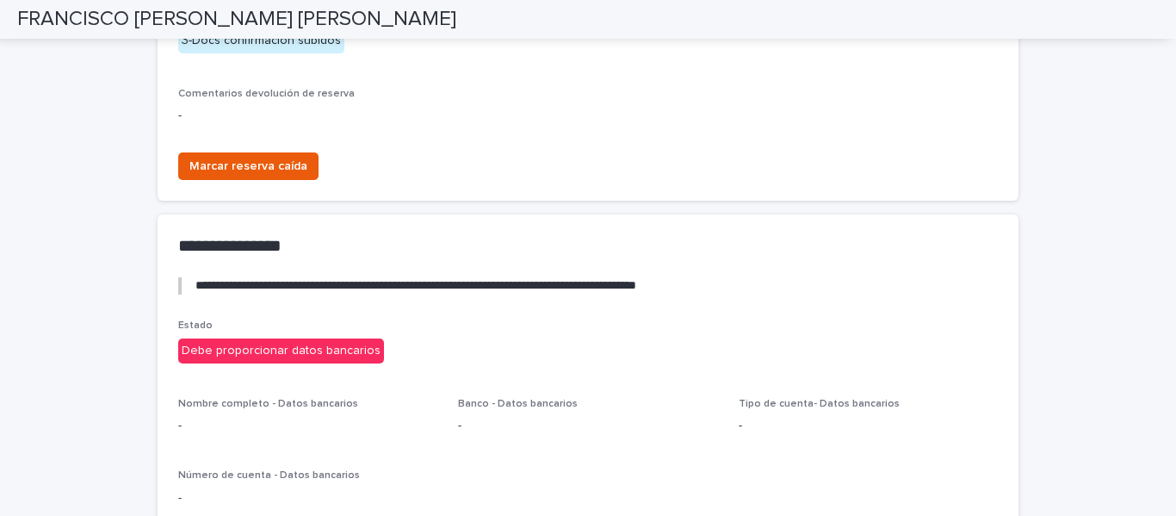
scroll to position [3227, 0]
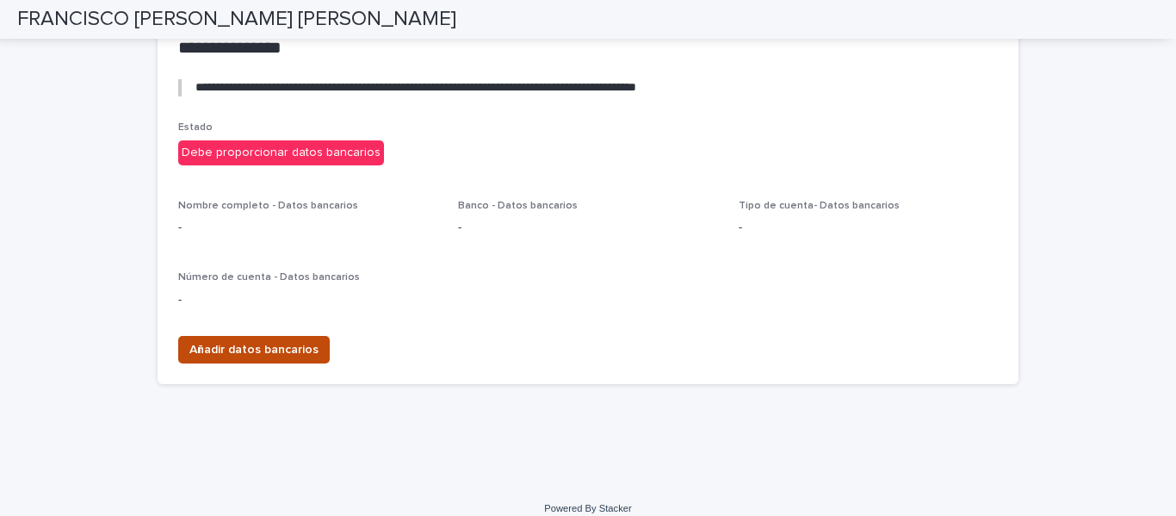
click at [287, 341] on span "Añadir datos bancarios" at bounding box center [253, 349] width 129 height 17
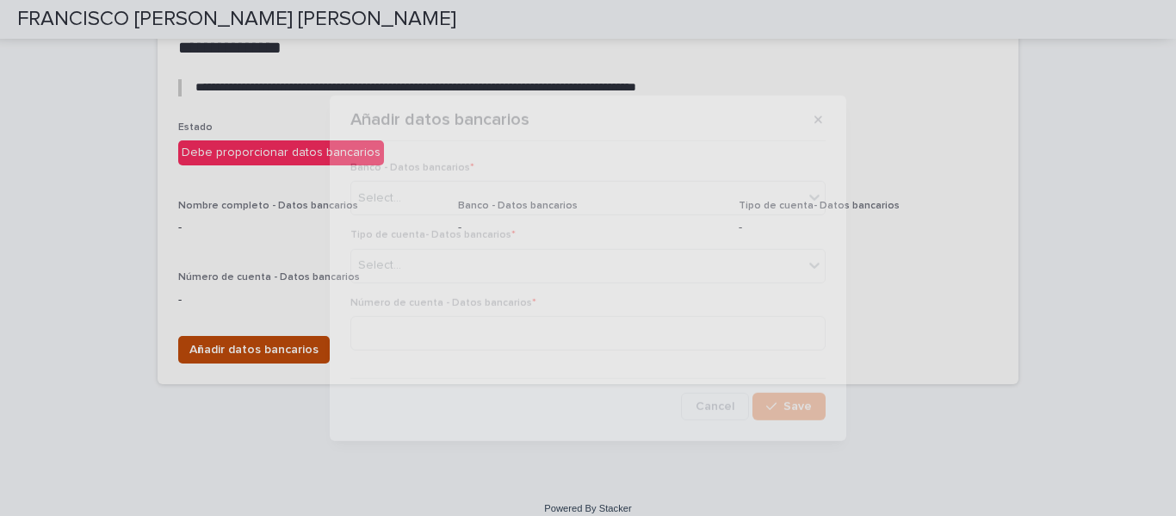
click at [286, 331] on div "Añadir datos bancarios Banco - Datos bancarios * Select... Tipo de cuenta- Dato…" at bounding box center [588, 258] width 1176 height 516
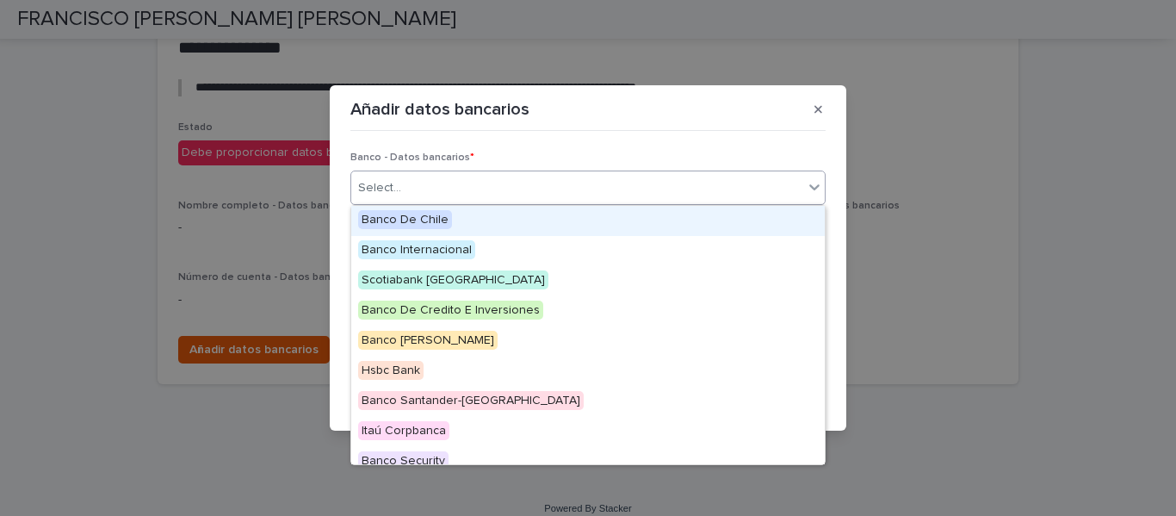
click at [395, 184] on div "Select..." at bounding box center [379, 188] width 43 height 18
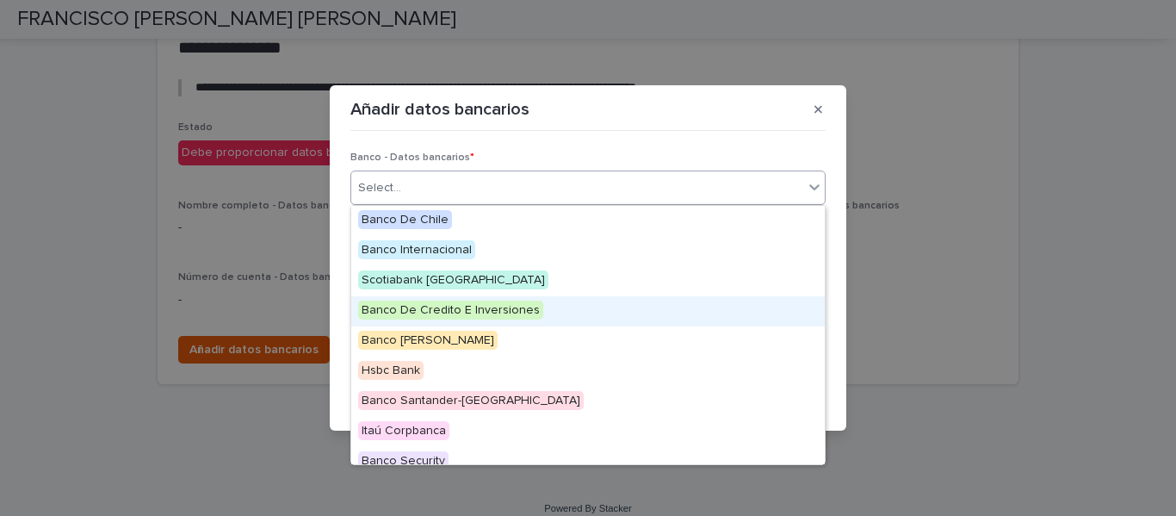
click at [489, 312] on span "Banco De Credito E Inversiones" at bounding box center [450, 309] width 185 height 19
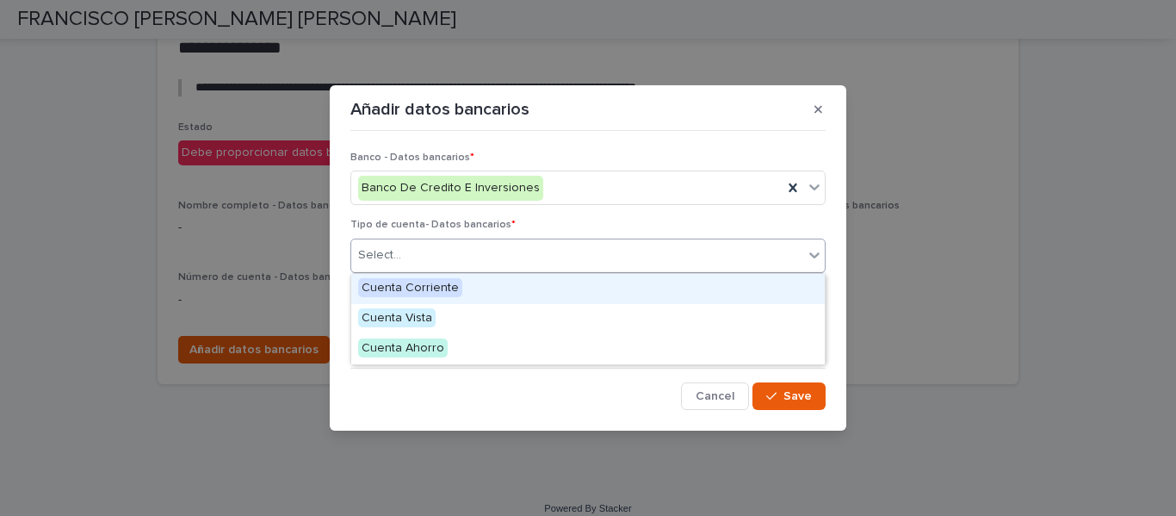
click at [435, 263] on div "Select..." at bounding box center [577, 255] width 452 height 28
click at [442, 289] on span "Cuenta Corriente" at bounding box center [410, 287] width 104 height 19
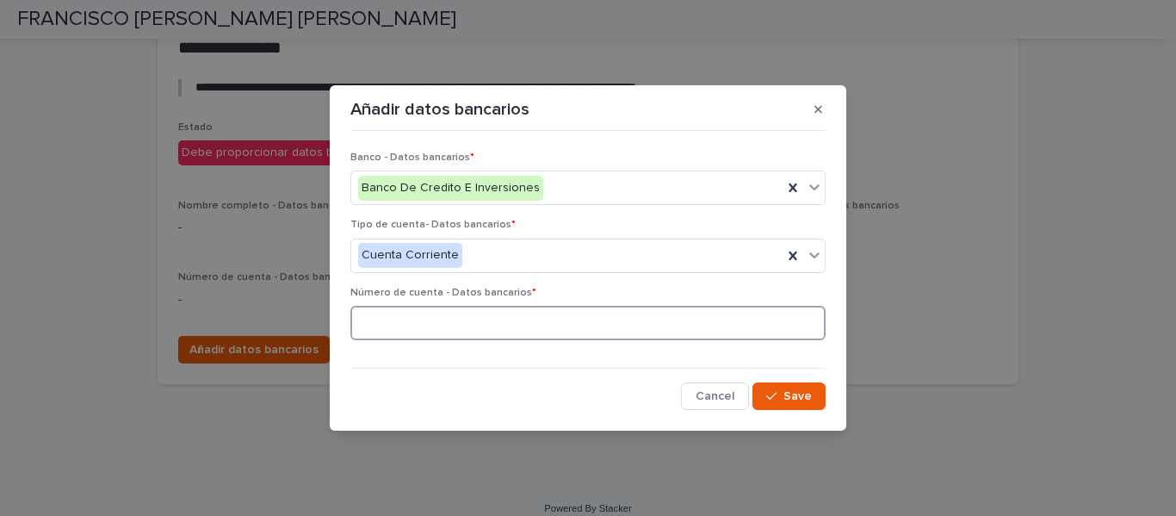
paste input "********"
type input "********"
click at [786, 392] on span "Save" at bounding box center [797, 396] width 28 height 12
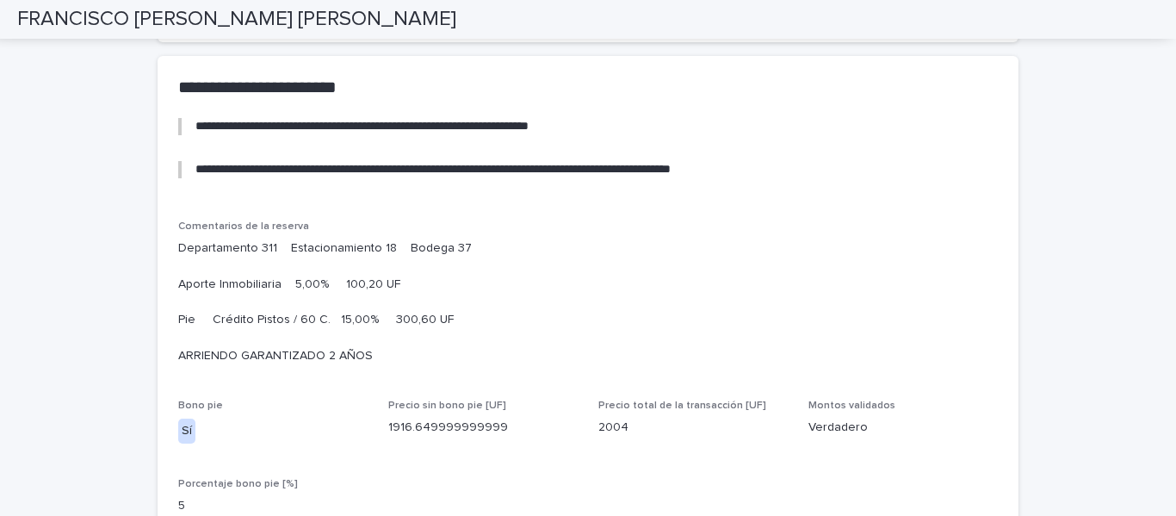
scroll to position [1082, 0]
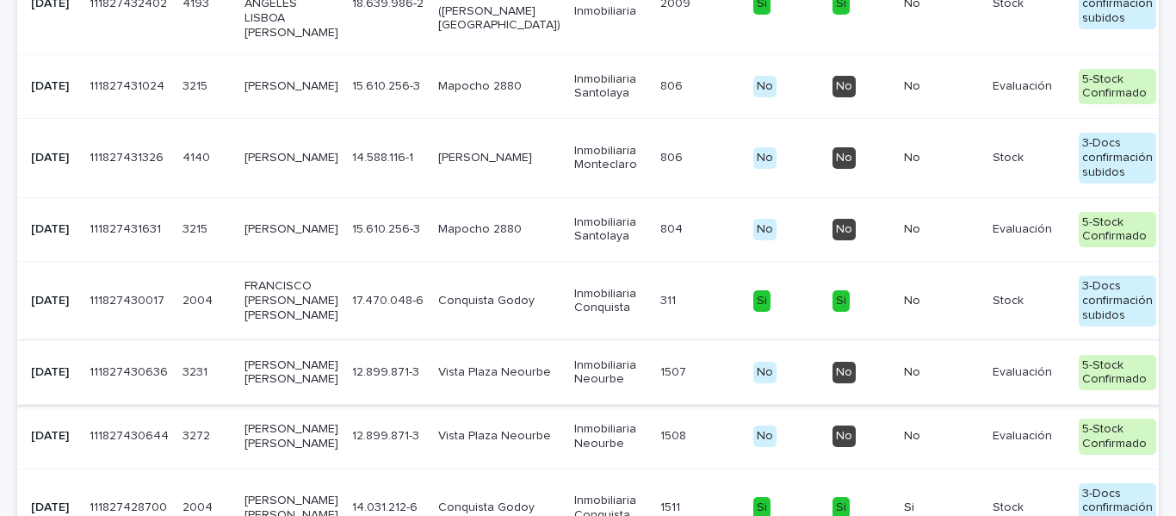
scroll to position [658, 0]
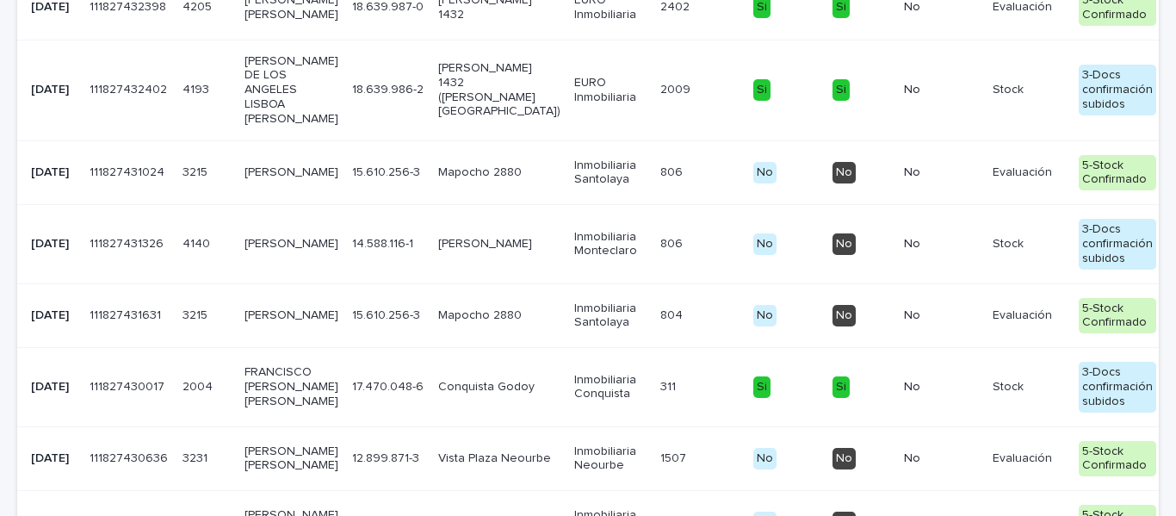
click at [289, 323] on p "[PERSON_NAME]" at bounding box center [291, 315] width 94 height 15
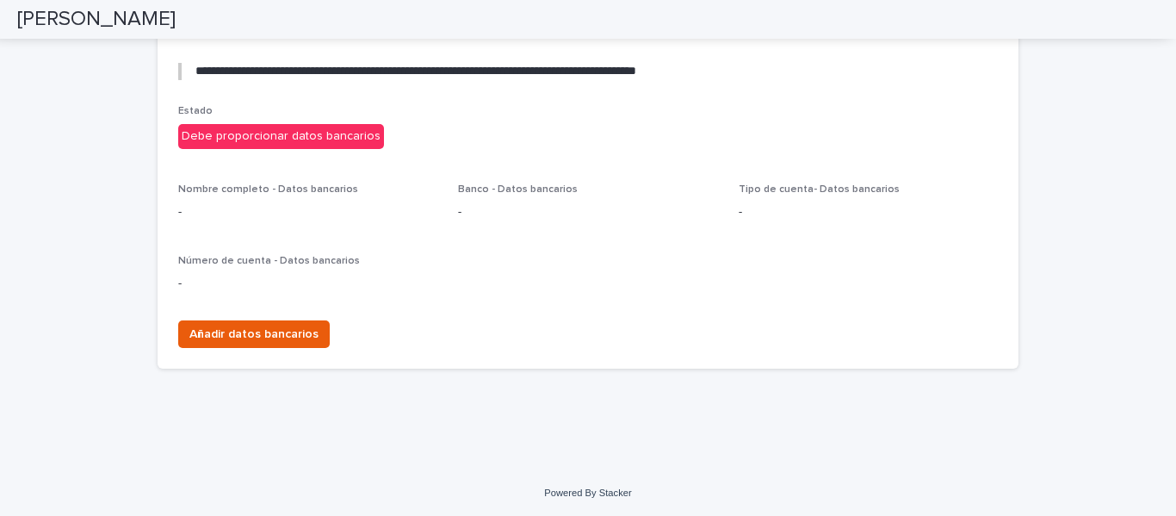
scroll to position [3354, 0]
click at [302, 330] on span "Añadir datos bancarios" at bounding box center [253, 333] width 129 height 17
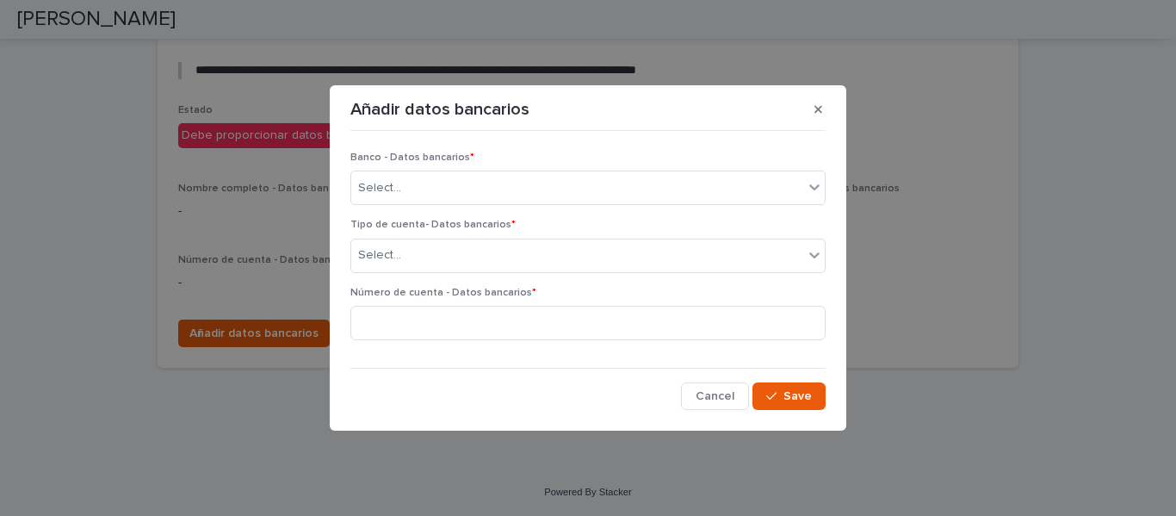
click at [393, 406] on div "Cancel Save" at bounding box center [587, 396] width 475 height 28
click at [452, 177] on div "Select..." at bounding box center [577, 188] width 452 height 28
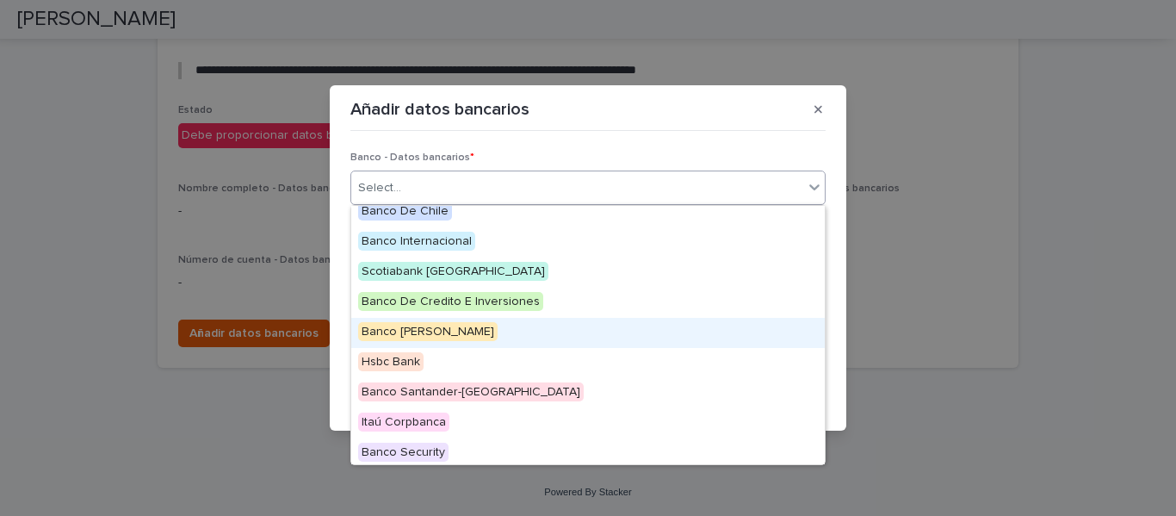
scroll to position [0, 0]
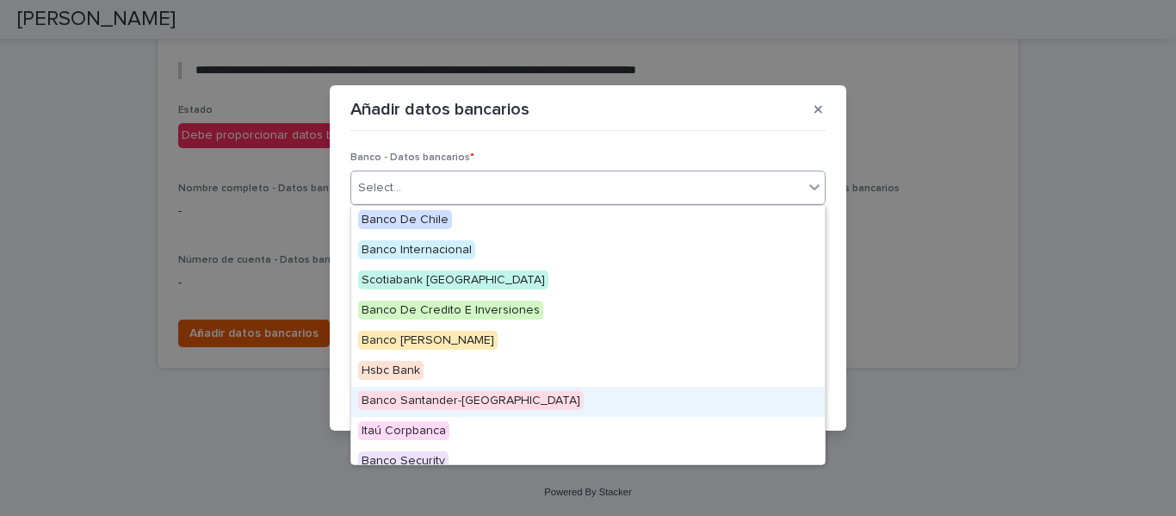
click at [473, 395] on span "Banco Santander-[GEOGRAPHIC_DATA]" at bounding box center [471, 400] width 226 height 19
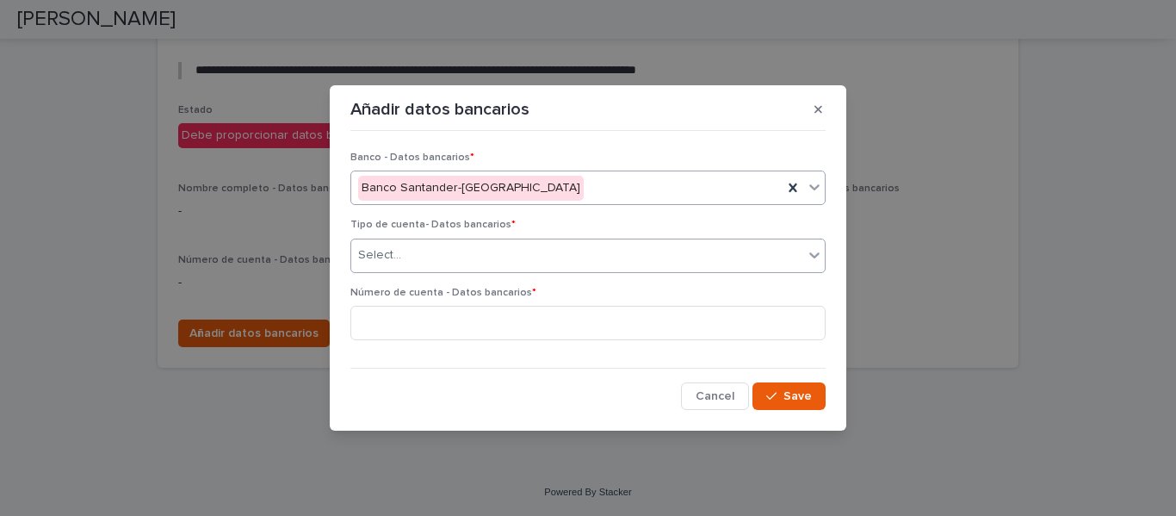
click at [446, 257] on div "Select..." at bounding box center [577, 255] width 452 height 28
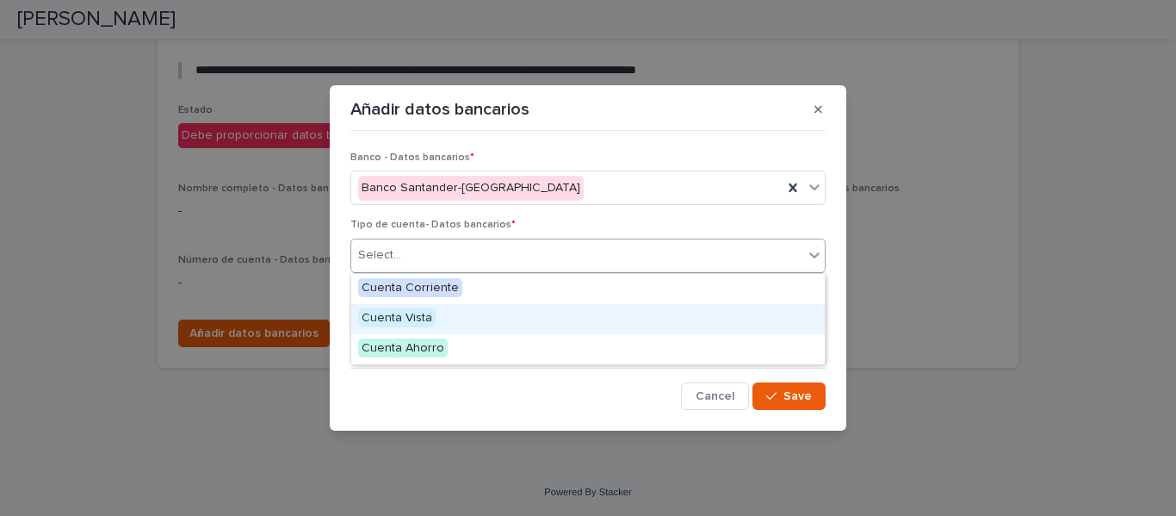
drag, startPoint x: 436, startPoint y: 302, endPoint x: 435, endPoint y: 313, distance: 11.3
click at [428, 322] on span "Cuenta Vista" at bounding box center [396, 317] width 77 height 19
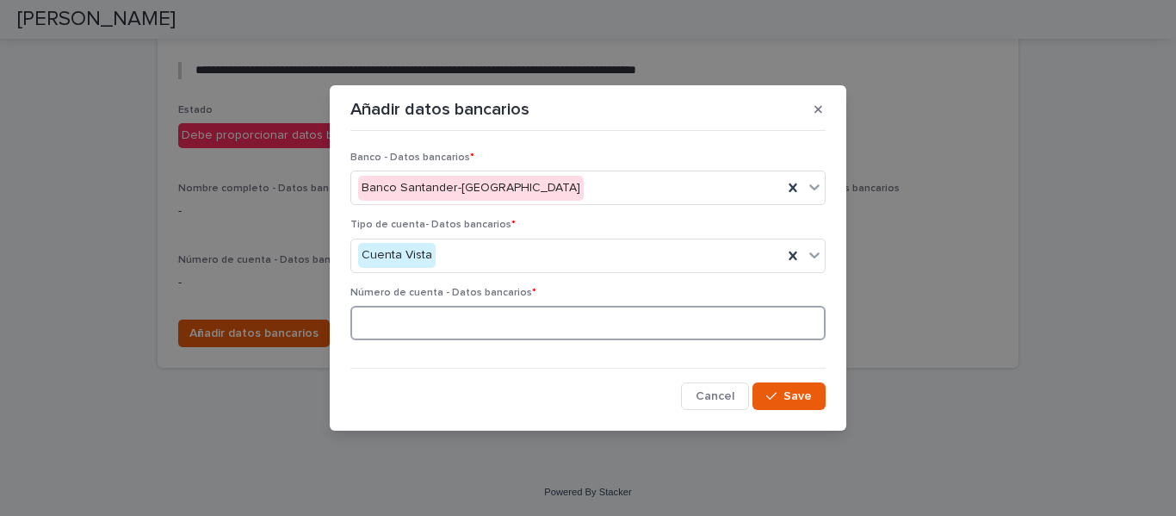
paste input "**********"
type input "**********"
click at [791, 388] on button "Save" at bounding box center [788, 396] width 73 height 28
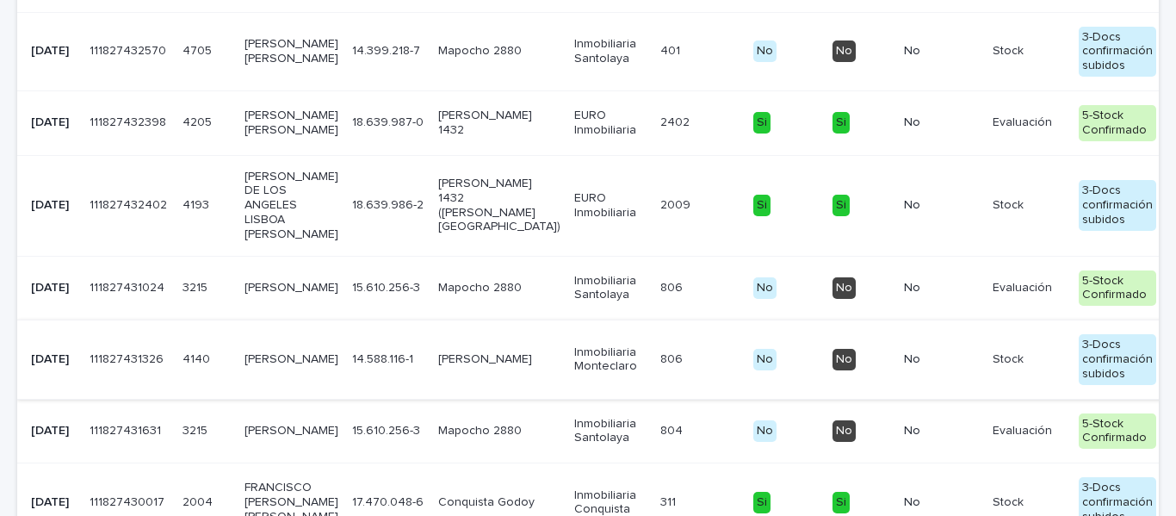
scroll to position [572, 0]
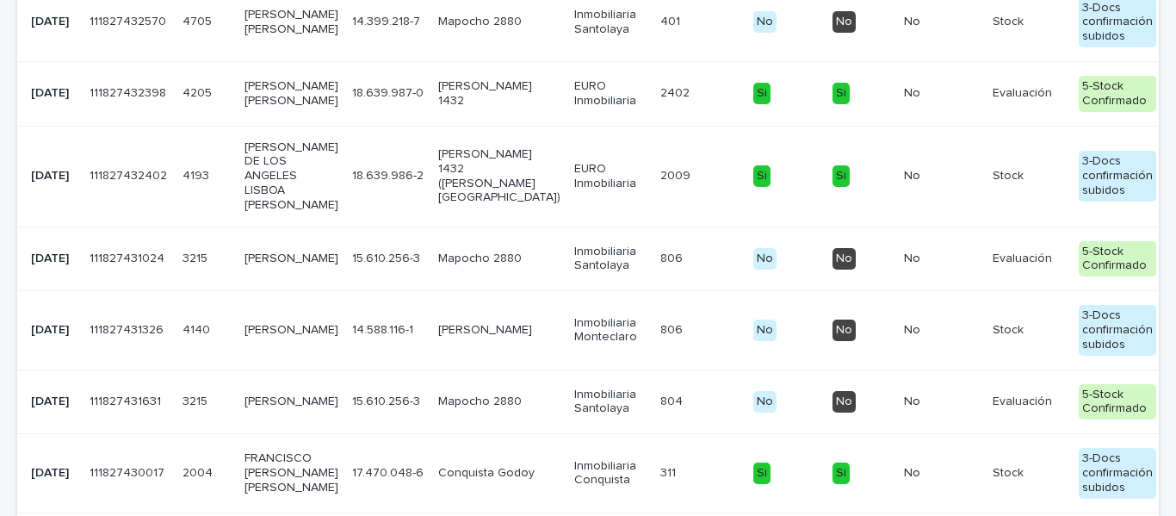
click at [281, 264] on p "[PERSON_NAME]" at bounding box center [291, 258] width 94 height 15
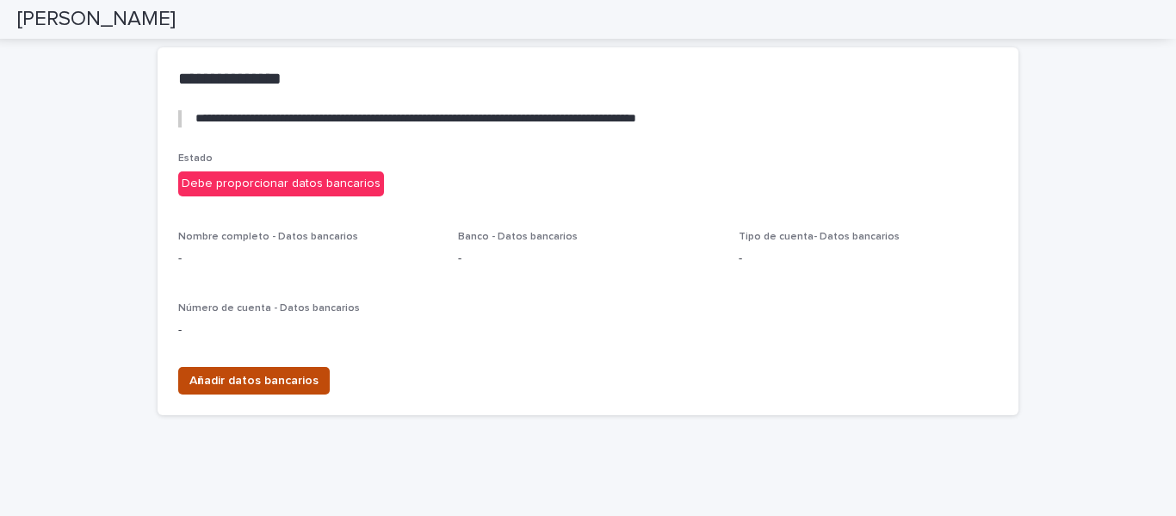
scroll to position [3372, 0]
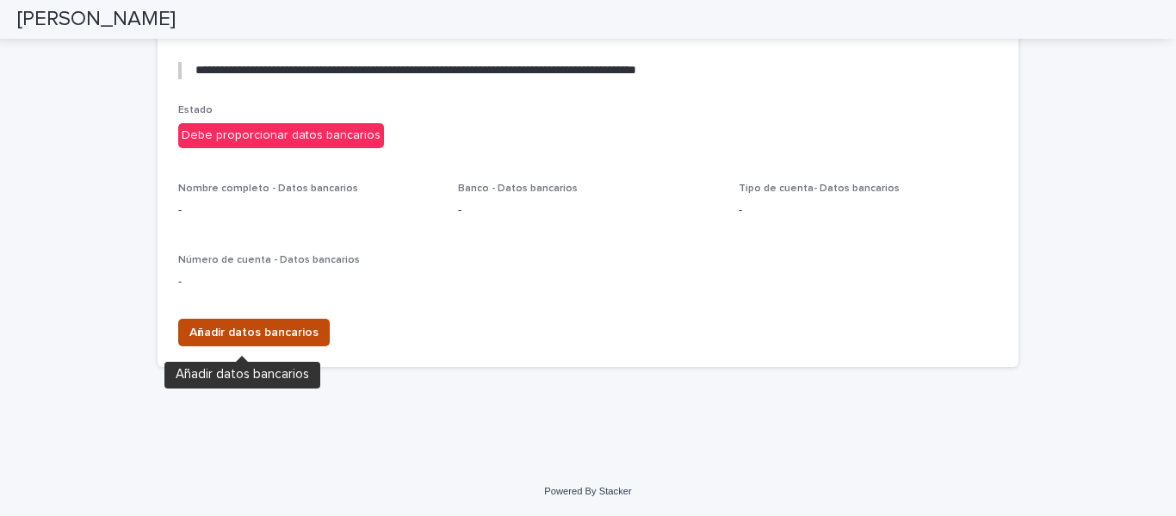
click at [306, 330] on span "Añadir datos bancarios" at bounding box center [253, 332] width 129 height 17
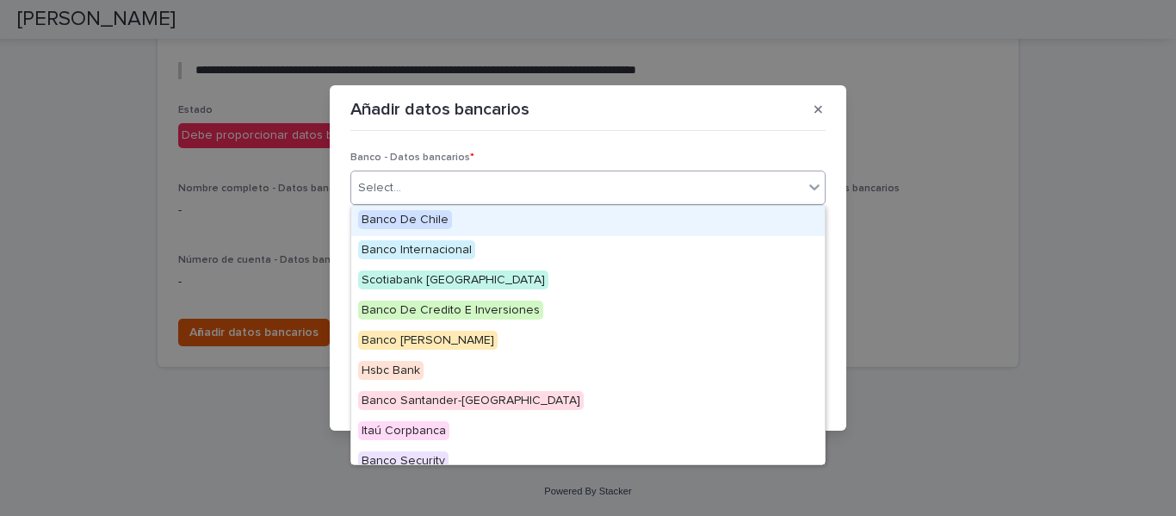
click at [434, 179] on div "Select..." at bounding box center [577, 188] width 452 height 28
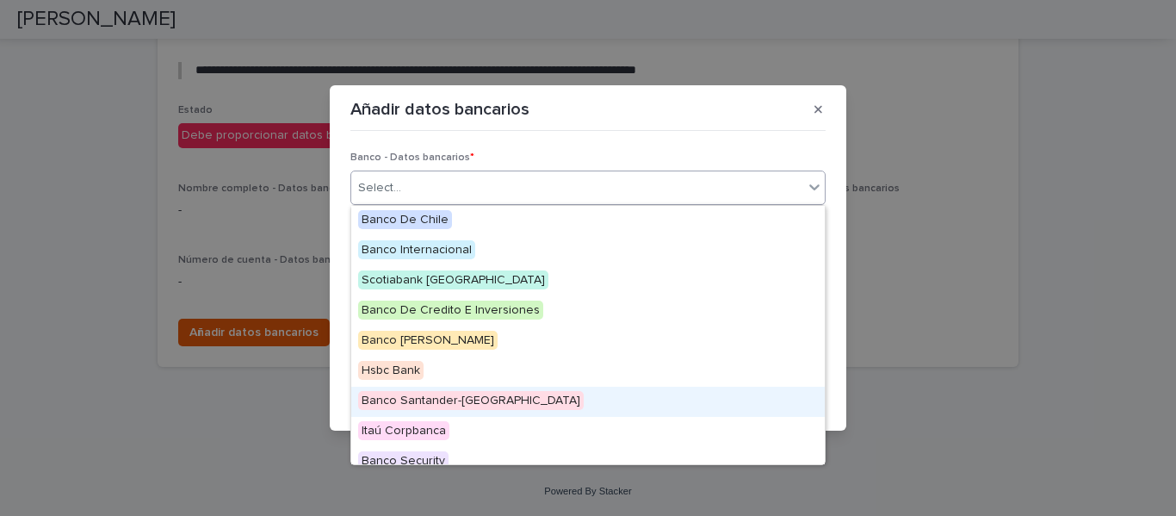
click at [442, 401] on span "Banco Santander-[GEOGRAPHIC_DATA]" at bounding box center [471, 400] width 226 height 19
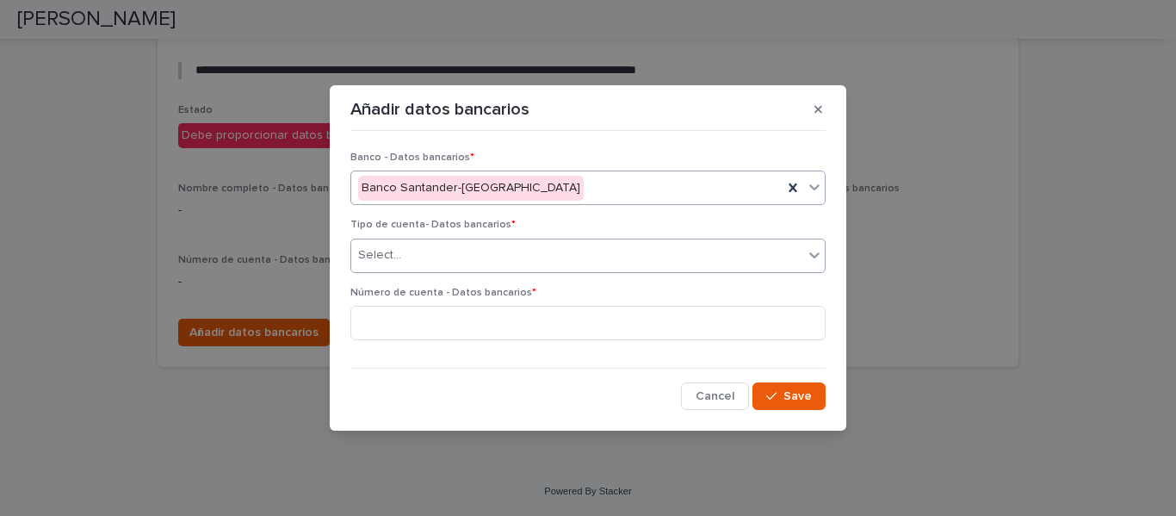
click at [436, 259] on div "Select..." at bounding box center [577, 255] width 452 height 28
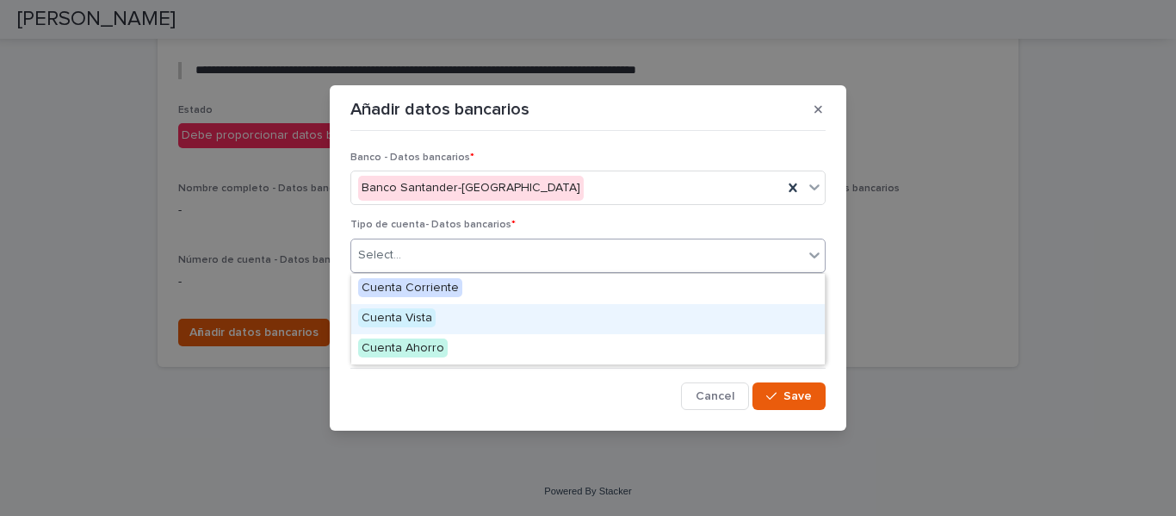
click at [428, 313] on span "Cuenta Vista" at bounding box center [396, 317] width 77 height 19
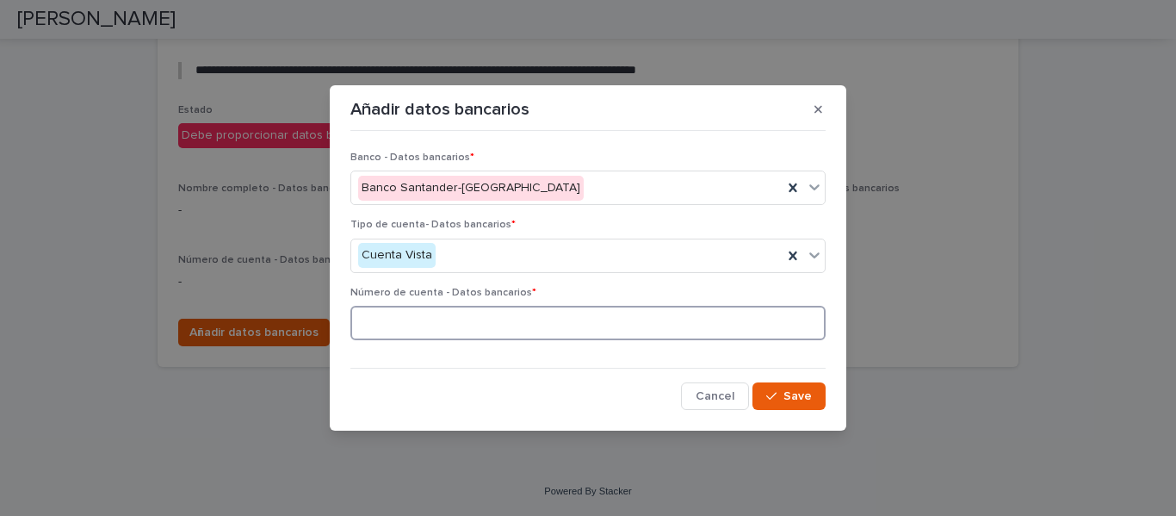
paste input "**********"
type input "**********"
click at [797, 392] on span "Save" at bounding box center [797, 396] width 28 height 12
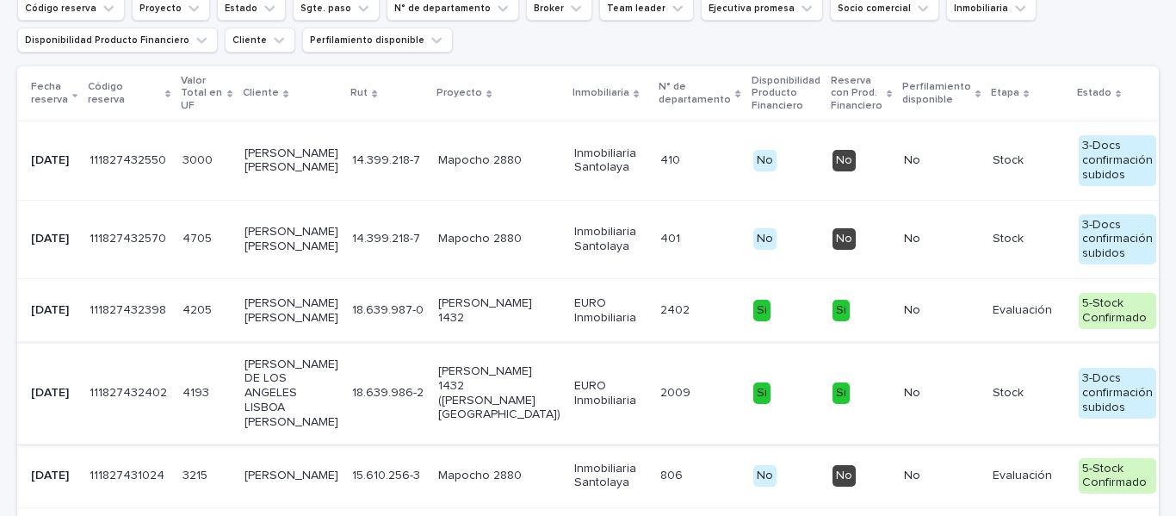
scroll to position [313, 0]
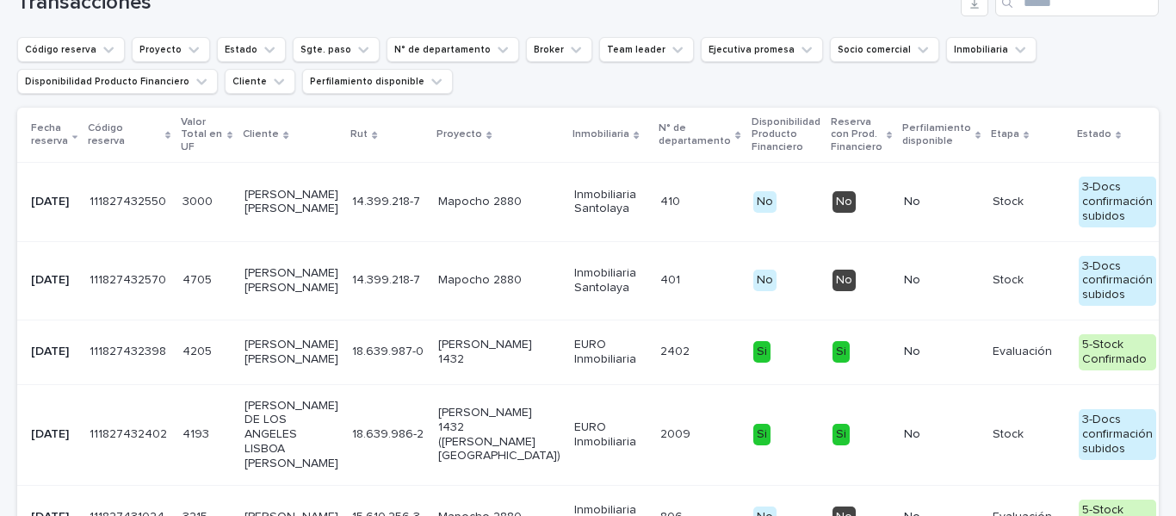
click at [256, 292] on p "[PERSON_NAME] [PERSON_NAME]" at bounding box center [291, 280] width 94 height 29
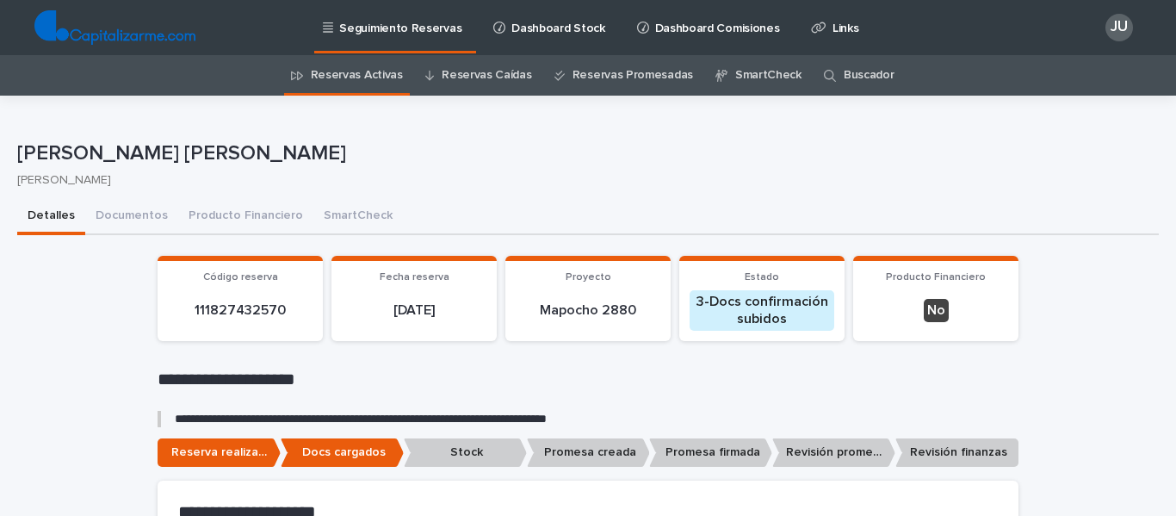
click at [341, 75] on link "Reservas Activas" at bounding box center [357, 75] width 92 height 40
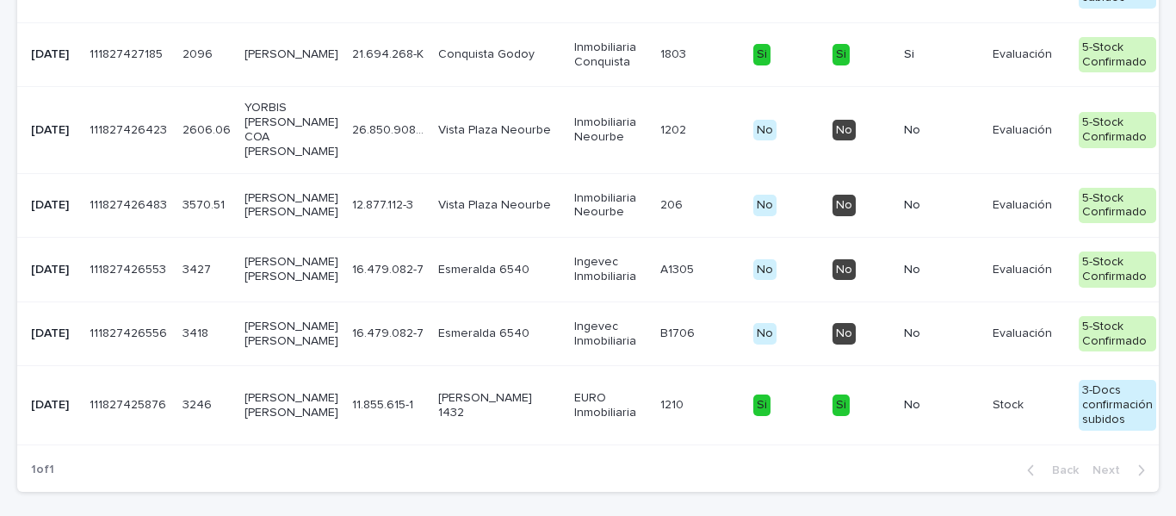
scroll to position [1339, 0]
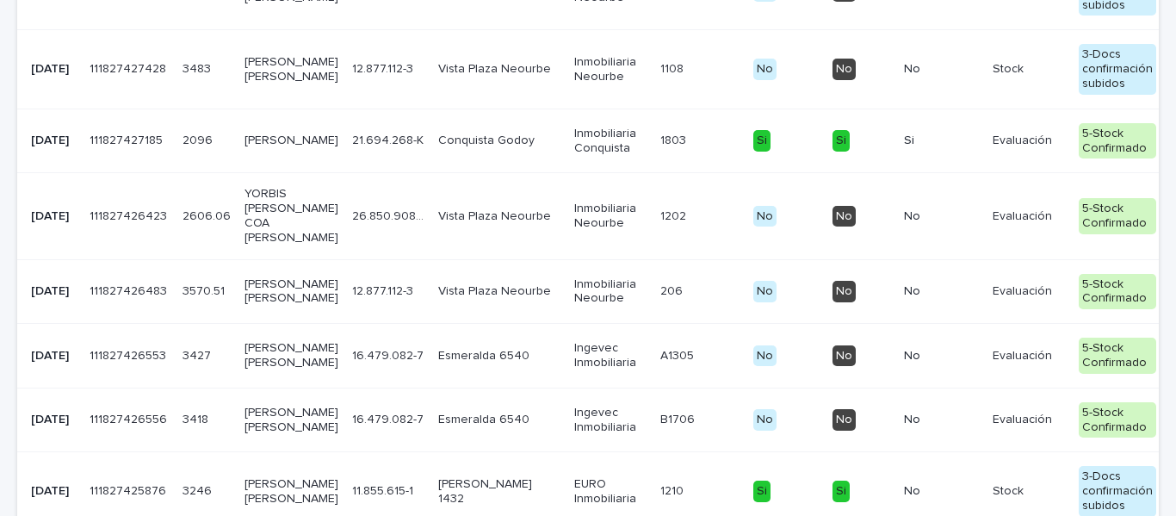
click at [250, 148] on p "[PERSON_NAME]" at bounding box center [291, 140] width 94 height 15
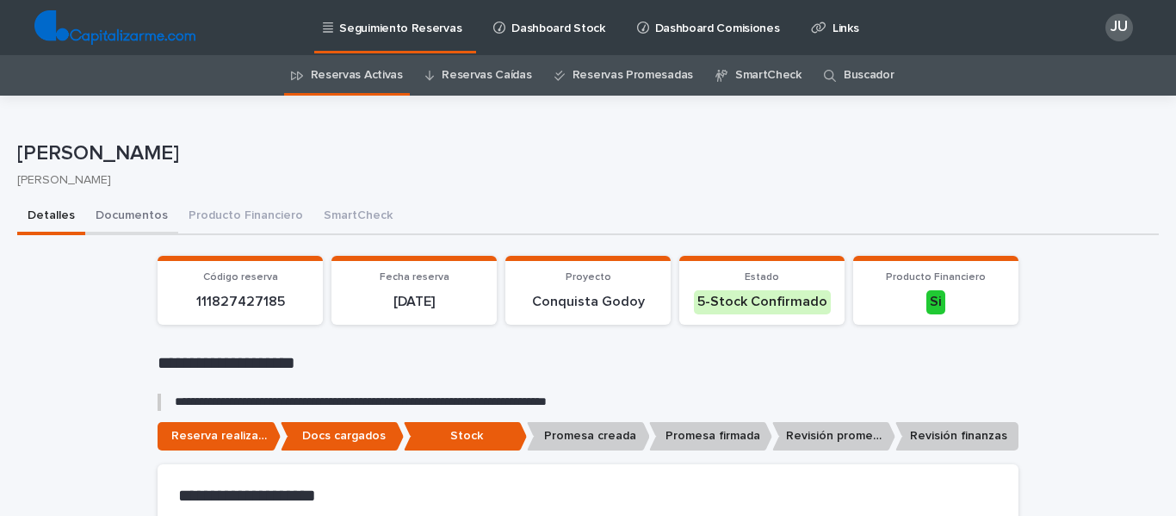
click at [125, 212] on button "Documentos" at bounding box center [131, 217] width 93 height 36
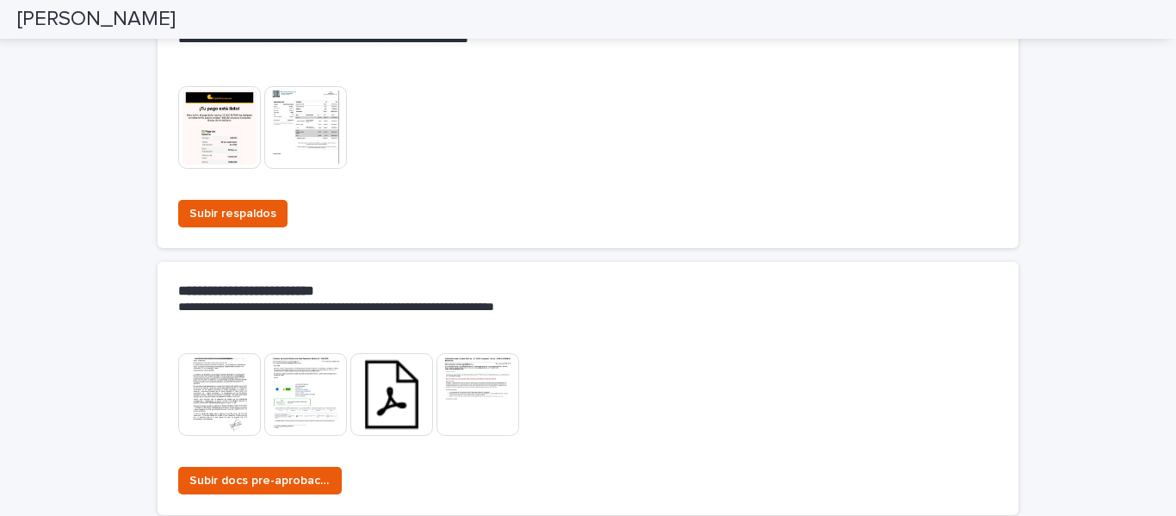
scroll to position [689, 0]
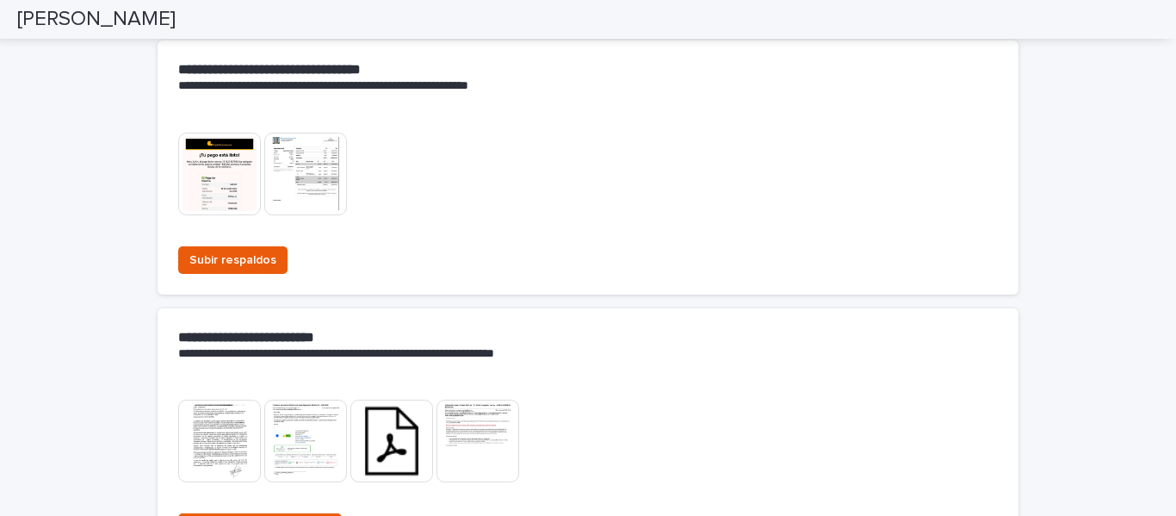
click at [303, 178] on img at bounding box center [305, 174] width 83 height 83
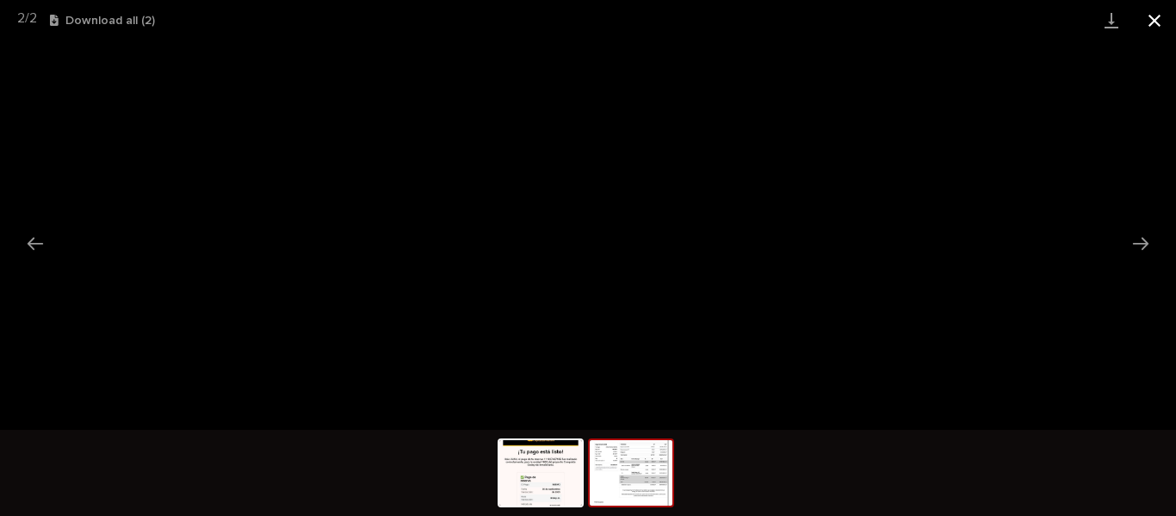
click at [1155, 17] on button "Close gallery" at bounding box center [1154, 20] width 43 height 40
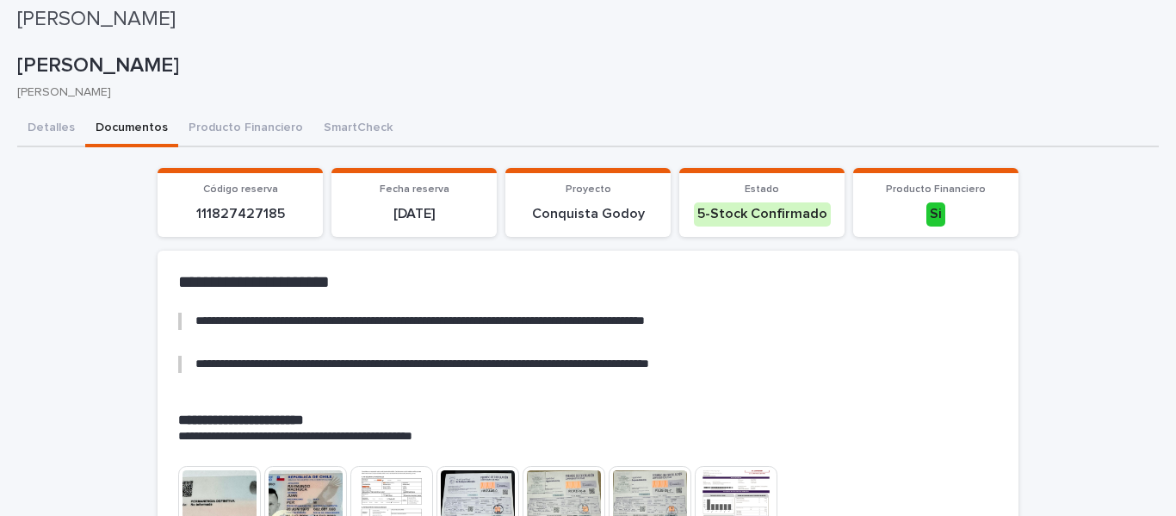
scroll to position [0, 0]
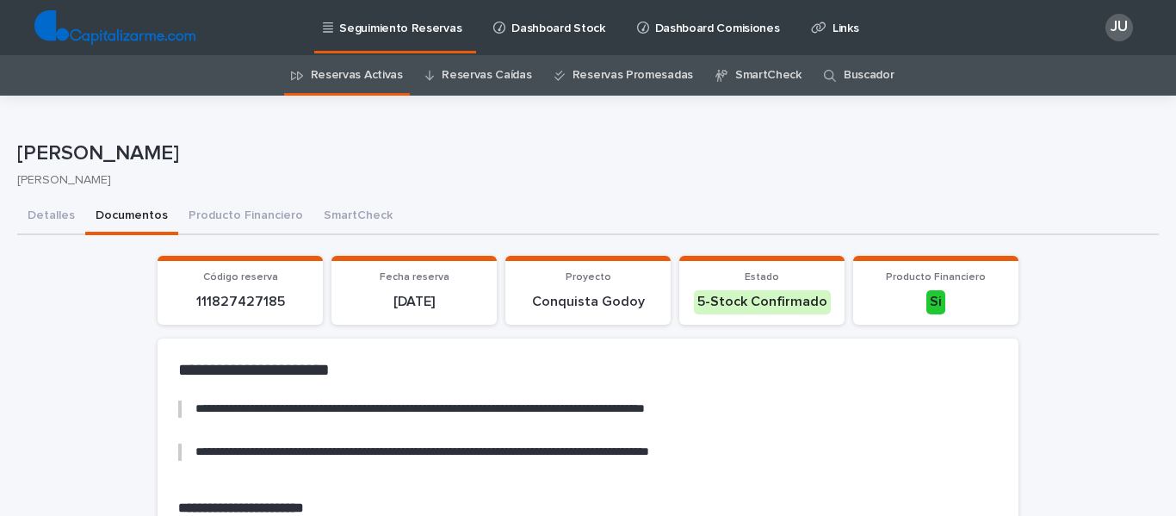
click at [367, 74] on link "Reservas Activas" at bounding box center [357, 75] width 92 height 40
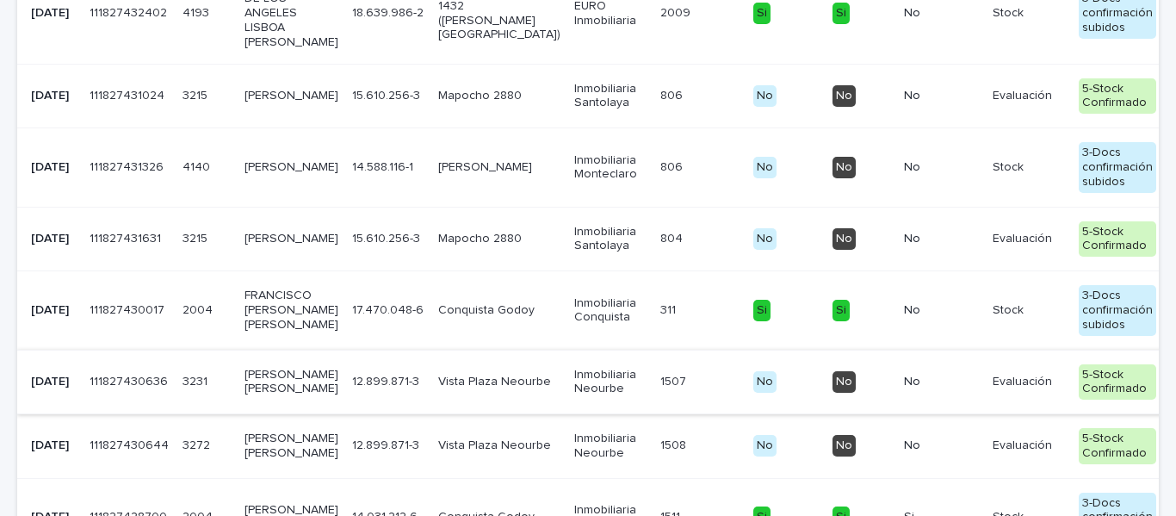
scroll to position [775, 0]
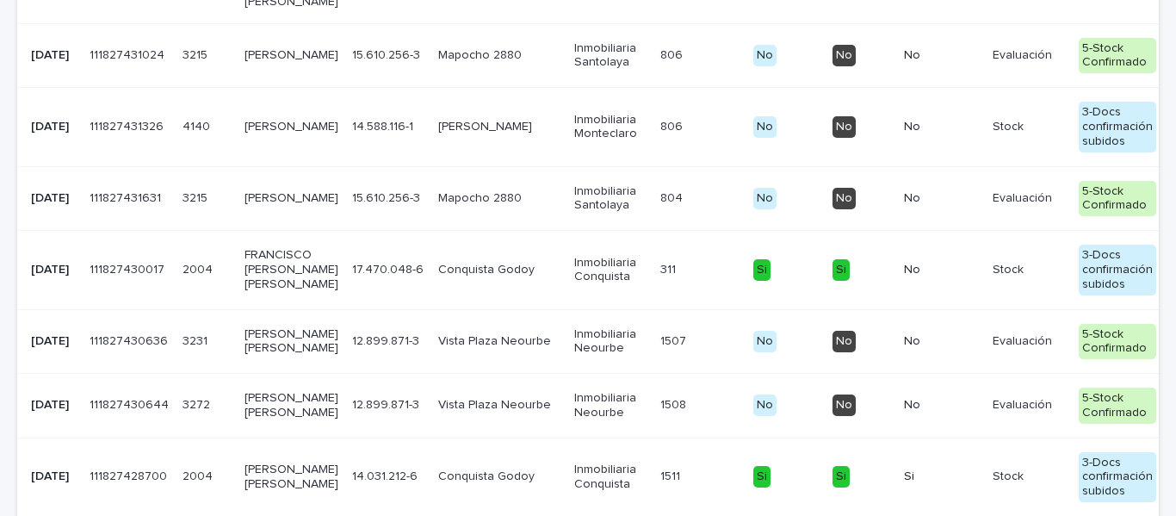
click at [302, 206] on p "[PERSON_NAME]" at bounding box center [291, 198] width 94 height 15
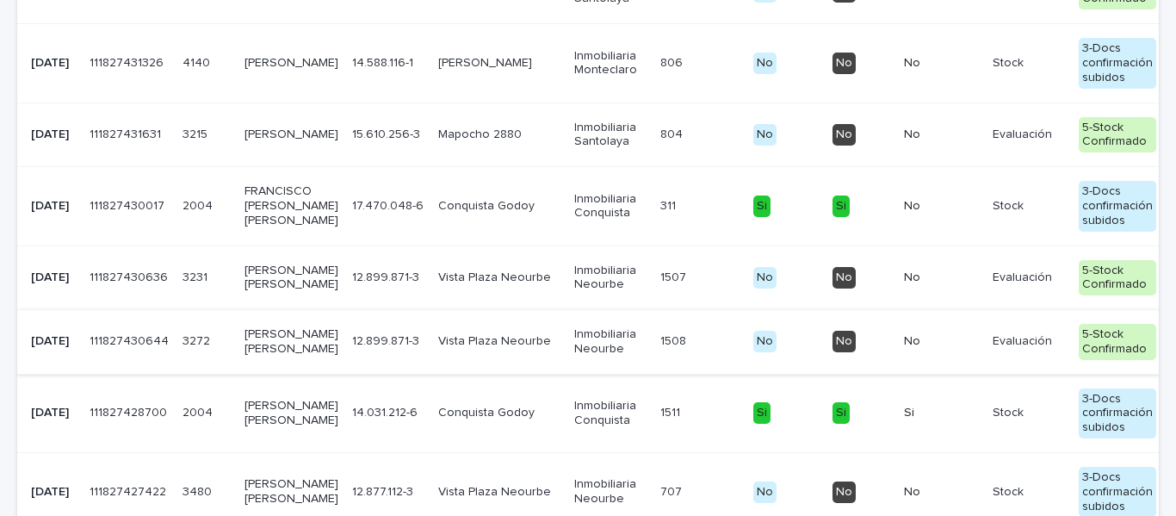
scroll to position [861, 0]
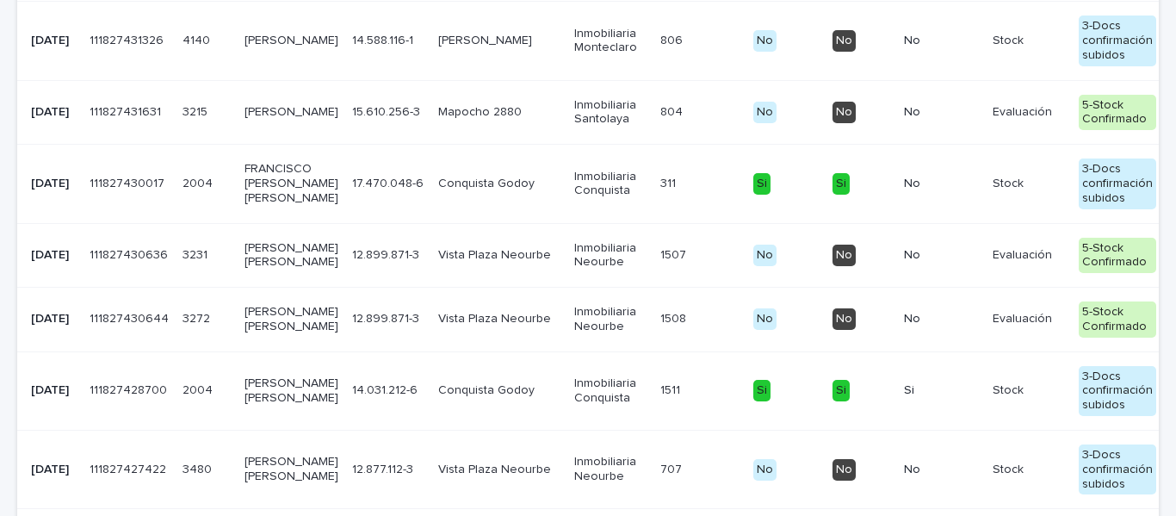
click at [270, 205] on p "FRANCISCO [PERSON_NAME] [PERSON_NAME]" at bounding box center [291, 183] width 94 height 43
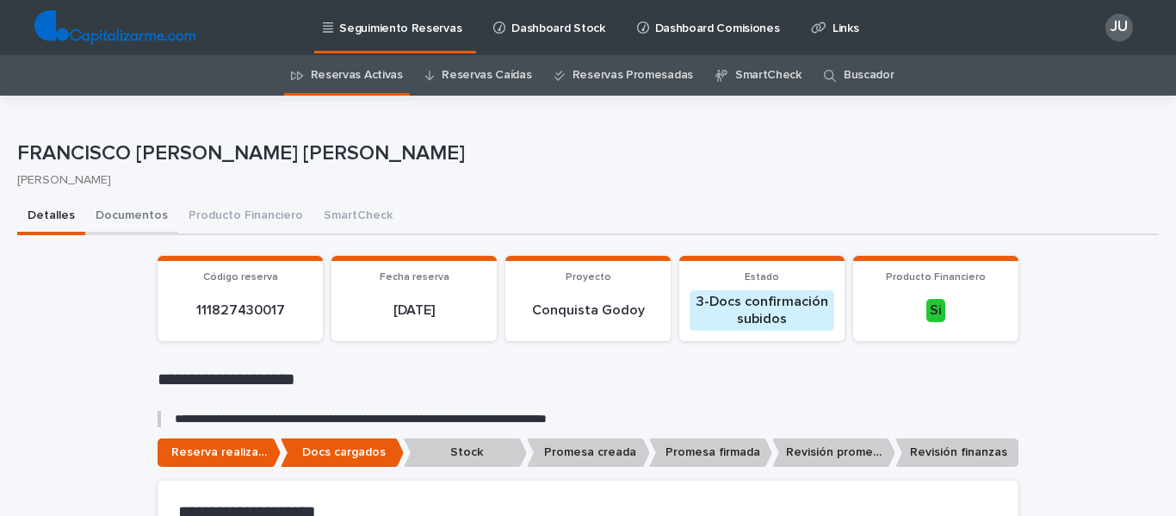
click at [131, 204] on button "Documentos" at bounding box center [131, 217] width 93 height 36
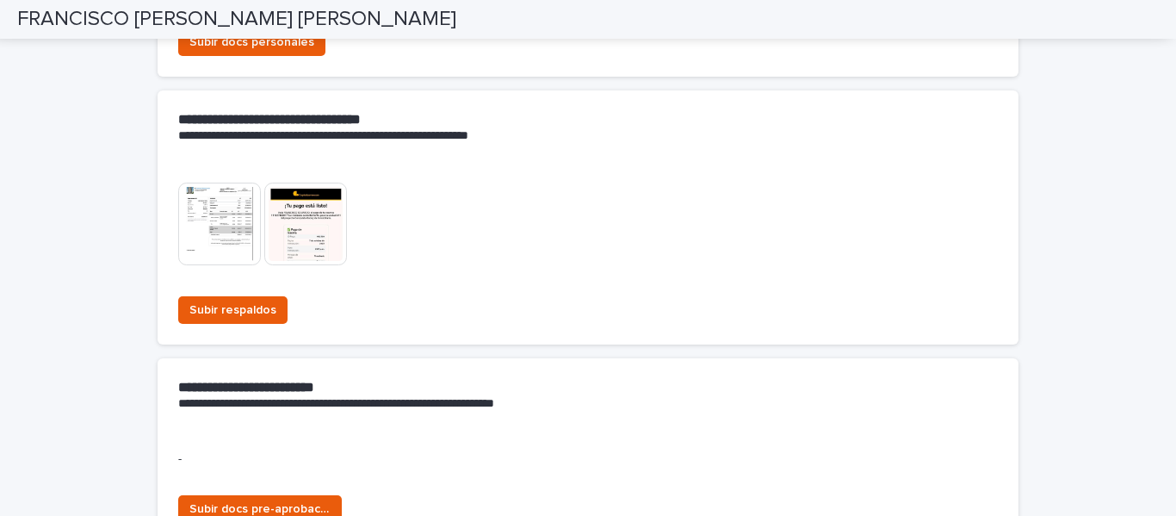
scroll to position [689, 0]
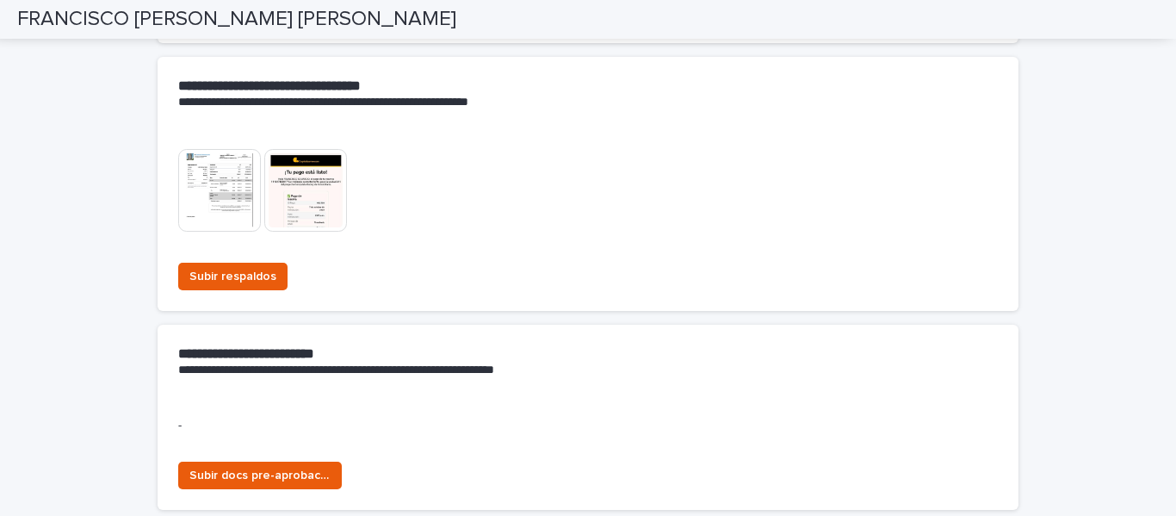
click at [218, 195] on img at bounding box center [219, 190] width 83 height 83
